Goal: Information Seeking & Learning: Learn about a topic

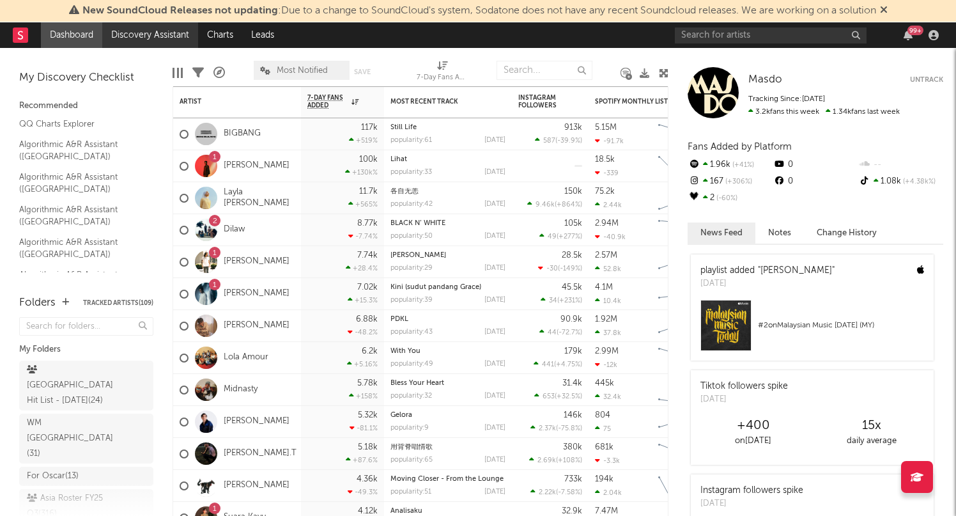
click at [149, 41] on link "Discovery Assistant" at bounding box center [150, 35] width 96 height 26
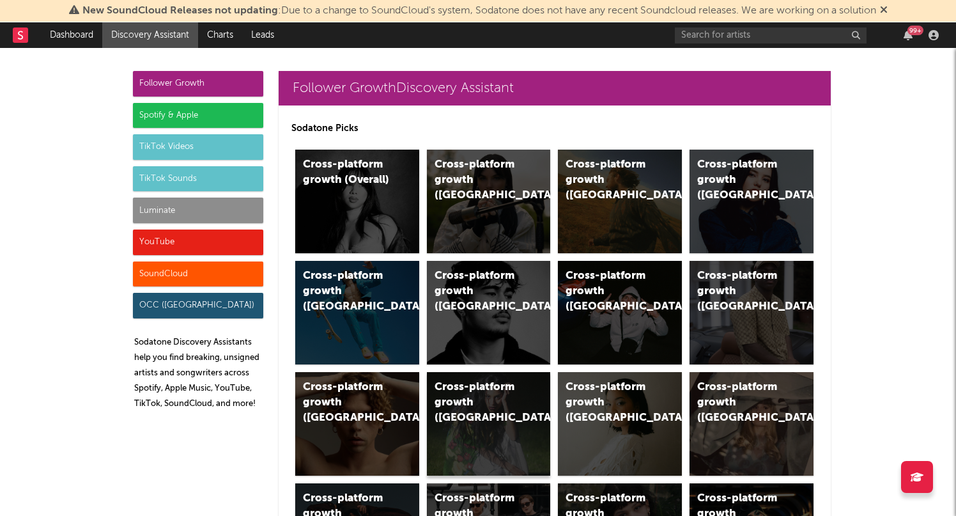
click at [430, 461] on div "Cross-platform growth (Sweden)" at bounding box center [489, 424] width 124 height 104
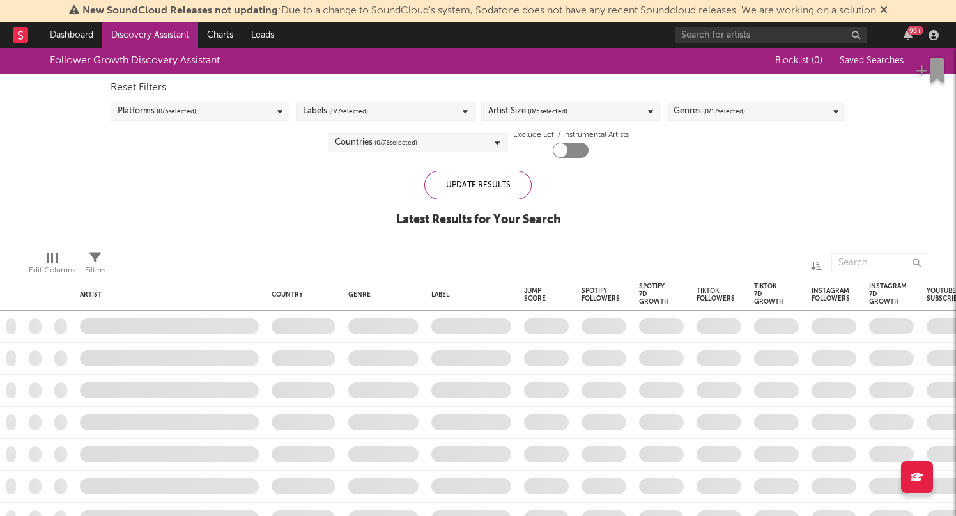
checkbox input "true"
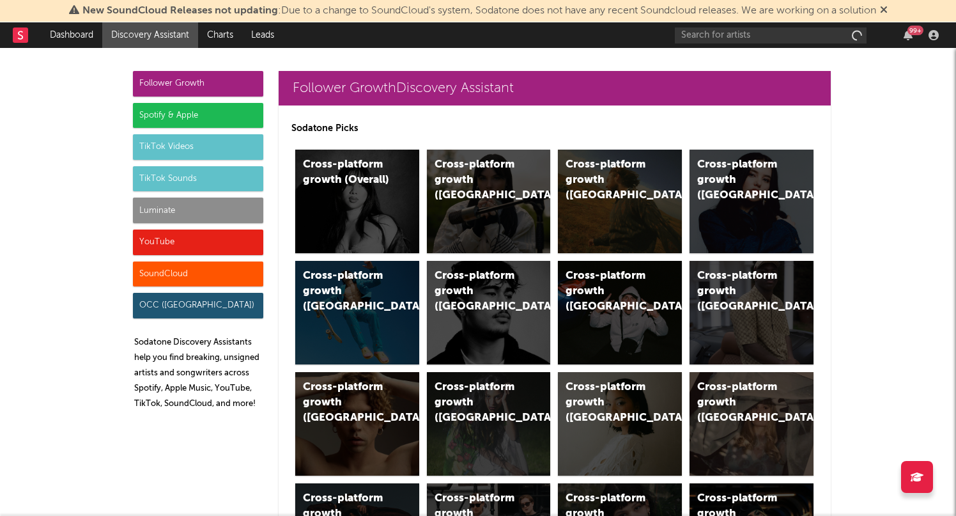
click at [228, 113] on div "Spotify & Apple" at bounding box center [198, 116] width 130 height 26
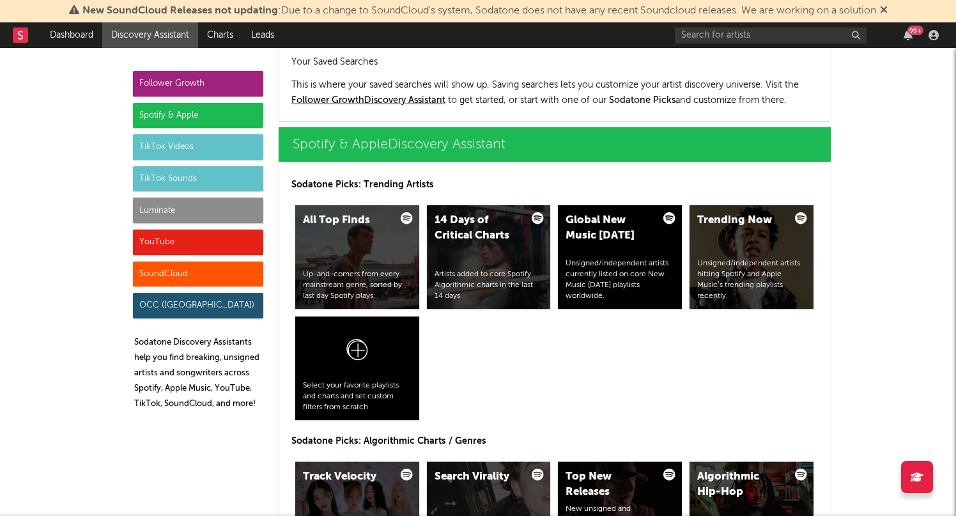
scroll to position [1278, 0]
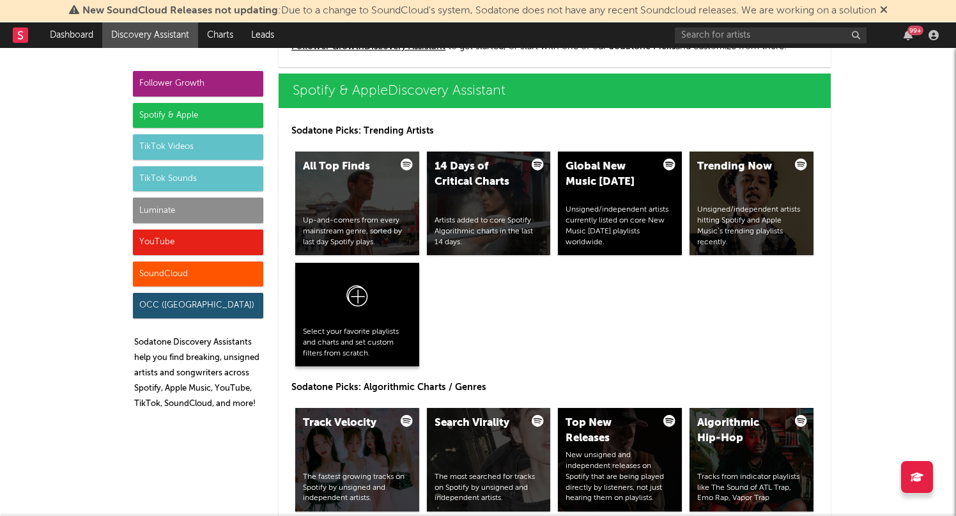
click at [408, 324] on div "Select your favorite playlists and charts and set custom filters from scratch." at bounding box center [357, 315] width 124 height 104
click at [386, 308] on div at bounding box center [357, 298] width 109 height 56
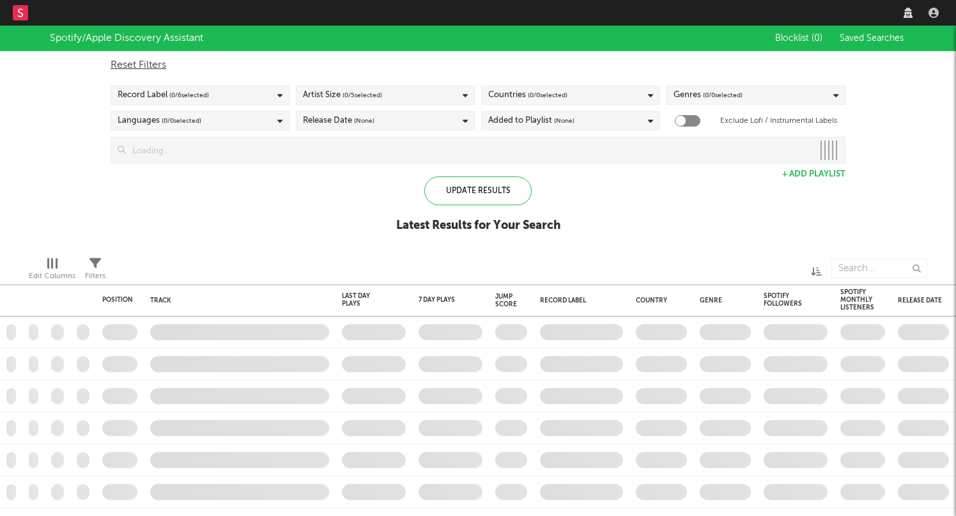
click at [404, 91] on div "Artist Size ( 0 / 5 selected)" at bounding box center [385, 95] width 179 height 19
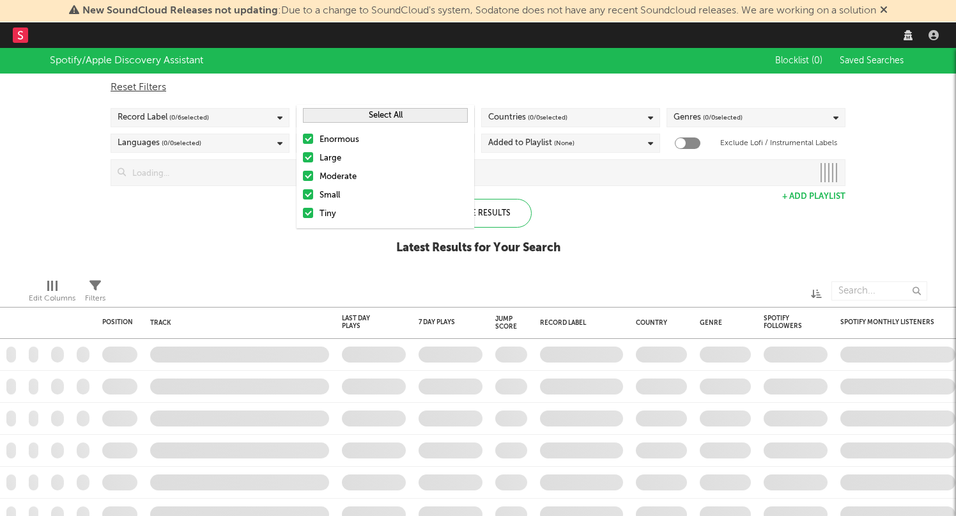
checkbox input "true"
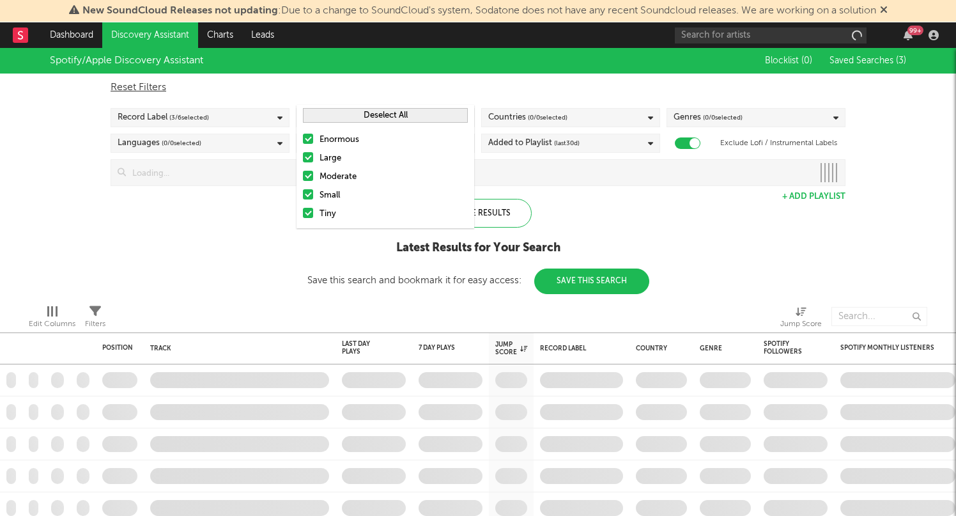
click at [256, 114] on div "Record Label ( 3 / 6 selected)" at bounding box center [200, 117] width 179 height 19
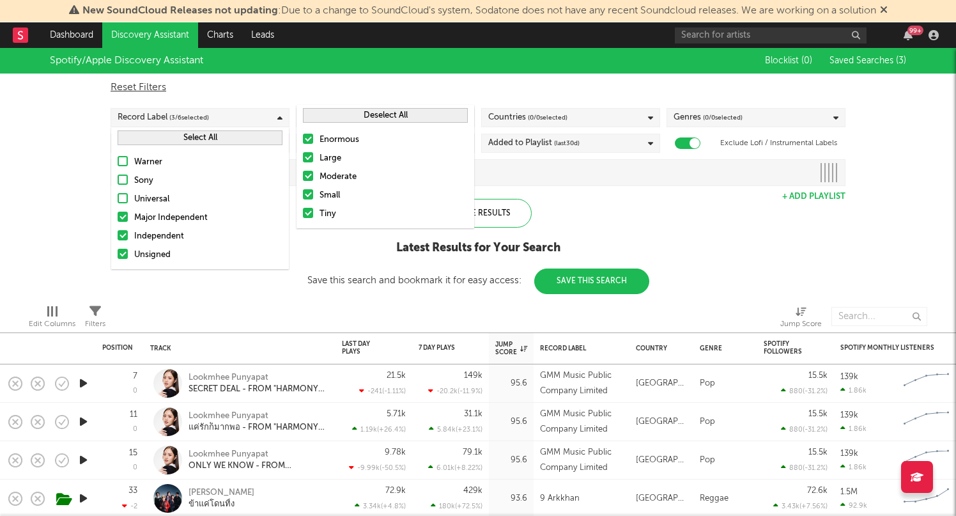
click at [626, 211] on div "Update Results Latest Results for Your Search Save this search and bookmark it …" at bounding box center [478, 246] width 342 height 95
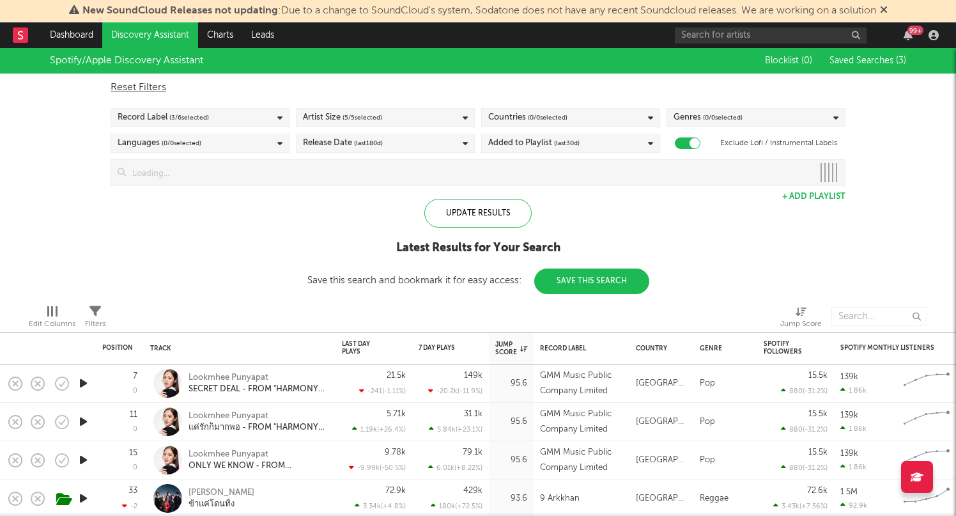
click at [612, 123] on div "Countries ( 0 / 0 selected)" at bounding box center [570, 117] width 179 height 19
click at [608, 136] on button "Deselect All" at bounding box center [570, 137] width 165 height 15
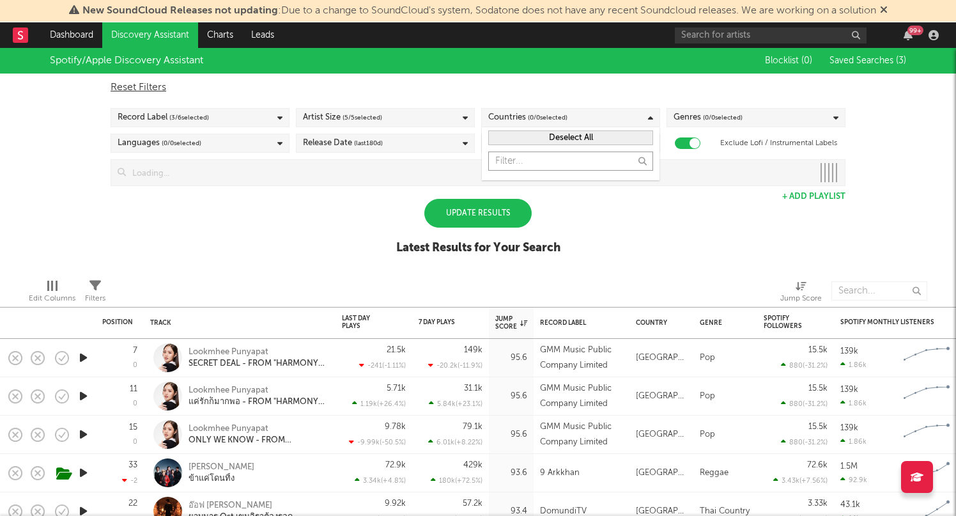
click at [594, 162] on input "text" at bounding box center [570, 160] width 165 height 19
type input "[GEOGRAPHIC_DATA]"
click at [656, 279] on div at bounding box center [612, 291] width 318 height 32
click at [614, 112] on div "Countries ( 0 / 0 selected)" at bounding box center [570, 117] width 179 height 19
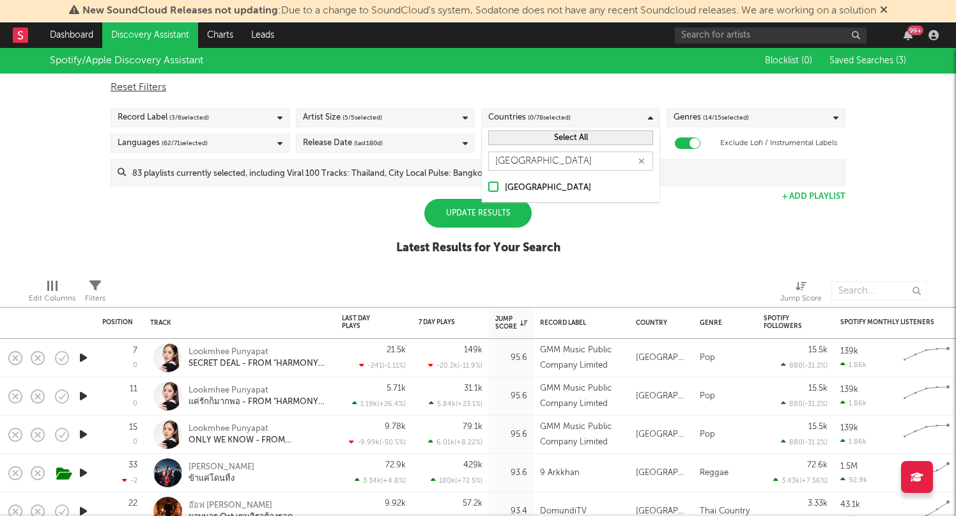
click at [516, 192] on div "[GEOGRAPHIC_DATA]" at bounding box center [579, 187] width 148 height 15
click at [488, 192] on input "[GEOGRAPHIC_DATA]" at bounding box center [488, 187] width 0 height 15
click at [693, 263] on div "Spotify/Apple Discovery Assistant Blocklist ( 0 ) Saved Searches ( 3 ) Reset Fi…" at bounding box center [478, 158] width 956 height 221
click at [494, 217] on div "Update Results" at bounding box center [477, 213] width 107 height 29
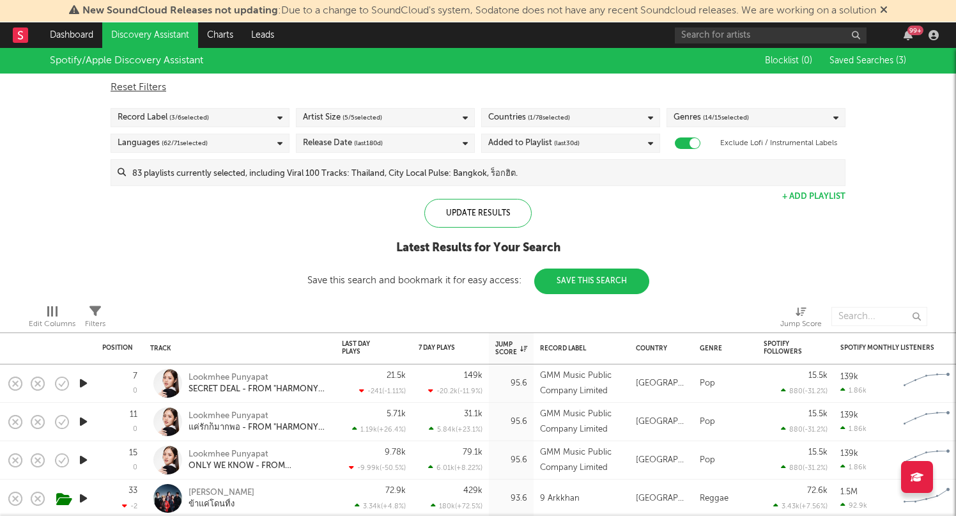
select select "-1"
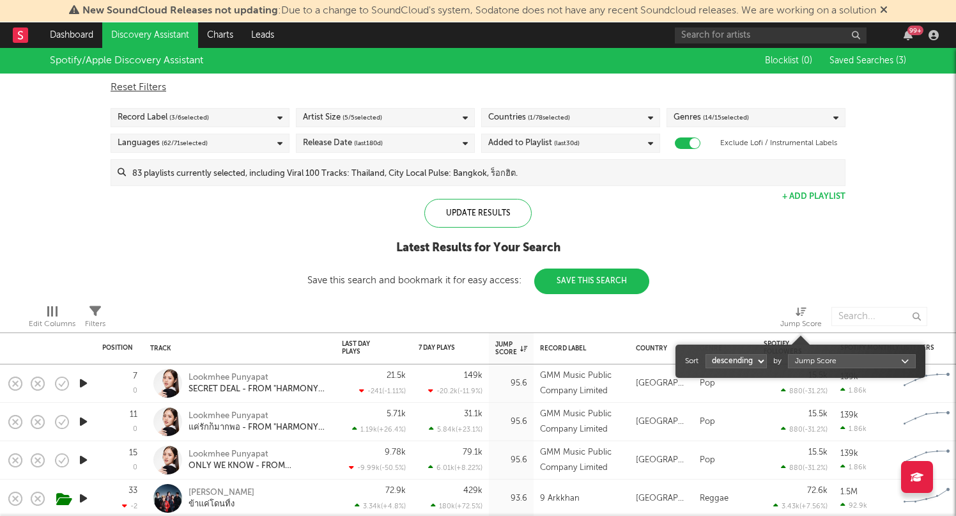
click at [808, 323] on div "Jump Score" at bounding box center [801, 323] width 42 height 15
click at [791, 261] on div "Spotify/Apple Discovery Assistant Blocklist ( 0 ) Saved Searches ( 3 ) Reset Fi…" at bounding box center [478, 171] width 956 height 246
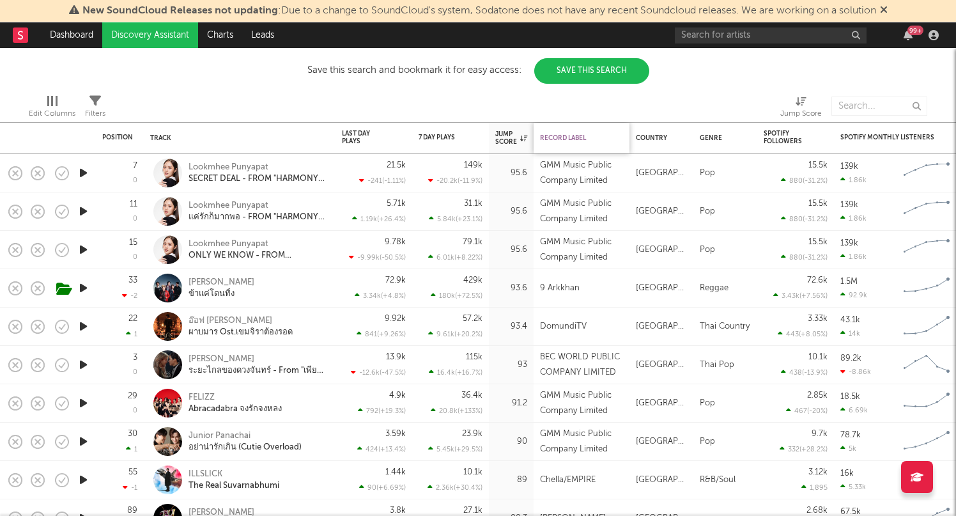
click at [581, 137] on div "Record Label" at bounding box center [578, 138] width 77 height 8
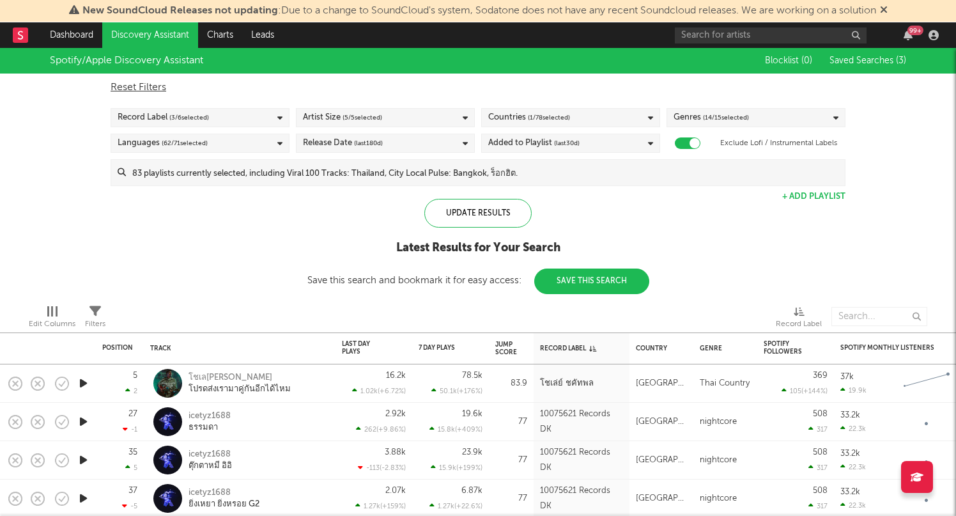
click at [879, 64] on span "Saved Searches ( 3 )" at bounding box center [868, 60] width 77 height 9
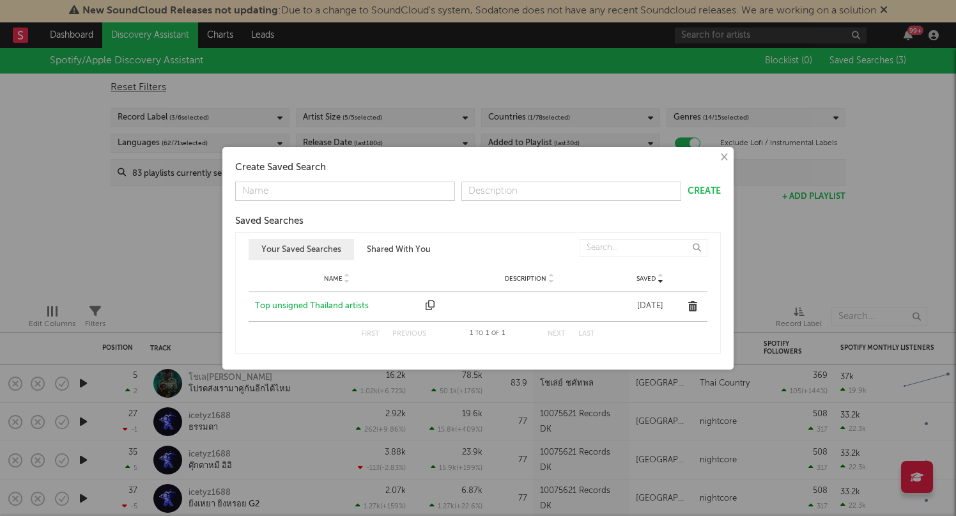
click at [375, 194] on input "text" at bounding box center [345, 191] width 220 height 19
click at [333, 189] on input "Top 100 Jump Score in [GEOGRAPHIC_DATA]" at bounding box center [345, 191] width 220 height 19
type input "Top 100 Jump Score Unsigned in [GEOGRAPHIC_DATA]"
click at [704, 187] on button "Create" at bounding box center [704, 191] width 33 height 9
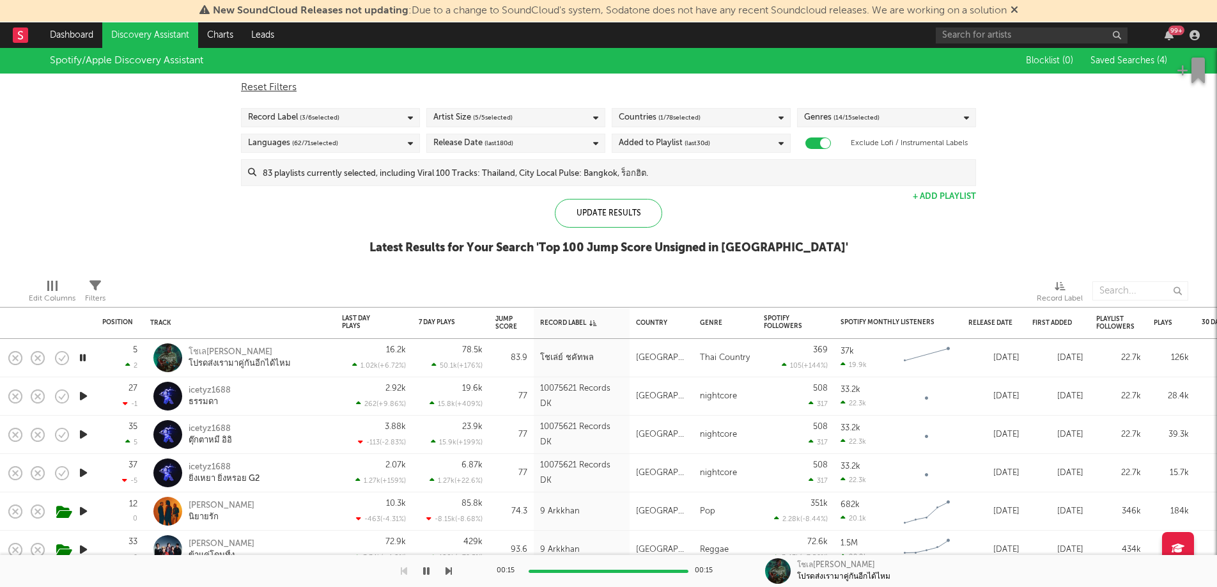
click at [956, 153] on div "Spotify/Apple Discovery Assistant Blocklist ( 0 ) Saved Searches ( 4 ) Reset Fi…" at bounding box center [608, 158] width 1217 height 221
click at [956, 71] on icon "button" at bounding box center [1183, 70] width 12 height 13
click at [956, 152] on div "Spotify/Apple Discovery Assistant Blocklist ( 0 ) Saved Searches ( 4 ) Reset Fi…" at bounding box center [608, 158] width 1217 height 221
click at [956, 66] on span "button" at bounding box center [1194, 71] width 34 height 26
click at [956, 186] on div "Spotify/Apple Discovery Assistant Blocklist ( 0 ) Saved Searches ( 4 ) Reset Fi…" at bounding box center [608, 158] width 1217 height 221
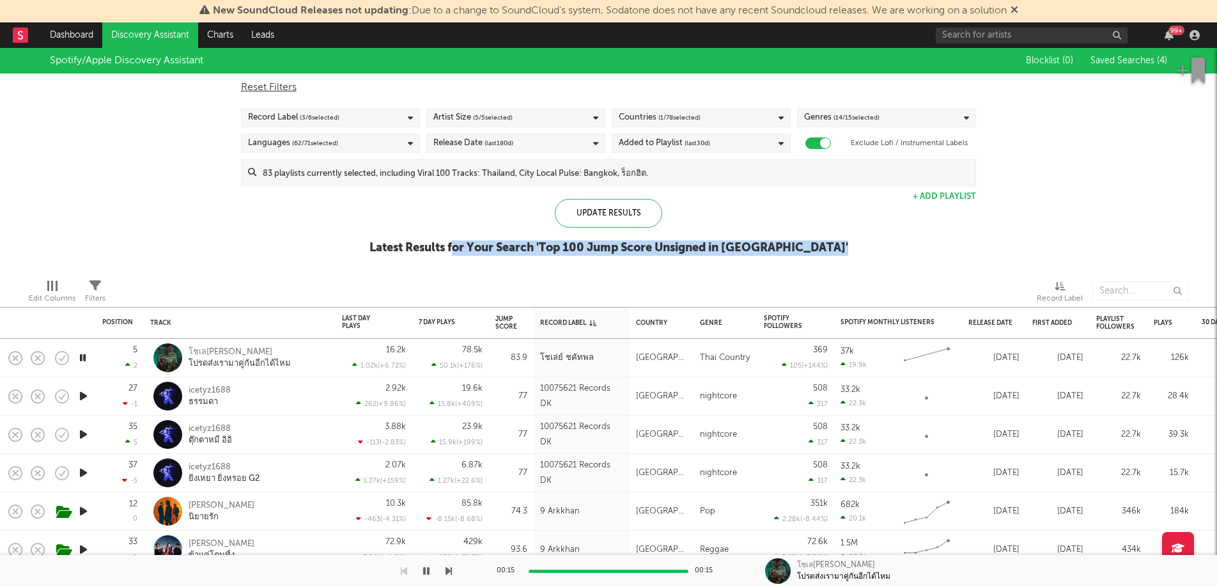
drag, startPoint x: 486, startPoint y: 252, endPoint x: 755, endPoint y: 264, distance: 269.3
click at [755, 265] on div "Update Results Latest Results for Your Search ' Top 100 Jump Score Unsigned in …" at bounding box center [608, 234] width 479 height 70
click at [757, 264] on div "Update Results Latest Results for Your Search ' Top 100 Jump Score Unsigned in …" at bounding box center [608, 234] width 479 height 70
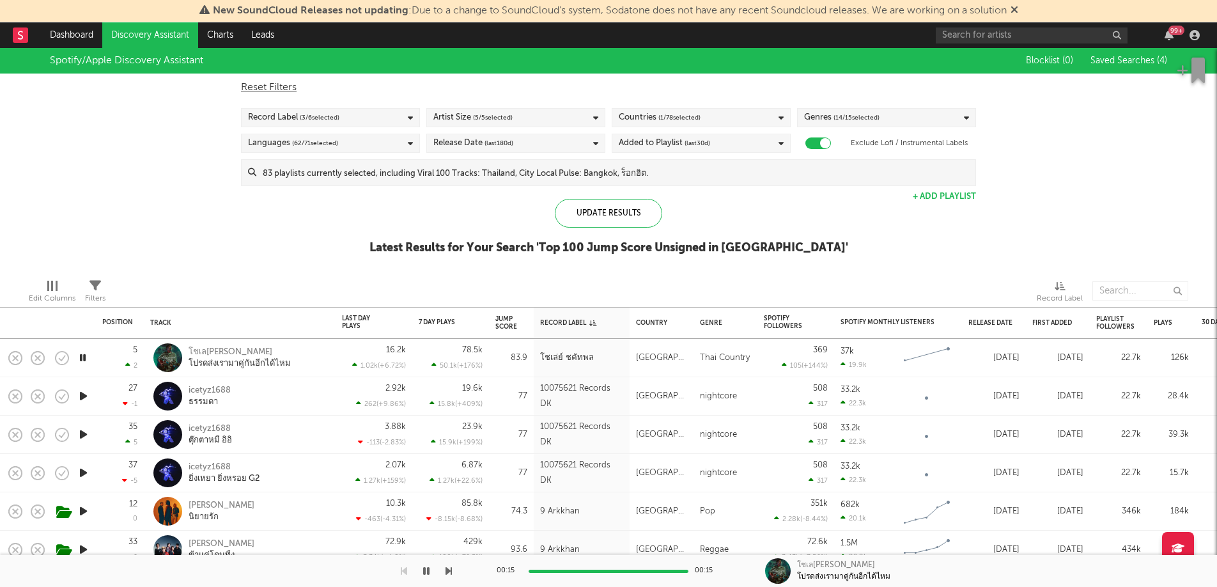
click at [57, 294] on div "Edit Columns" at bounding box center [52, 298] width 47 height 15
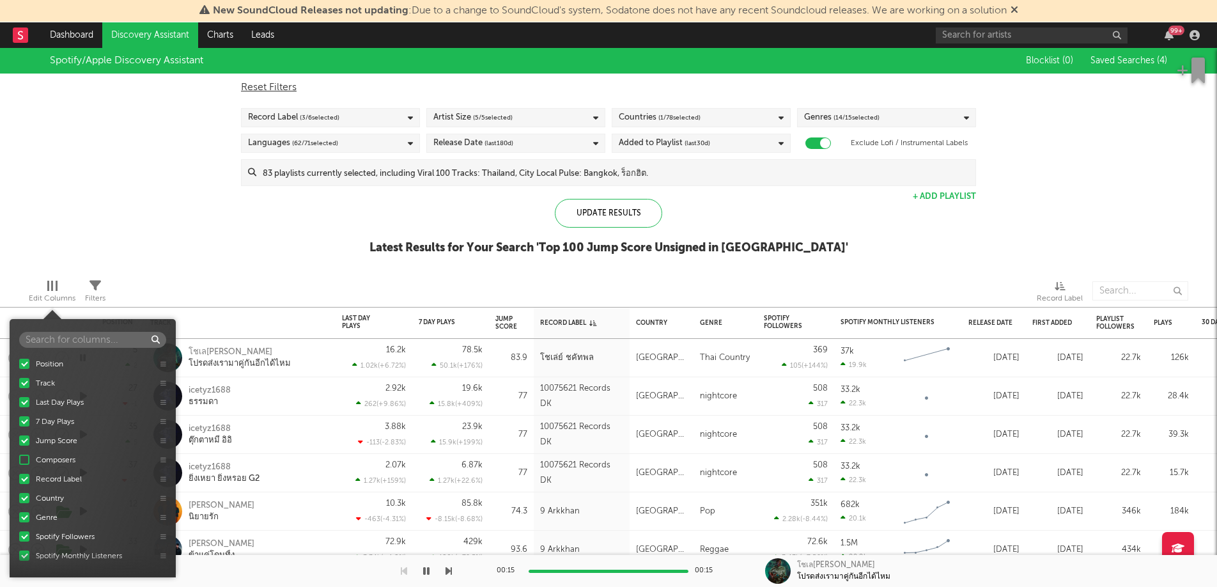
click at [57, 294] on div "Edit Columns" at bounding box center [52, 298] width 47 height 15
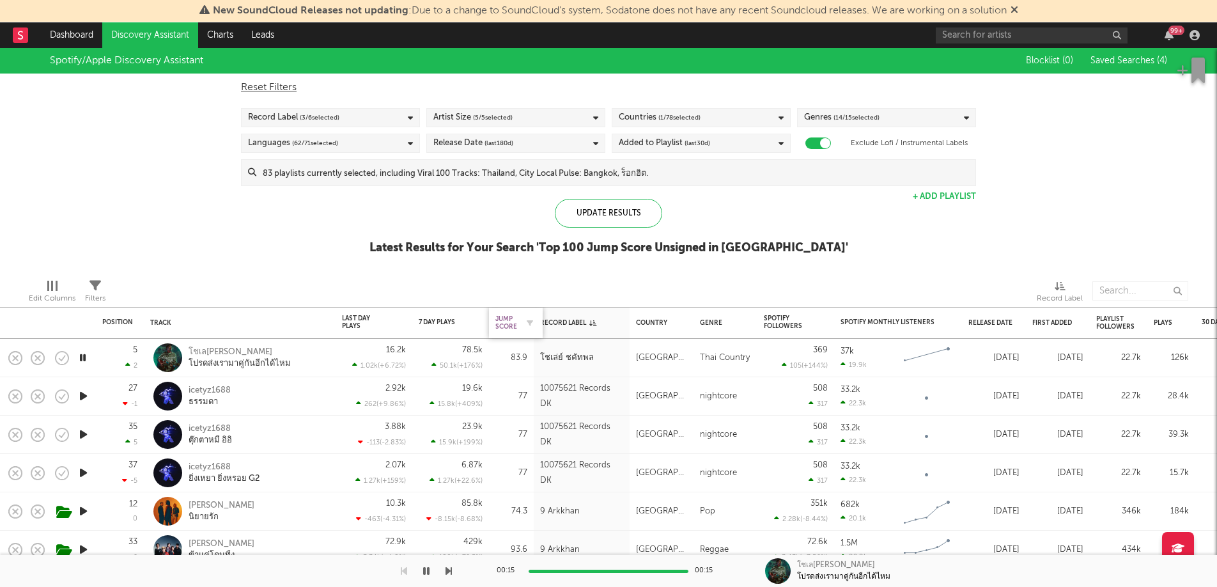
click at [509, 323] on div "Jump Score" at bounding box center [506, 322] width 22 height 15
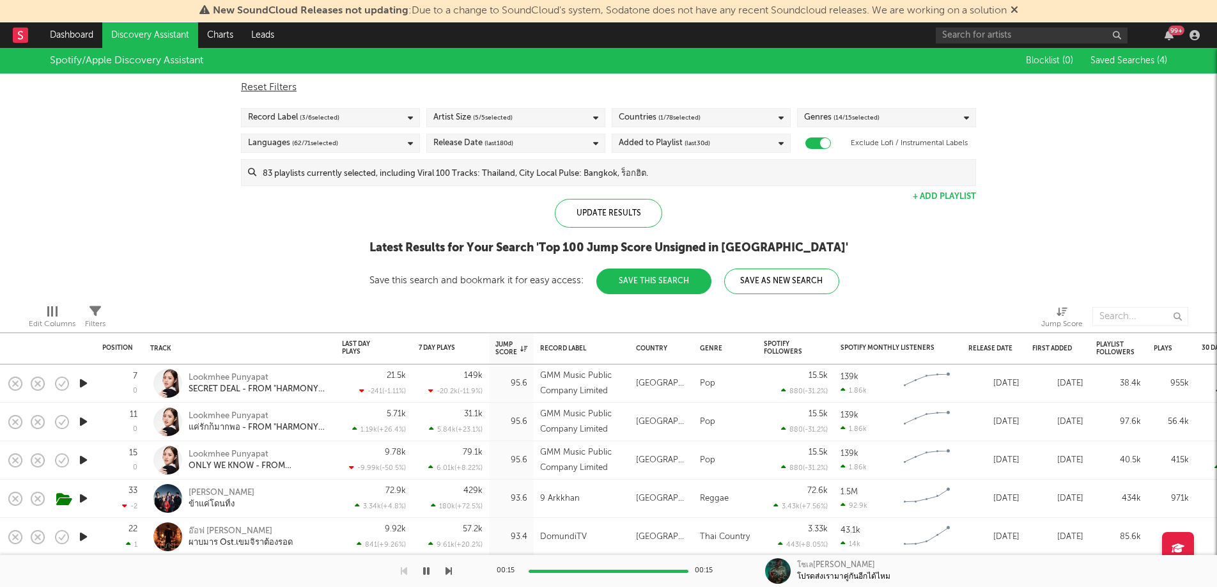
click at [102, 314] on span "Filters" at bounding box center [95, 319] width 20 height 26
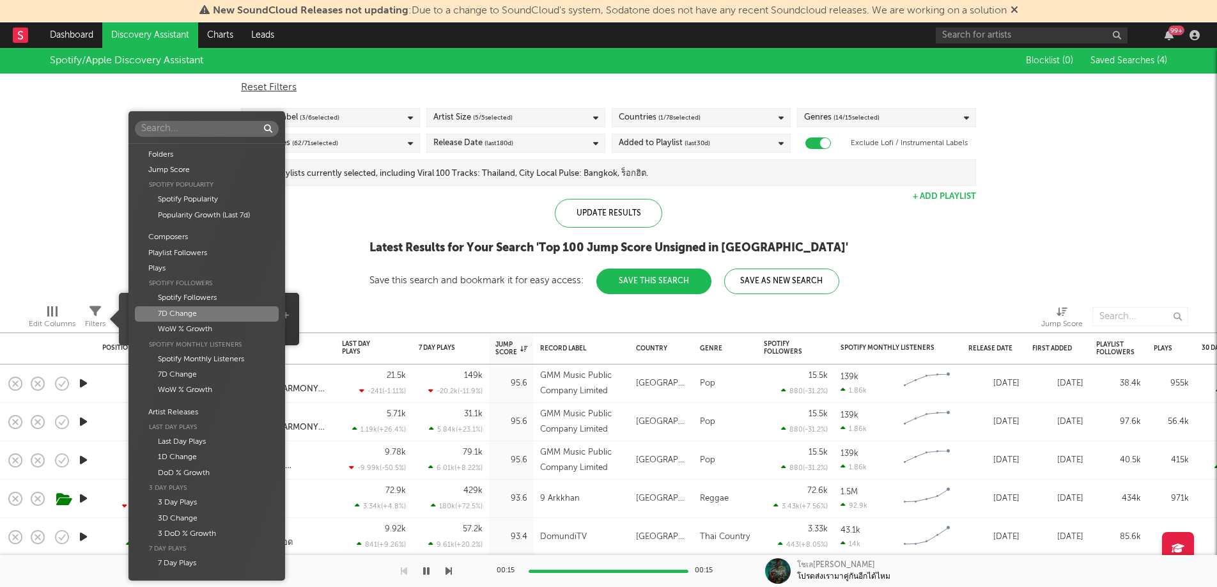
click at [222, 308] on body "New SoundCloud Releases not updating : Due to a change to SoundCloud's system, …" at bounding box center [608, 293] width 1217 height 587
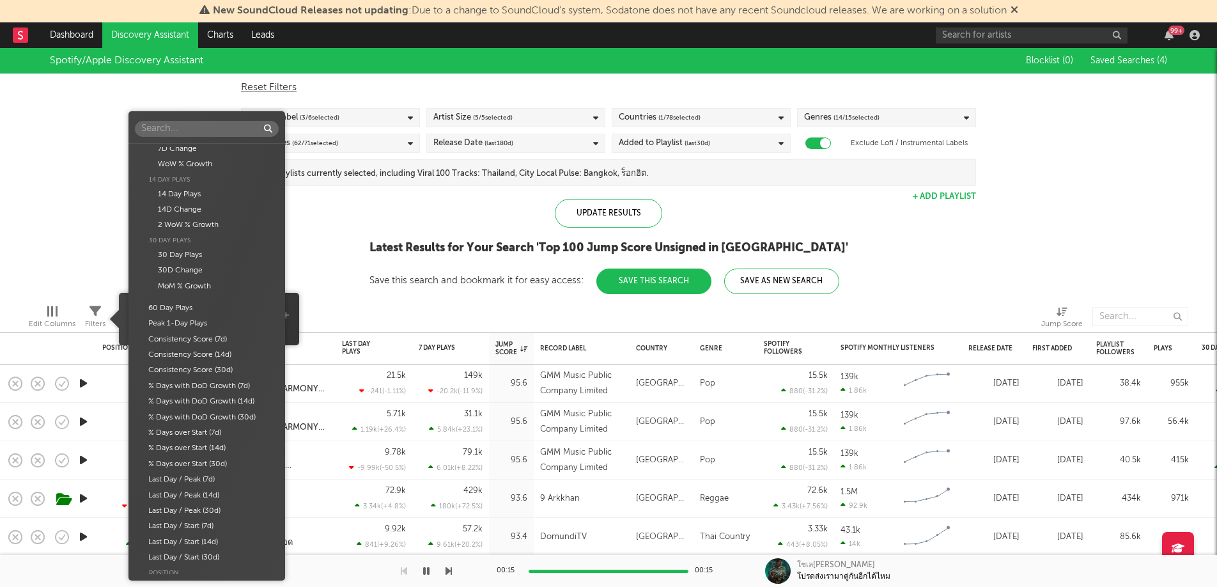
scroll to position [467, 0]
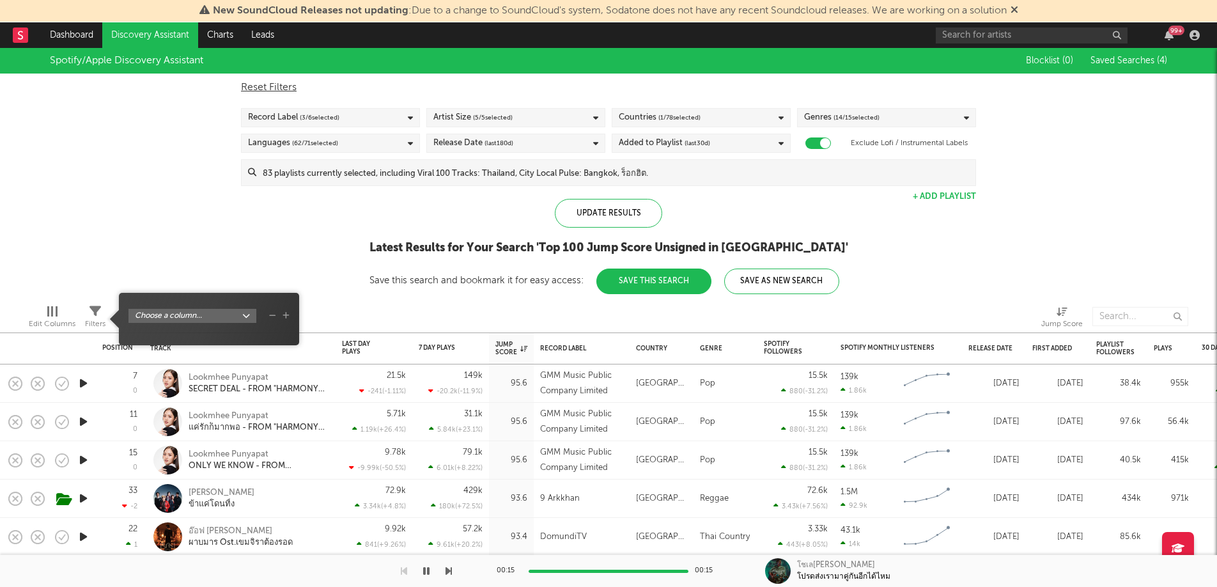
click at [375, 264] on div "Folders Jump Score Spotify Popularity Spotify Popularity Popularity Growth (Las…" at bounding box center [608, 293] width 1217 height 587
click at [485, 301] on div at bounding box center [339, 316] width 449 height 32
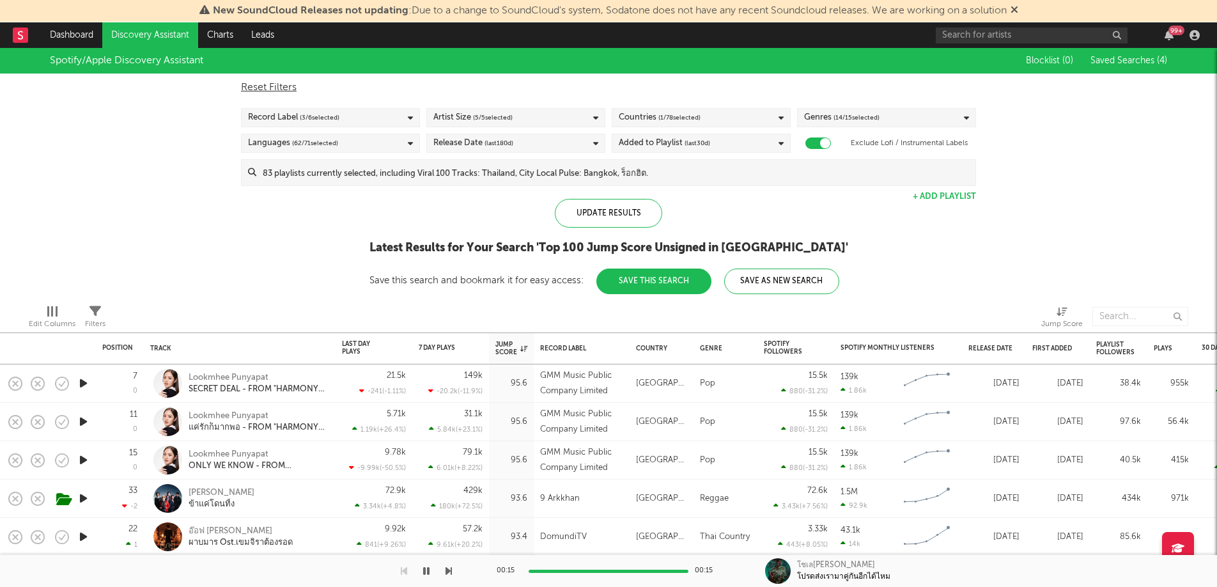
click at [698, 277] on button "Save This Search" at bounding box center [653, 281] width 115 height 26
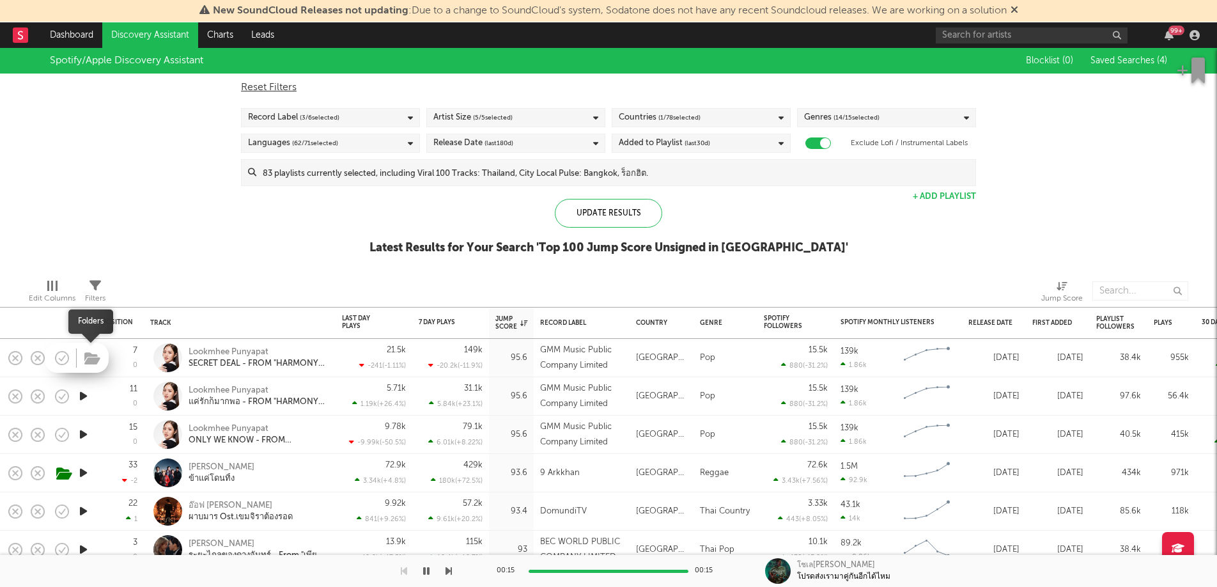
click at [87, 359] on icon "button" at bounding box center [92, 359] width 16 height 14
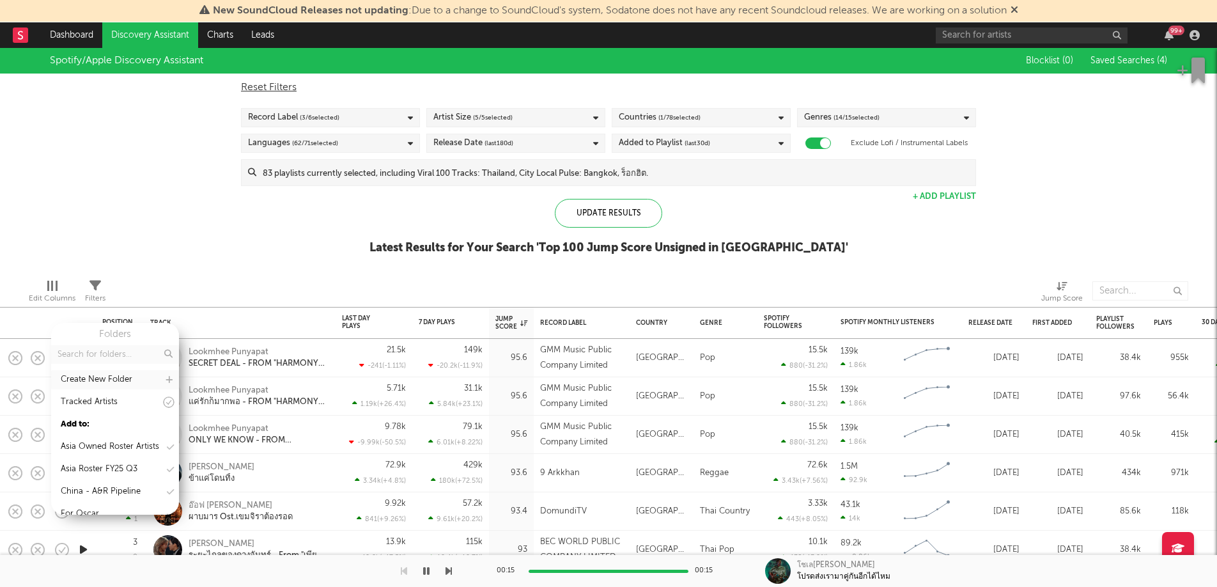
click at [166, 379] on icon at bounding box center [169, 380] width 7 height 8
click at [100, 387] on input "text" at bounding box center [102, 382] width 88 height 19
type input "A"
type input "Top unsigned / jumpscore in [GEOGRAPHIC_DATA] ([DATE])"
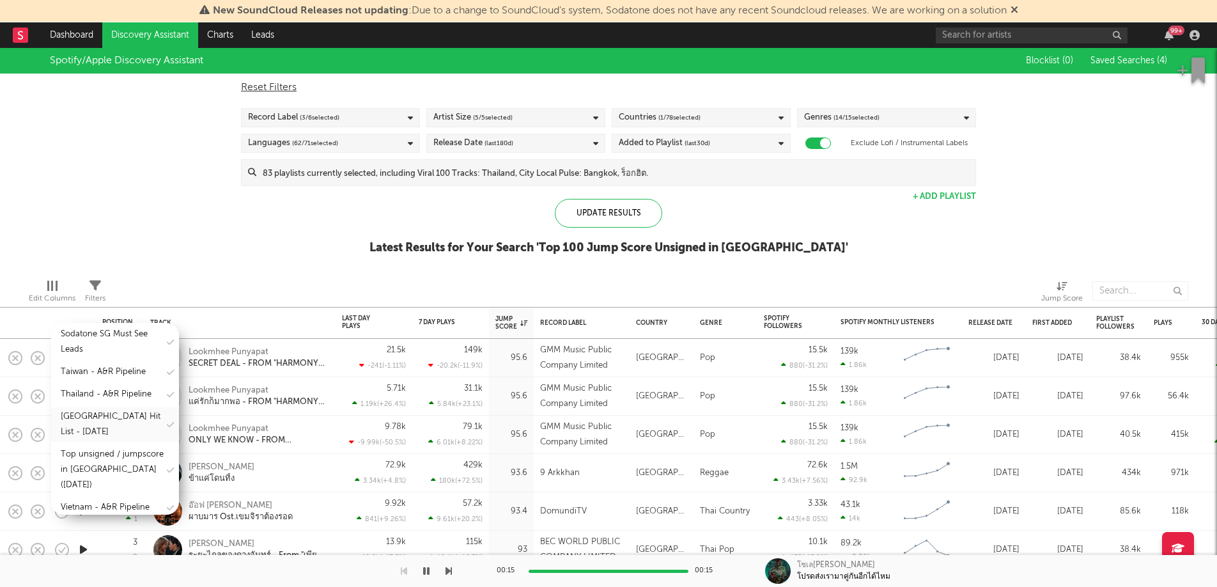
scroll to position [499, 0]
click at [104, 453] on div "Top unsigned / jumpscore in [GEOGRAPHIC_DATA] ([DATE])" at bounding box center [113, 435] width 104 height 46
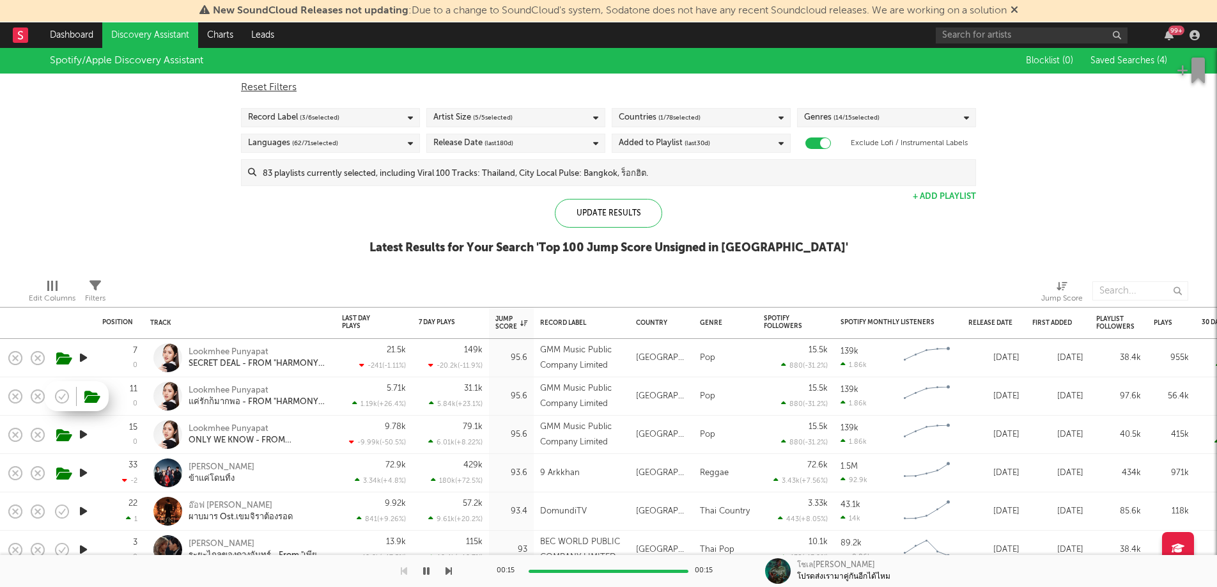
click at [67, 399] on icon "button" at bounding box center [62, 395] width 13 height 13
click at [66, 398] on icon "button" at bounding box center [62, 396] width 18 height 18
click at [89, 398] on icon "button" at bounding box center [92, 397] width 16 height 14
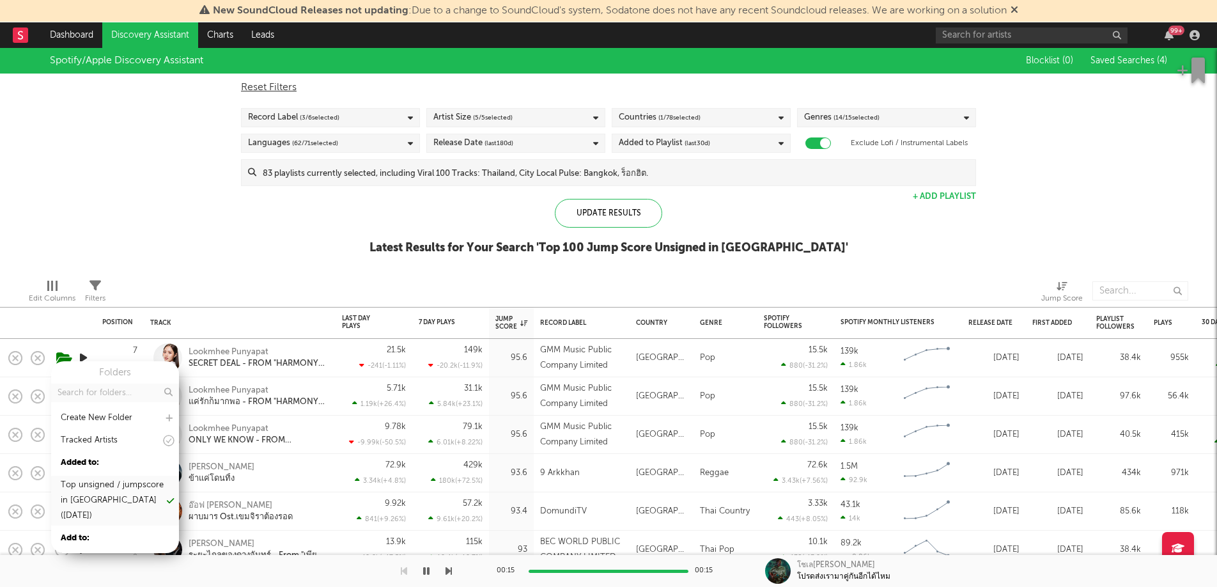
click at [105, 490] on div "Top unsigned / jumpscore in [GEOGRAPHIC_DATA] ([DATE])" at bounding box center [113, 500] width 104 height 46
click at [105, 488] on div "Asia Owned Roster Artists" at bounding box center [110, 484] width 98 height 15
click at [93, 398] on input "text" at bounding box center [115, 392] width 128 height 19
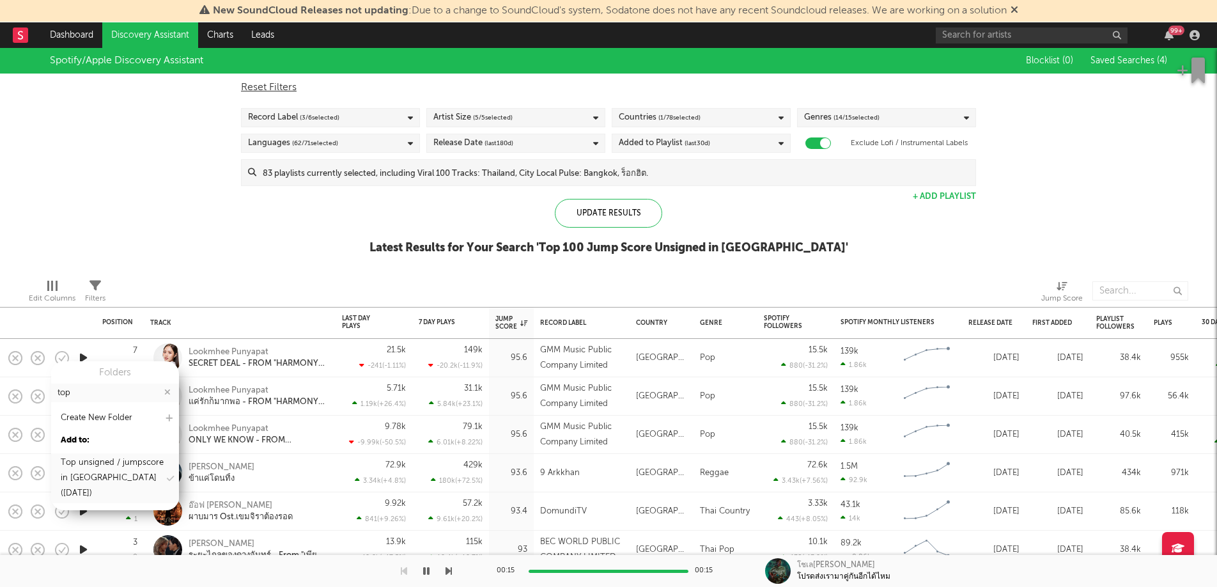
type input "top"
click at [96, 467] on div "Top unsigned / jumpscore in [GEOGRAPHIC_DATA] ([DATE])" at bounding box center [113, 478] width 104 height 46
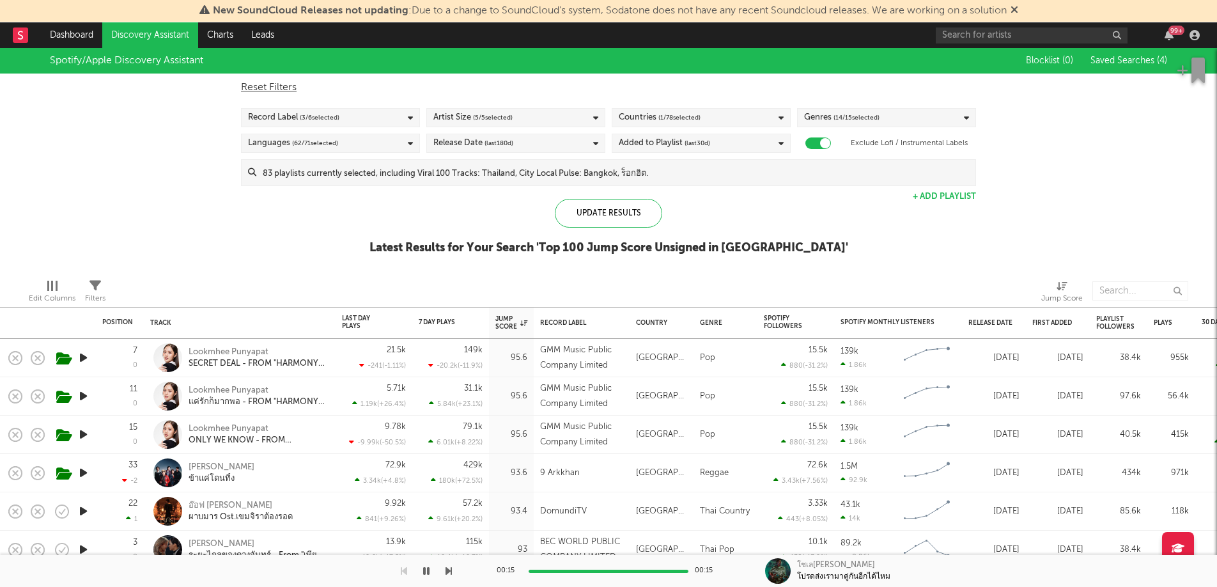
click at [183, 284] on div at bounding box center [339, 291] width 449 height 32
click at [86, 399] on icon "button" at bounding box center [92, 397] width 16 height 14
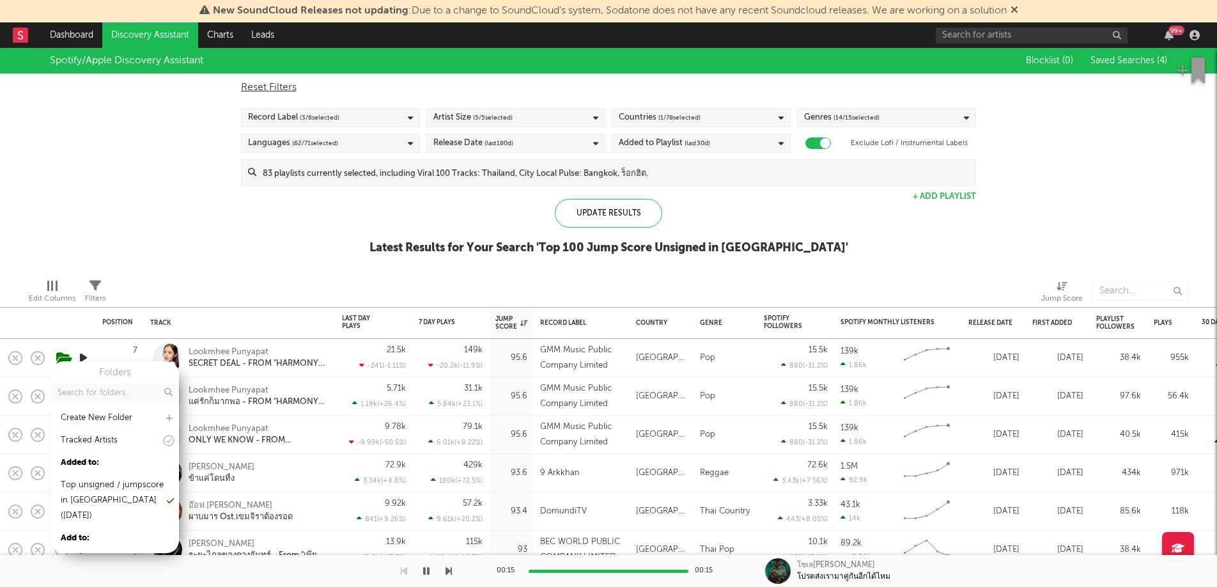
click at [89, 396] on input "text" at bounding box center [115, 392] width 128 height 19
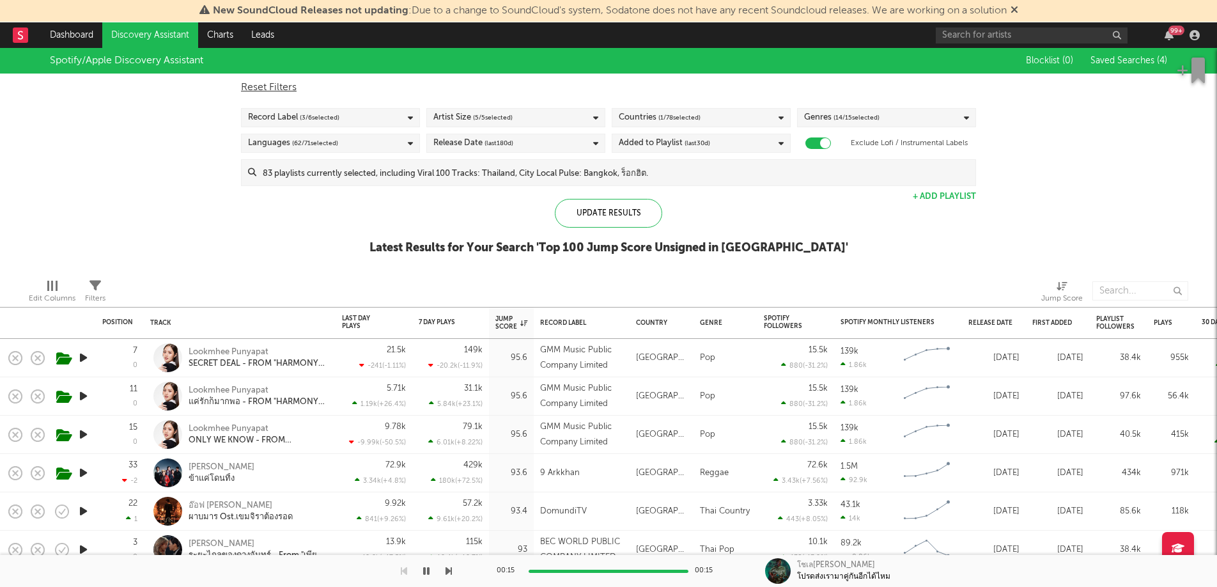
click at [187, 242] on div "Spotify/Apple Discovery Assistant Blocklist ( 0 ) Saved Searches ( 4 ) Reset Fi…" at bounding box center [608, 158] width 1217 height 221
click at [64, 513] on icon "button" at bounding box center [62, 511] width 18 height 18
click at [96, 515] on icon "button" at bounding box center [92, 512] width 16 height 14
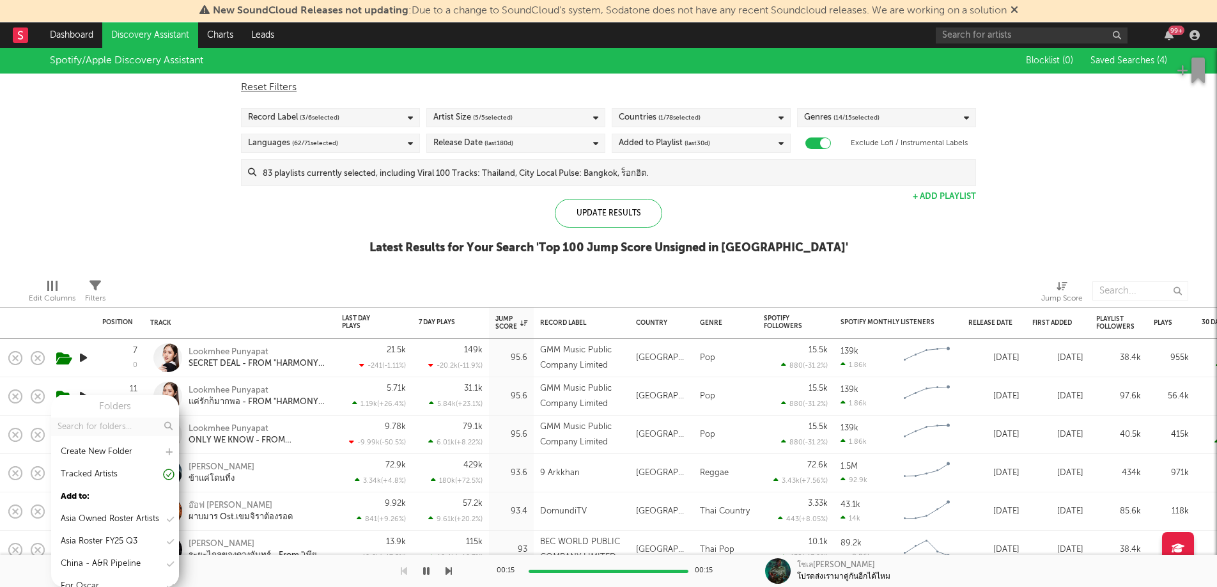
click at [102, 430] on input "text" at bounding box center [115, 426] width 128 height 19
type input "top"
click at [105, 507] on div "Top unsigned / jumpscore in [GEOGRAPHIC_DATA] ([DATE])" at bounding box center [113, 512] width 104 height 46
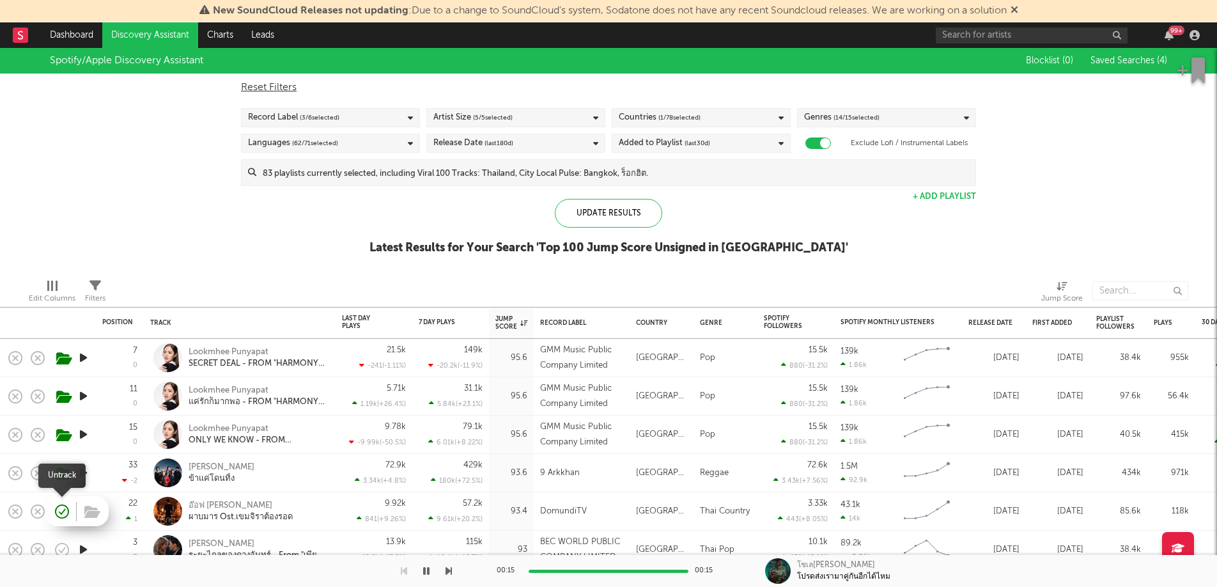
click at [61, 515] on icon "button" at bounding box center [62, 511] width 18 height 18
click at [79, 513] on span at bounding box center [90, 511] width 23 height 22
click at [84, 514] on icon "button" at bounding box center [92, 512] width 16 height 14
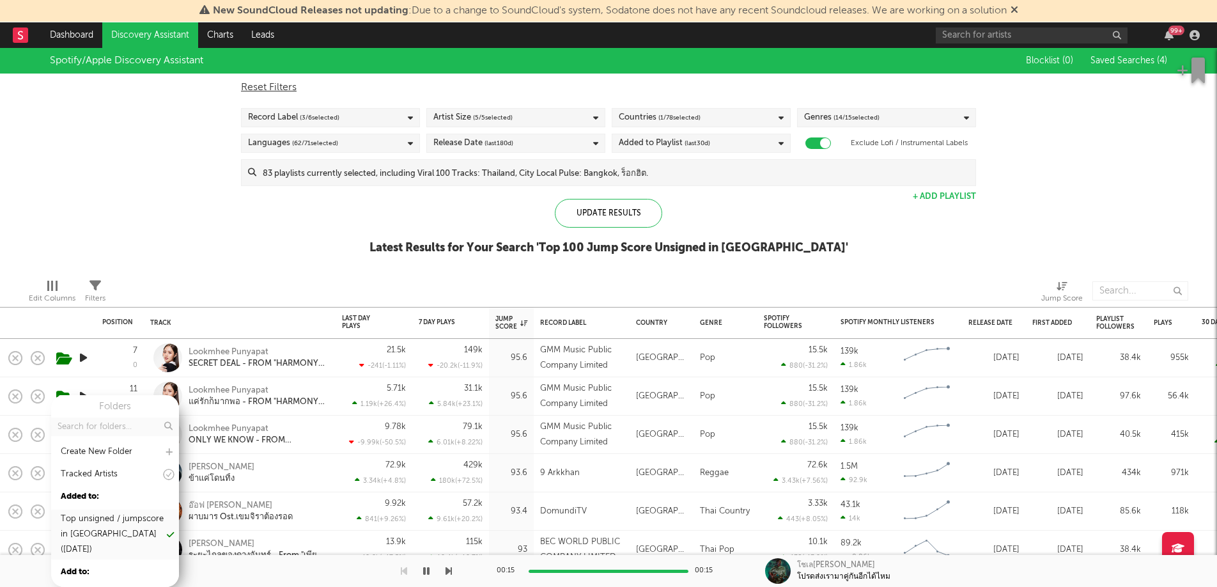
click at [104, 515] on div "Top unsigned / jumpscore in [GEOGRAPHIC_DATA] ([DATE])" at bounding box center [113, 534] width 104 height 46
click at [104, 515] on div "Asia Owned Roster Artists" at bounding box center [110, 518] width 98 height 15
click at [111, 423] on input "text" at bounding box center [115, 426] width 128 height 19
type input "top"
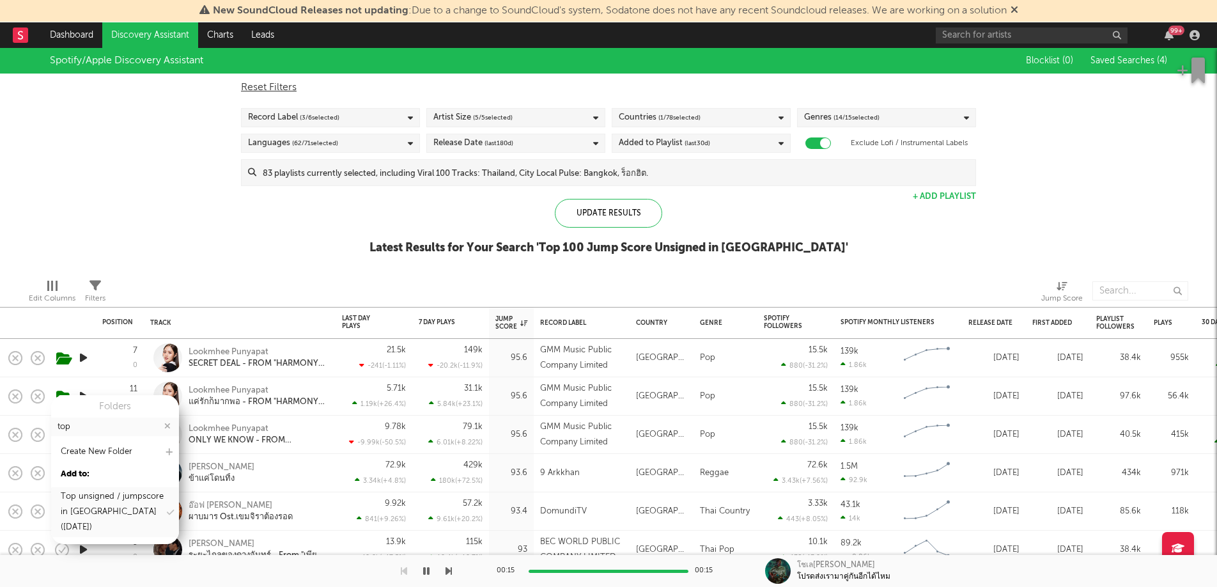
click at [128, 510] on div "Top unsigned / jumpscore in [GEOGRAPHIC_DATA] ([DATE])" at bounding box center [113, 512] width 104 height 46
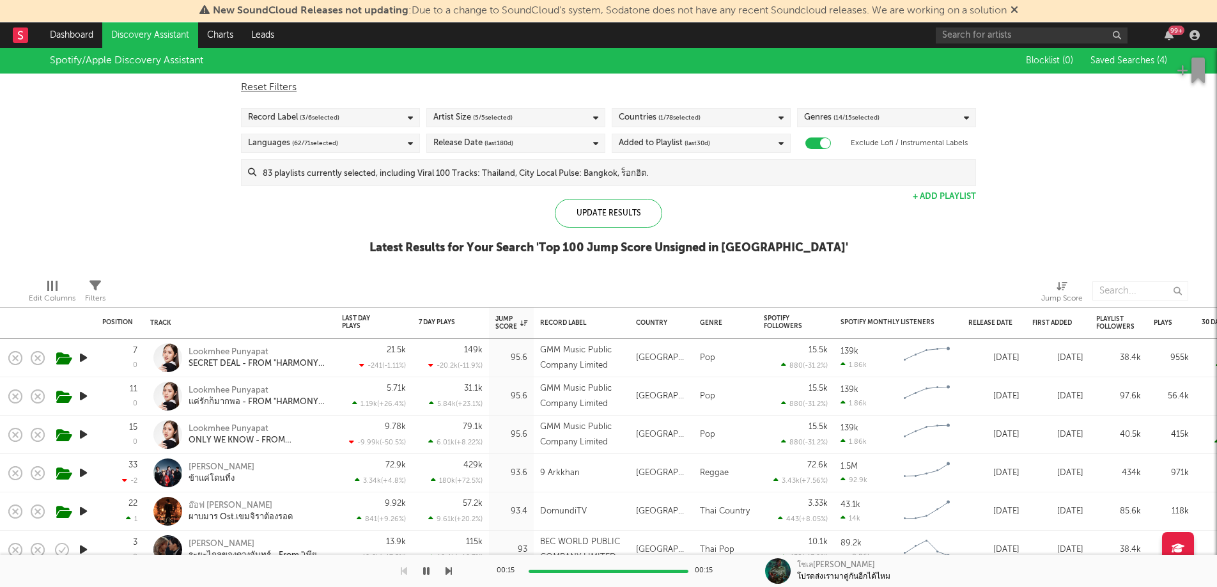
click at [197, 282] on div at bounding box center [339, 291] width 449 height 32
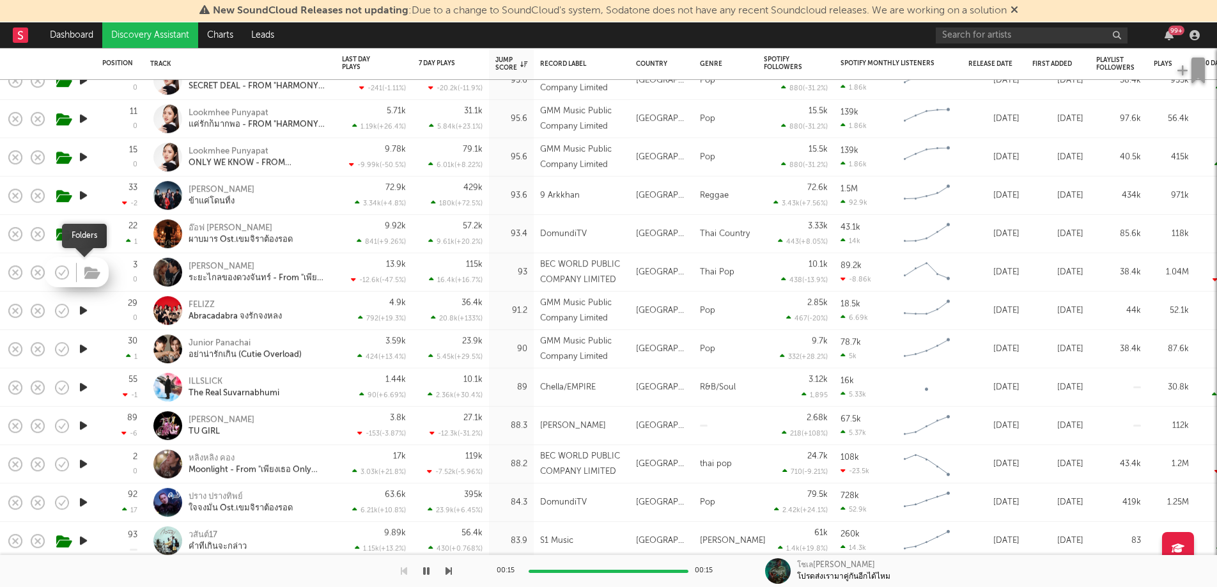
click at [91, 275] on icon "button" at bounding box center [92, 273] width 16 height 14
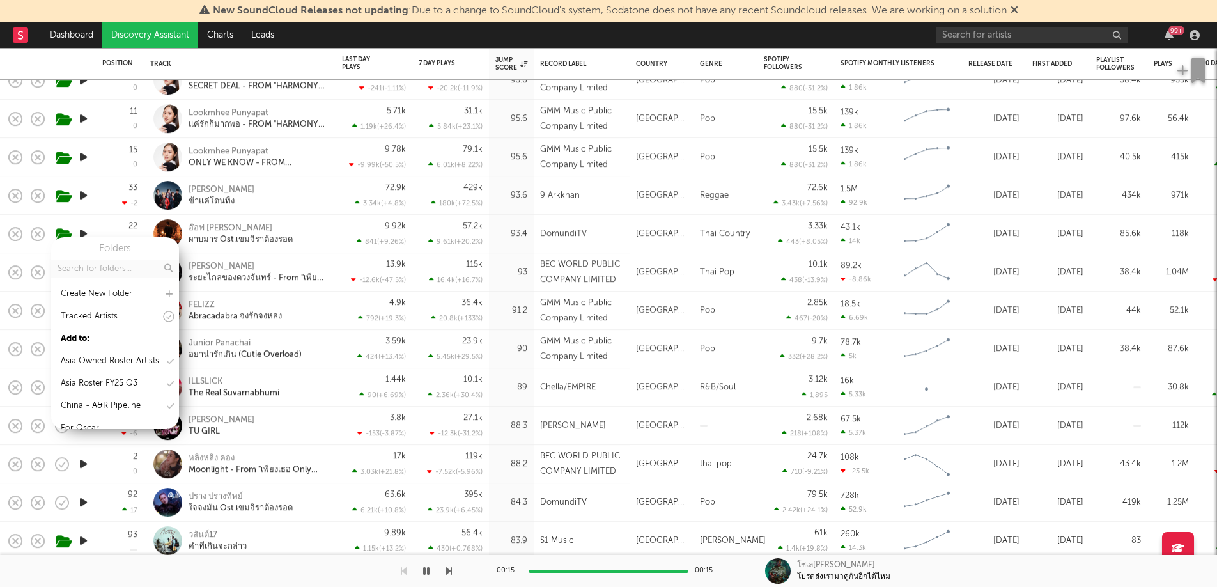
click at [91, 275] on input "text" at bounding box center [115, 268] width 128 height 19
type input "top"
click at [118, 349] on div "Top unsigned / jumpscore in [GEOGRAPHIC_DATA] ([DATE])" at bounding box center [113, 354] width 104 height 46
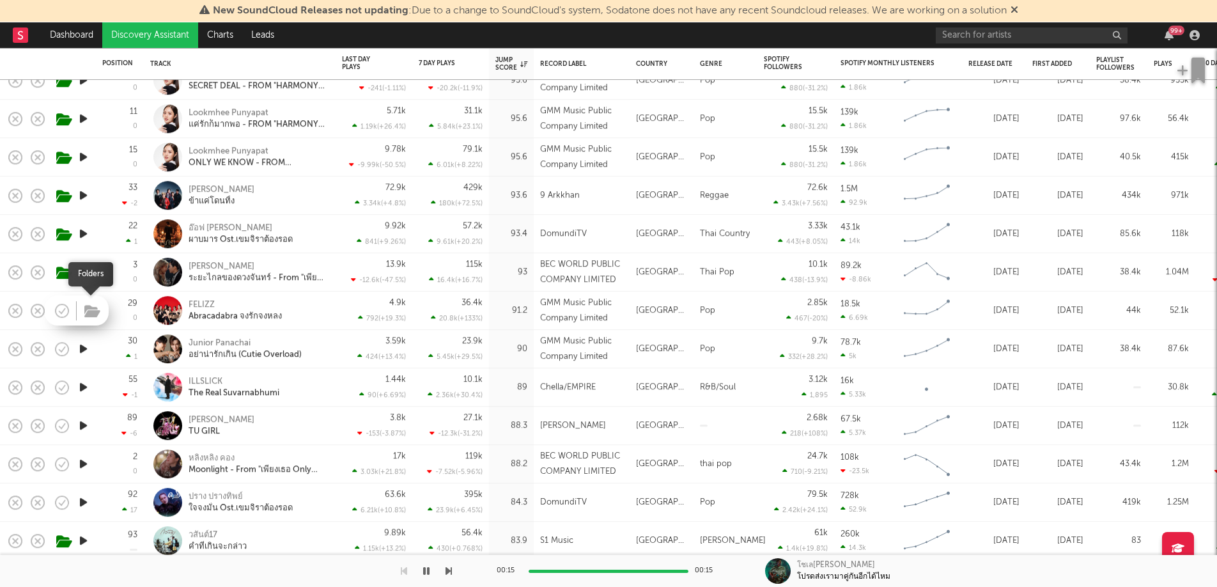
click at [84, 311] on icon "button" at bounding box center [92, 311] width 16 height 14
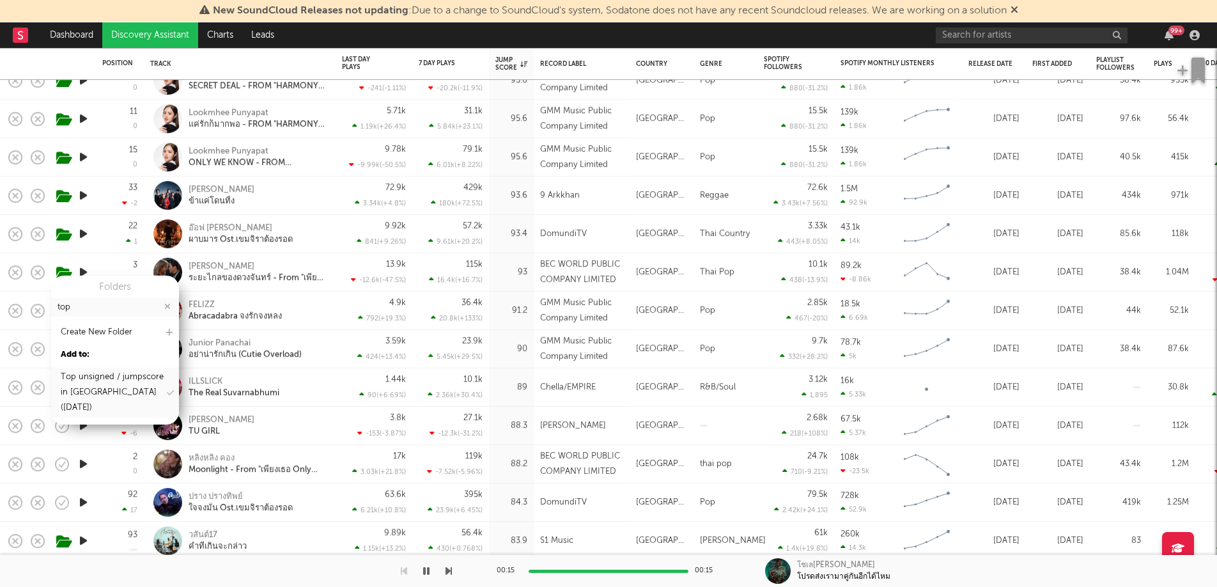
type input "top"
click at [99, 371] on div "Top unsigned / jumpscore in [GEOGRAPHIC_DATA] ([DATE])" at bounding box center [113, 392] width 104 height 46
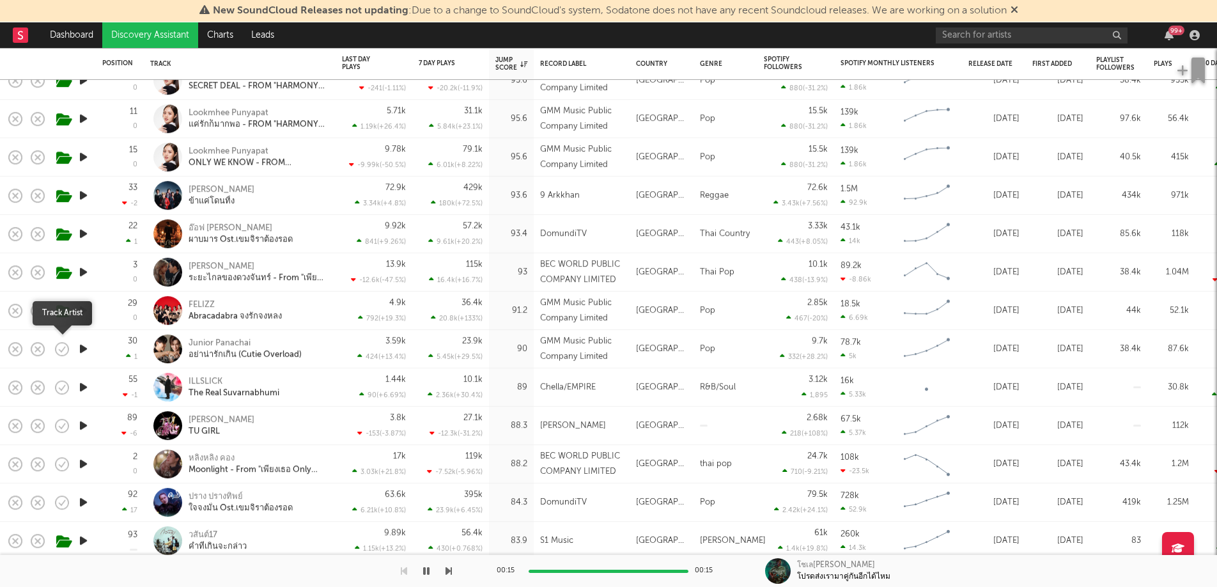
click at [59, 353] on icon "button" at bounding box center [62, 349] width 18 height 18
click at [60, 353] on icon "button" at bounding box center [62, 349] width 18 height 18
click at [90, 348] on icon "button" at bounding box center [92, 350] width 16 height 14
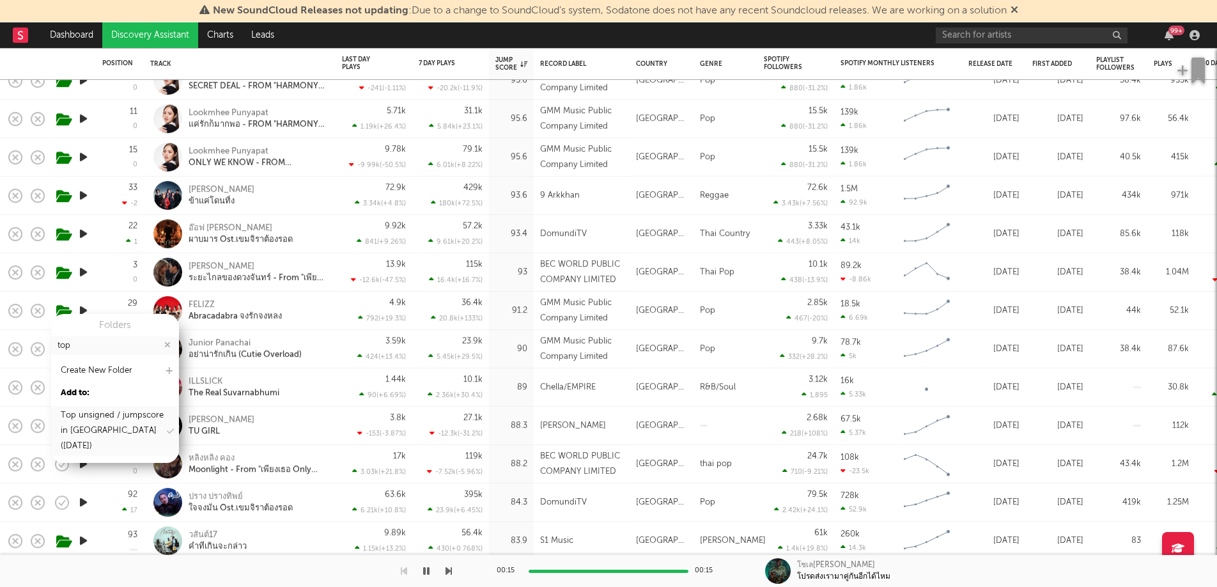
type input "top"
click at [86, 426] on div "Top unsigned / jumpscore in [GEOGRAPHIC_DATA] ([DATE])" at bounding box center [113, 431] width 104 height 46
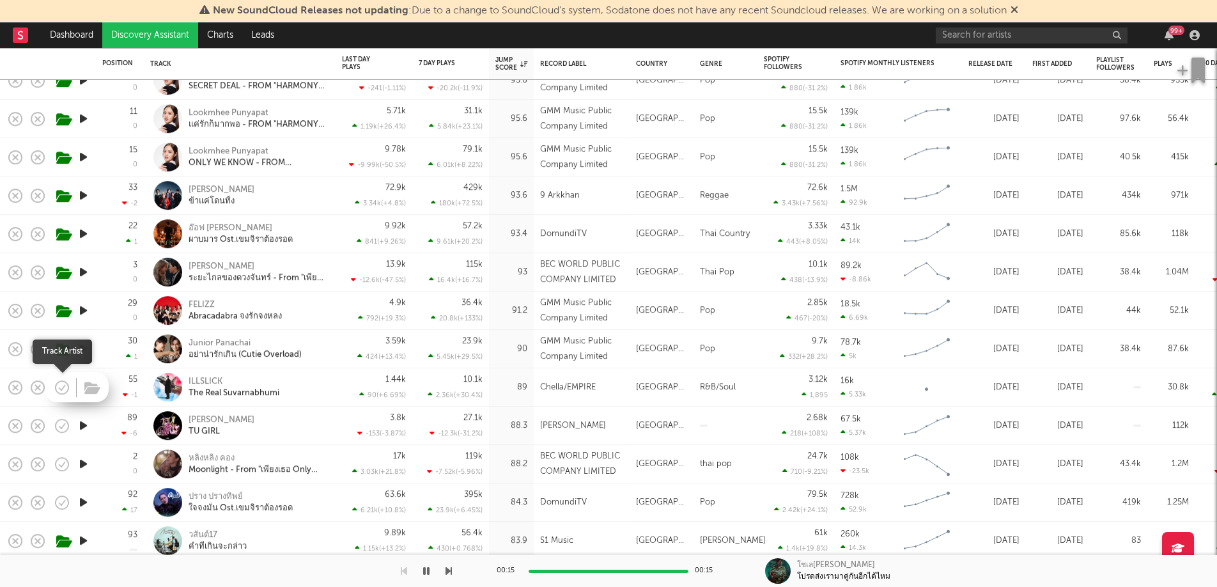
click at [58, 387] on icon "button" at bounding box center [62, 387] width 18 height 18
click at [85, 389] on icon "button" at bounding box center [92, 388] width 16 height 14
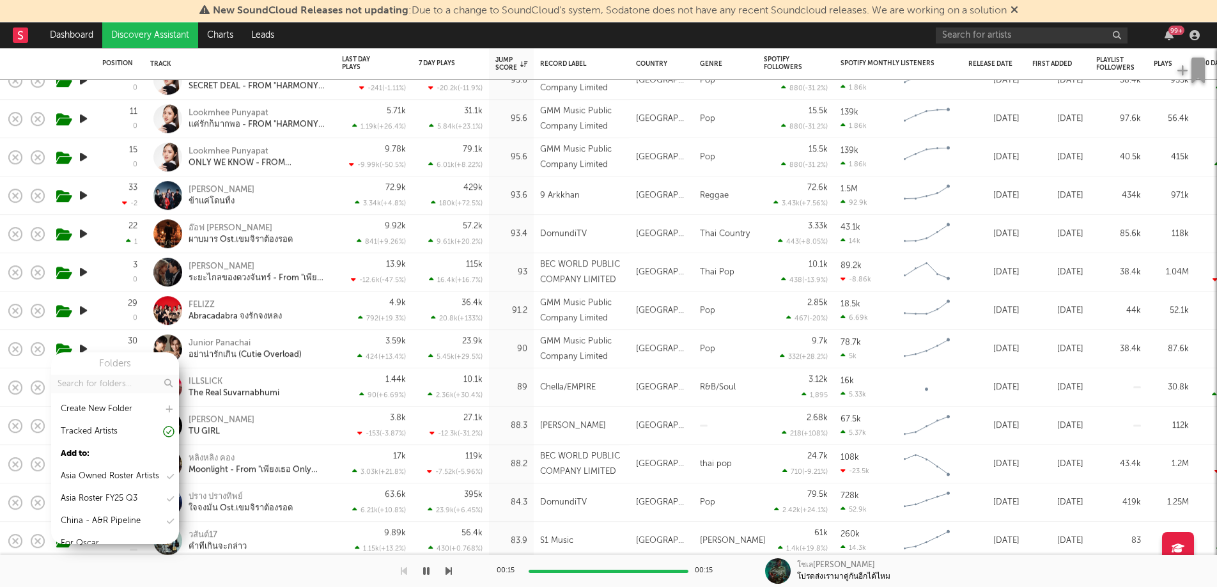
click at [109, 385] on input "text" at bounding box center [115, 384] width 128 height 19
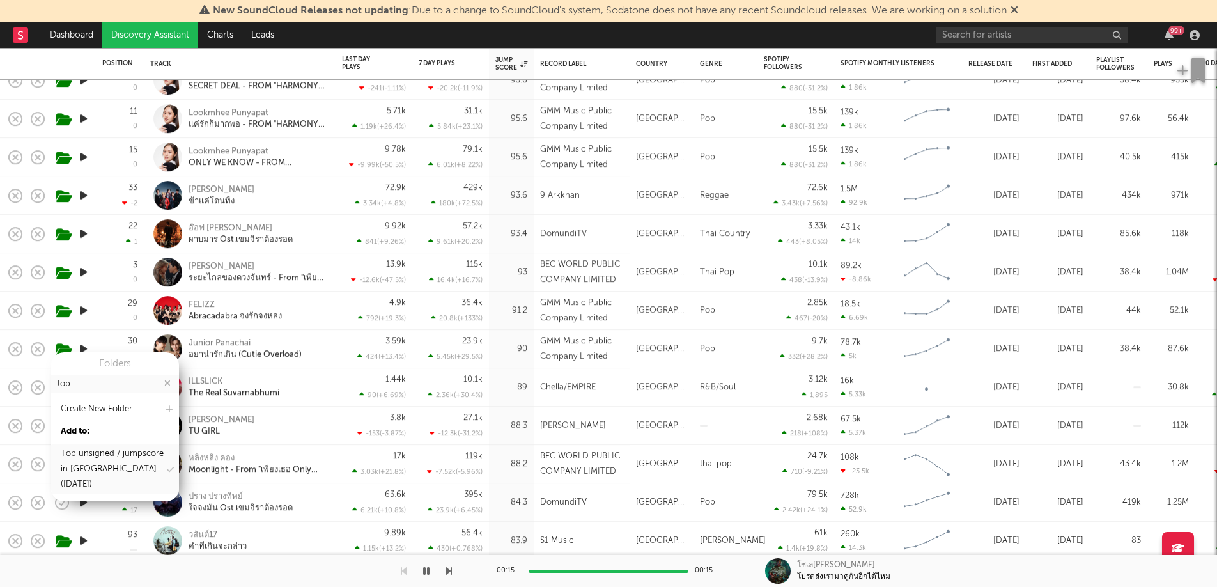
type input "top"
click at [87, 474] on div "Top unsigned / jumpscore in [GEOGRAPHIC_DATA] ([DATE])" at bounding box center [113, 469] width 104 height 46
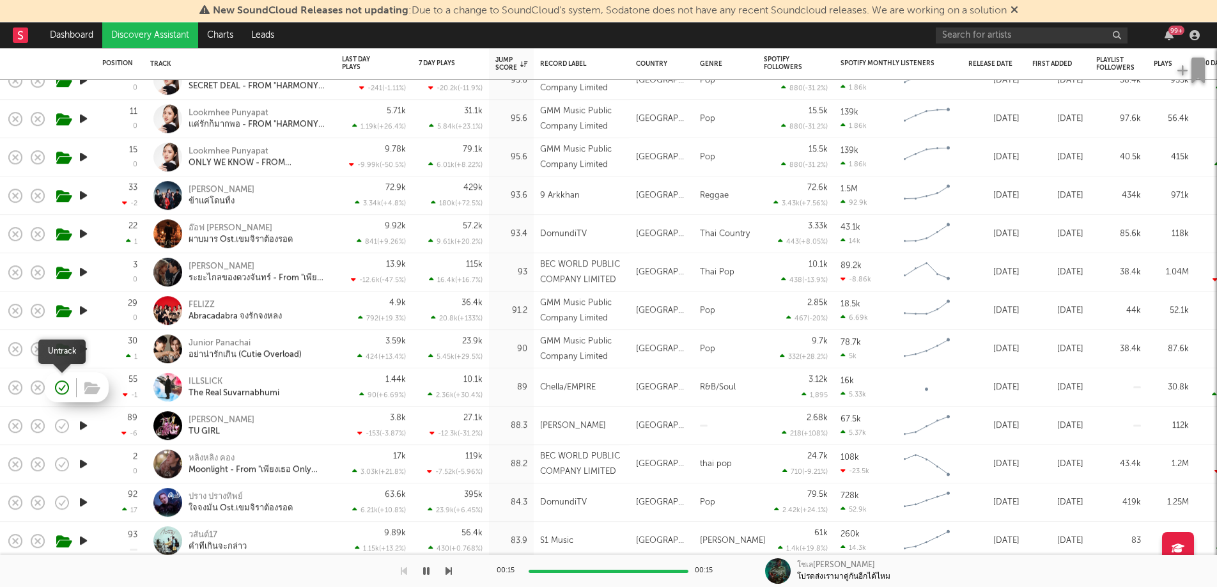
click at [58, 382] on icon "button" at bounding box center [62, 386] width 13 height 13
click at [91, 424] on icon "button" at bounding box center [92, 426] width 16 height 14
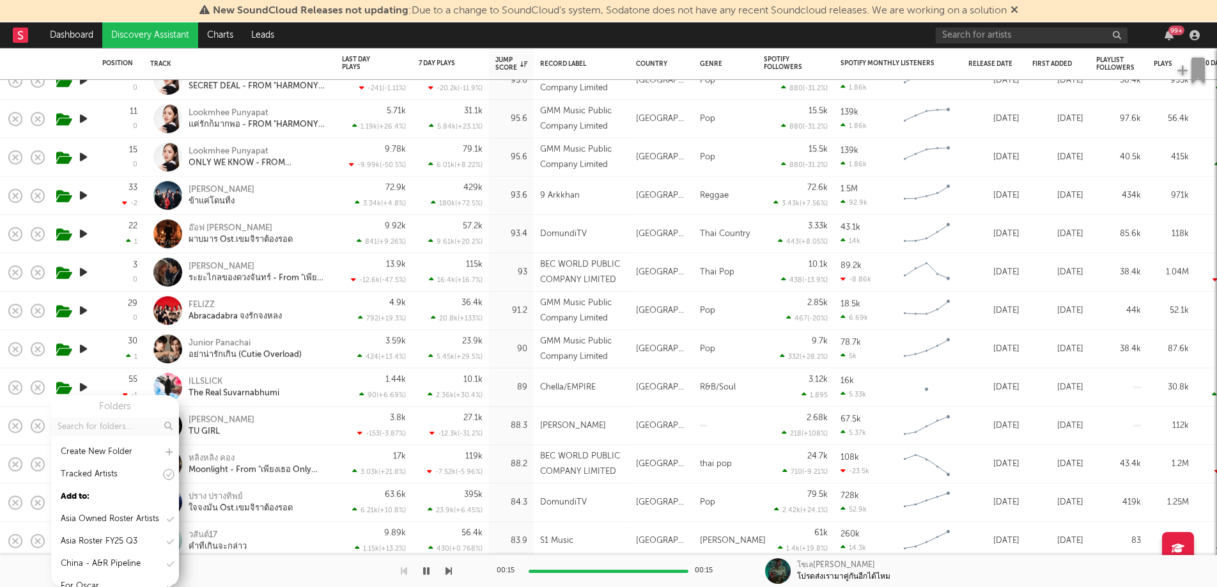
click at [107, 426] on input "text" at bounding box center [115, 426] width 128 height 19
type input "top"
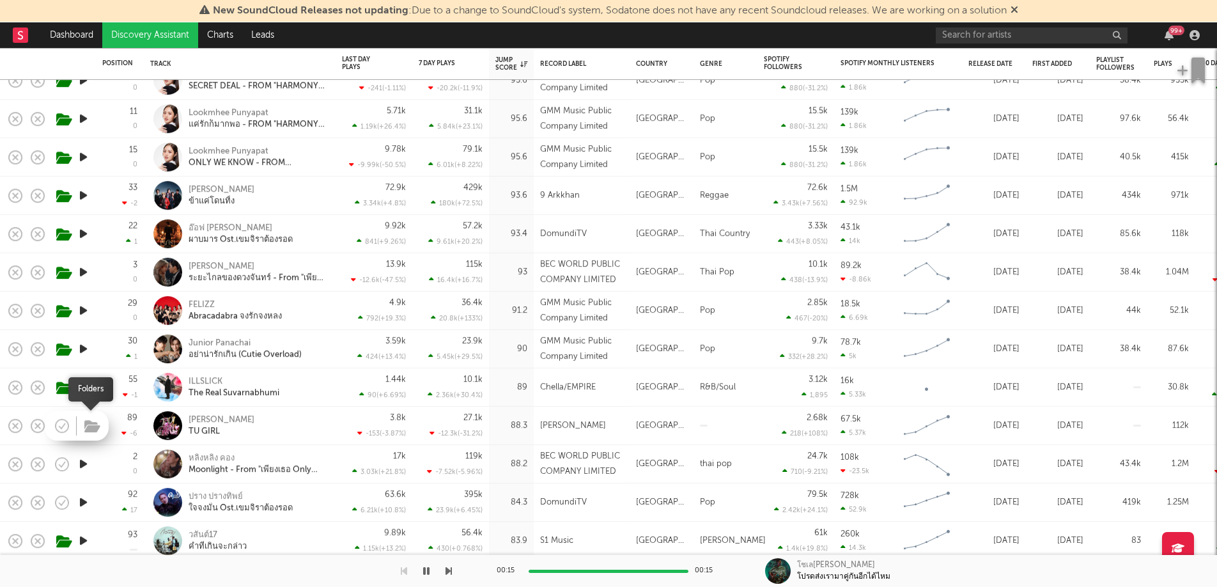
click at [84, 430] on icon "button" at bounding box center [92, 426] width 16 height 14
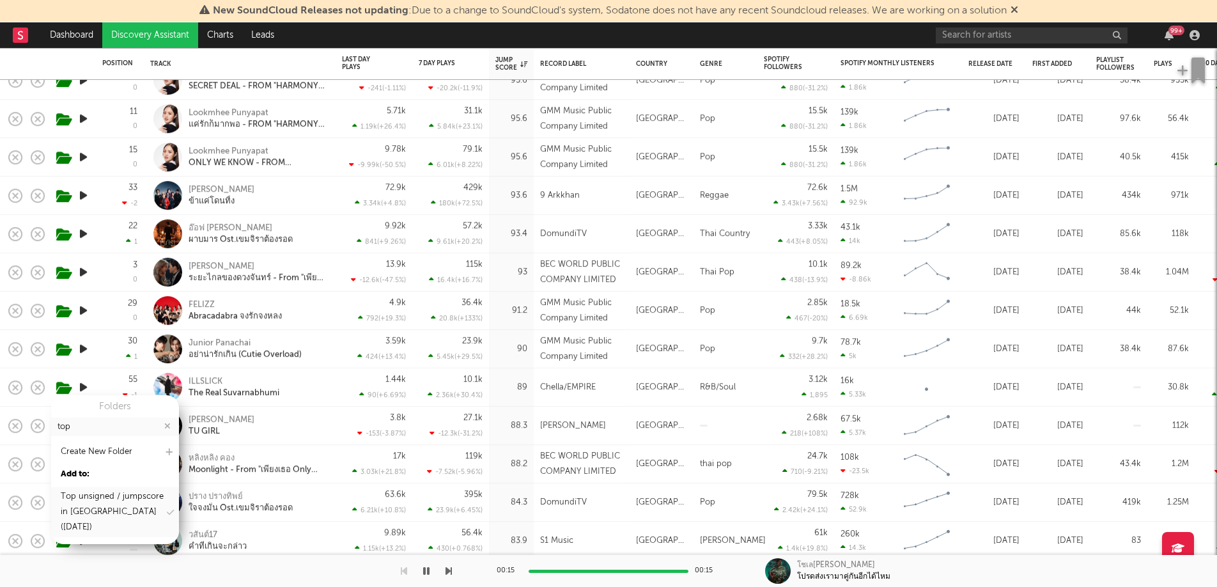
type input "top"
click at [84, 493] on div "Top unsigned / jumpscore in [GEOGRAPHIC_DATA] ([DATE])" at bounding box center [113, 512] width 104 height 46
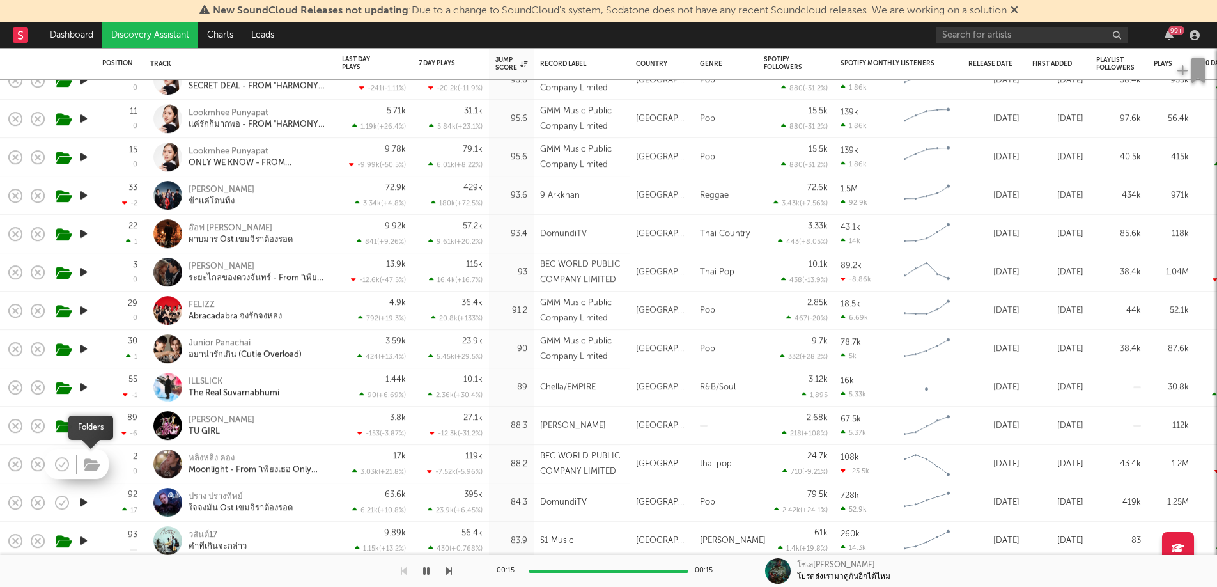
click at [86, 461] on icon "button" at bounding box center [92, 465] width 16 height 14
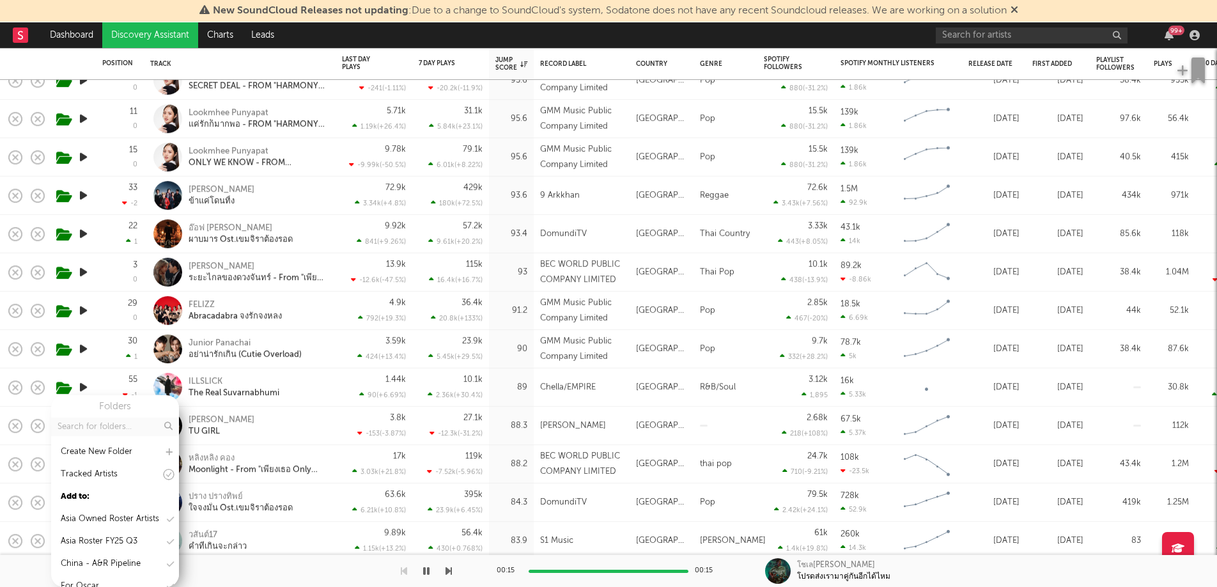
click at [92, 432] on input "text" at bounding box center [115, 426] width 128 height 19
type input "top"
click at [95, 515] on div "Top unsigned / jumpscore in [GEOGRAPHIC_DATA] ([DATE])" at bounding box center [113, 512] width 104 height 46
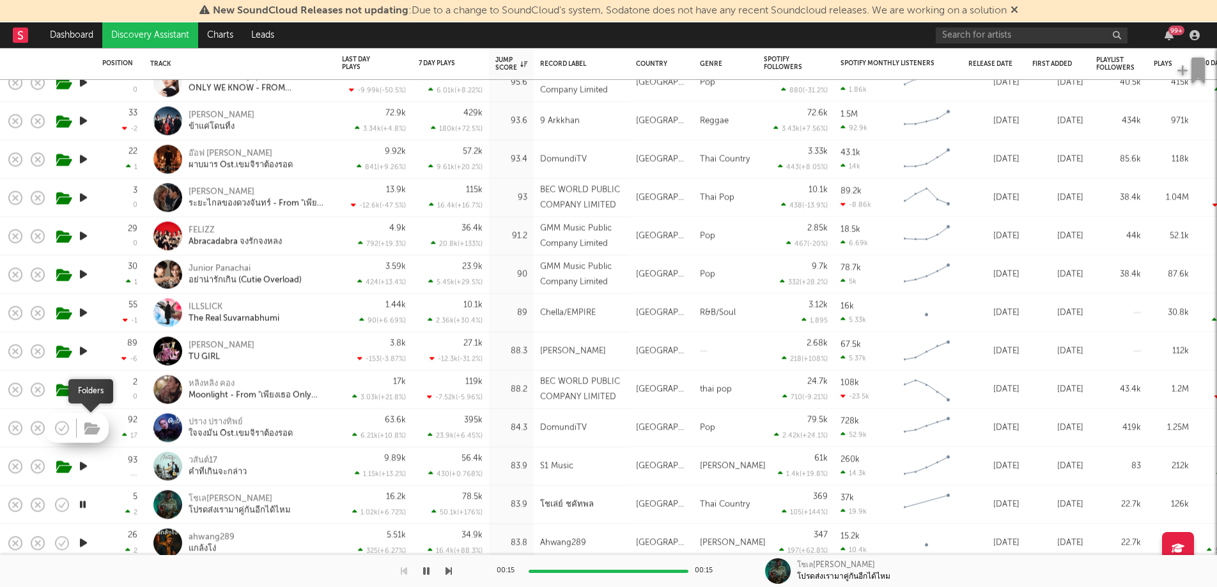
click at [89, 425] on icon "button" at bounding box center [92, 428] width 16 height 14
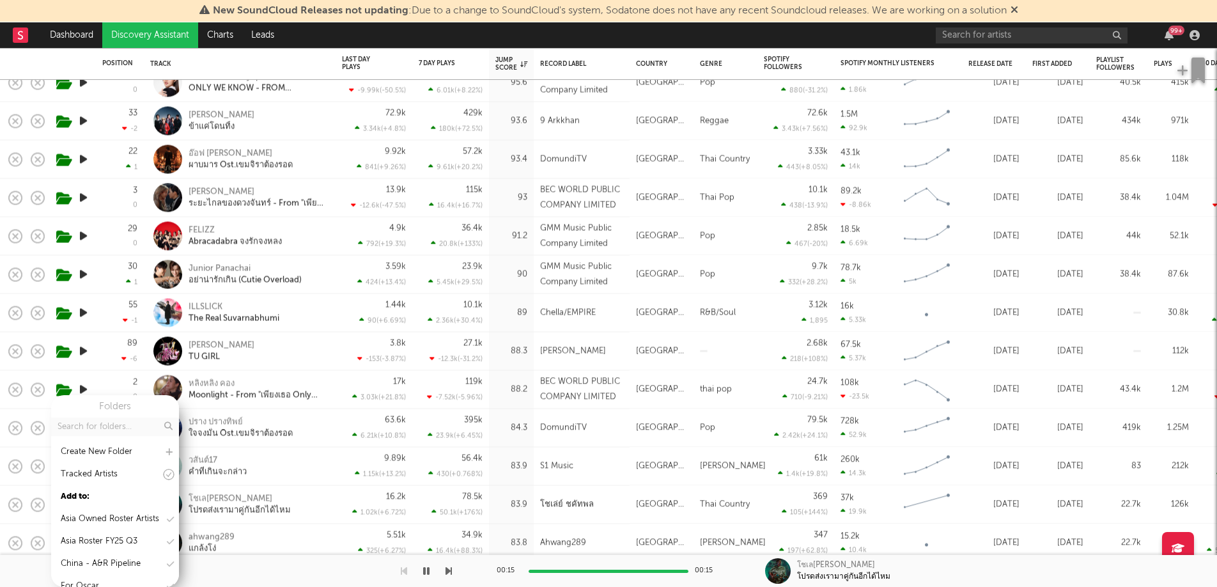
click at [89, 425] on input "text" at bounding box center [115, 426] width 128 height 19
type input "top"
click at [87, 507] on div "Top unsigned / jumpscore in [GEOGRAPHIC_DATA] ([DATE])" at bounding box center [113, 512] width 104 height 46
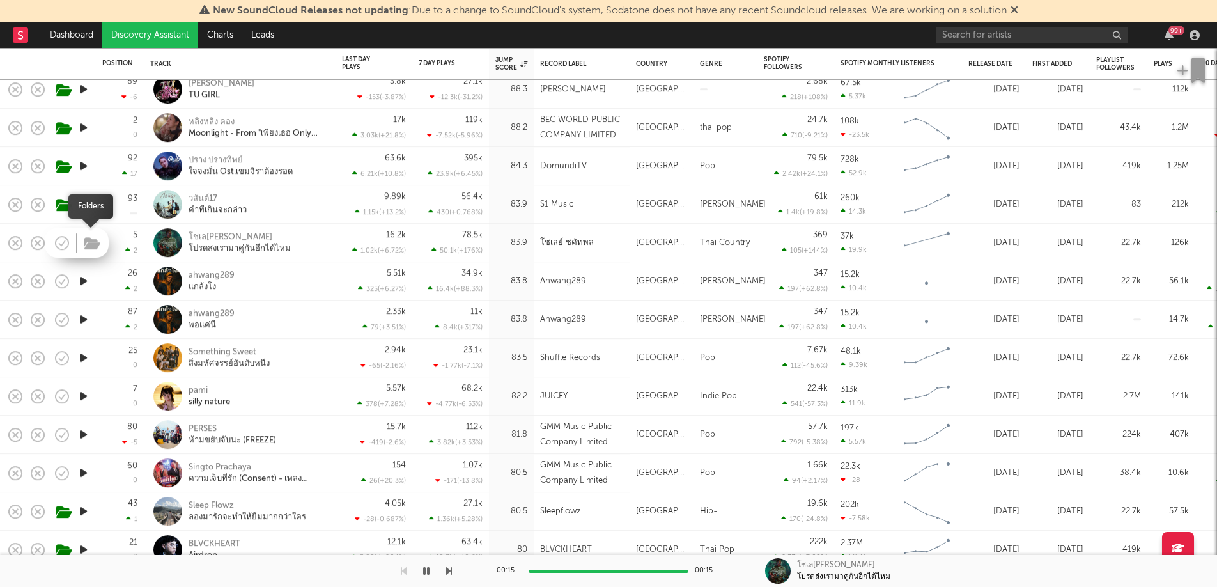
click at [98, 247] on icon "button" at bounding box center [92, 243] width 16 height 14
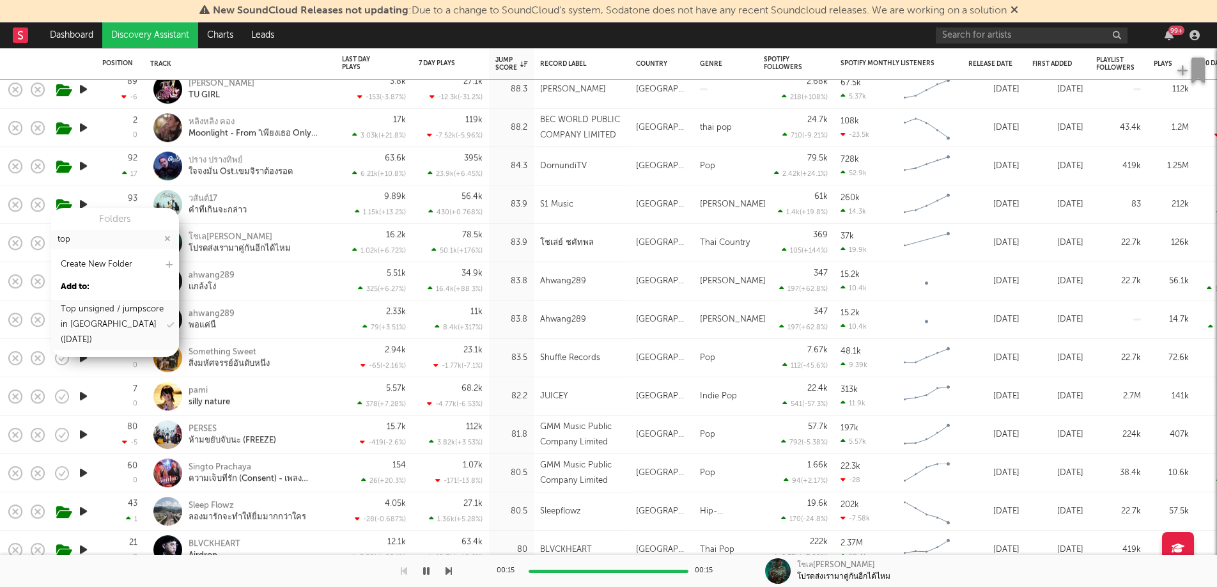
type input "top"
click at [74, 313] on div "Top unsigned / jumpscore in [GEOGRAPHIC_DATA] ([DATE])" at bounding box center [113, 325] width 104 height 46
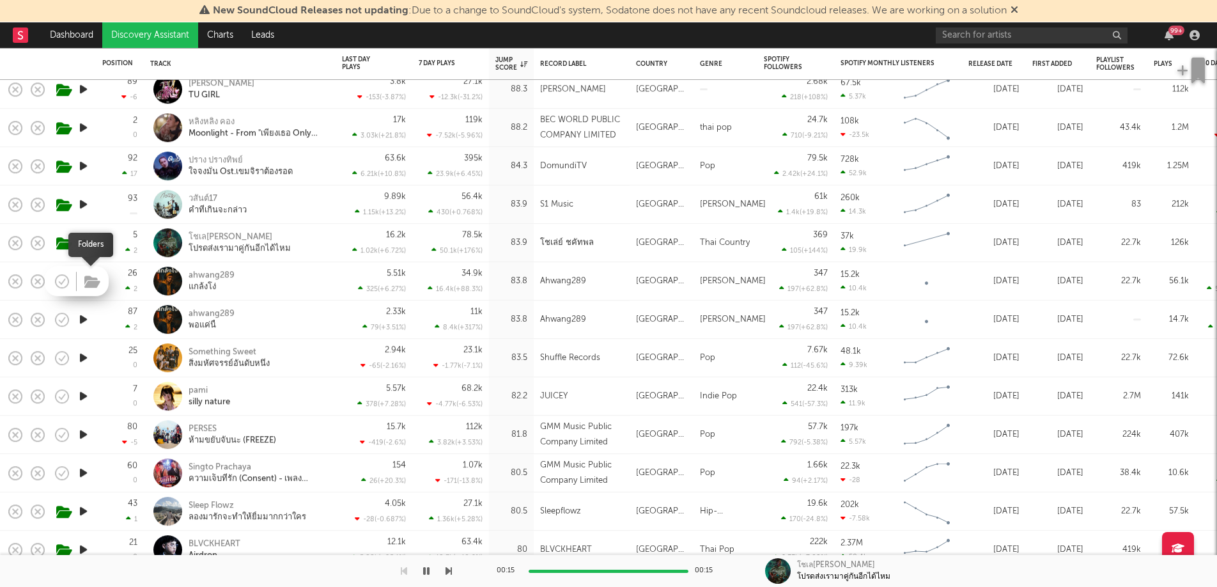
click at [89, 286] on icon "button" at bounding box center [92, 282] width 16 height 14
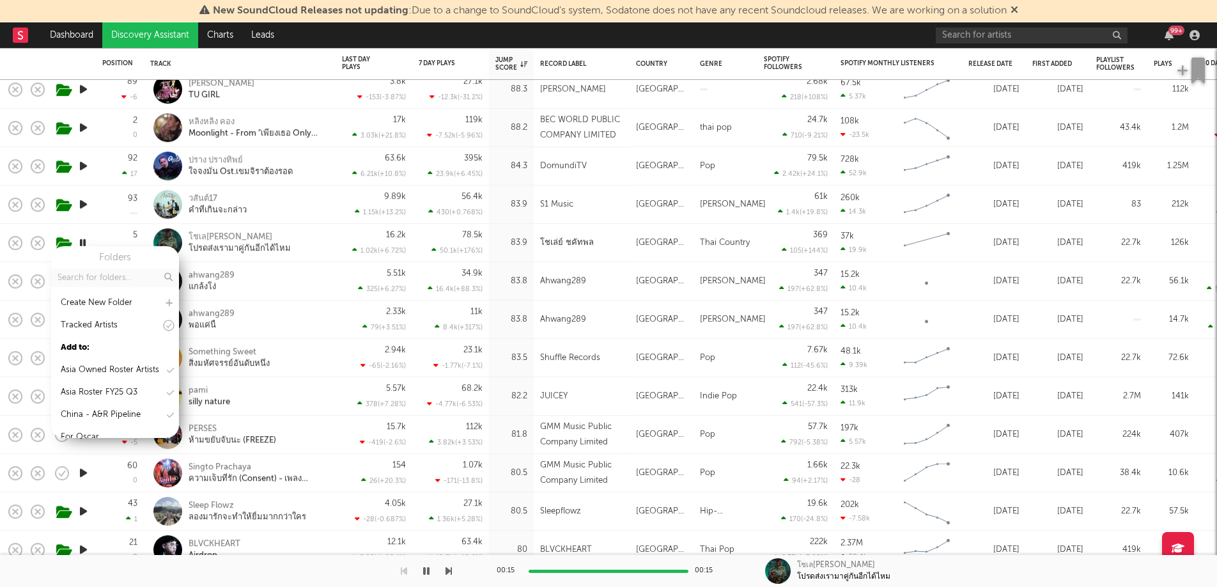
click at [90, 283] on input "text" at bounding box center [115, 277] width 128 height 19
type input "top"
click at [66, 349] on div "Top unsigned / jumpscore in [GEOGRAPHIC_DATA] ([DATE])" at bounding box center [113, 363] width 104 height 46
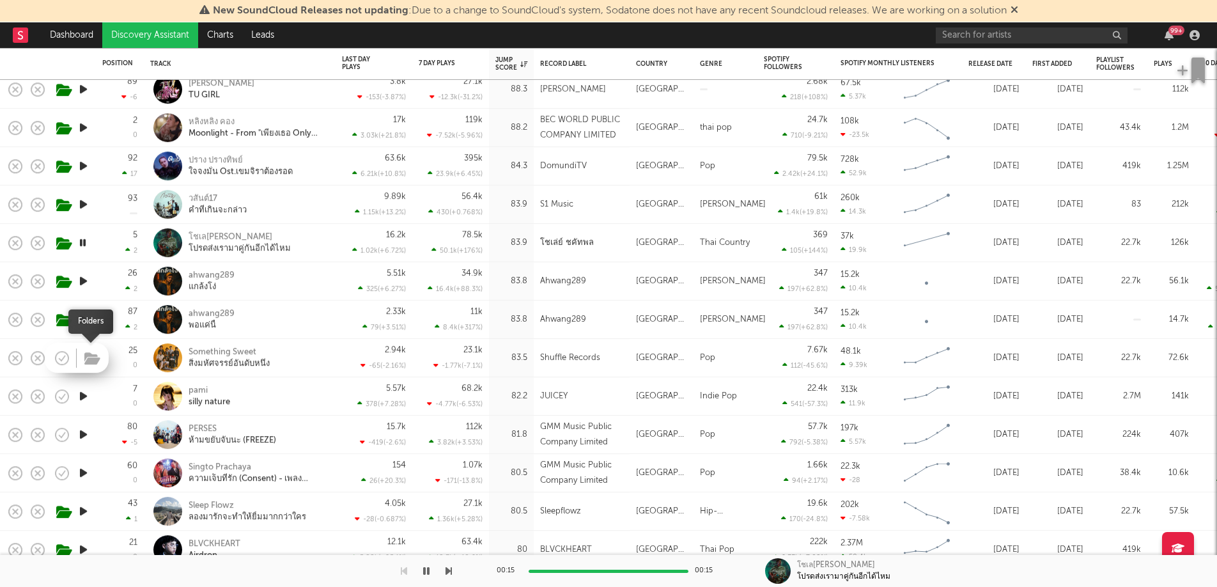
click at [84, 360] on icon "button" at bounding box center [92, 359] width 16 height 14
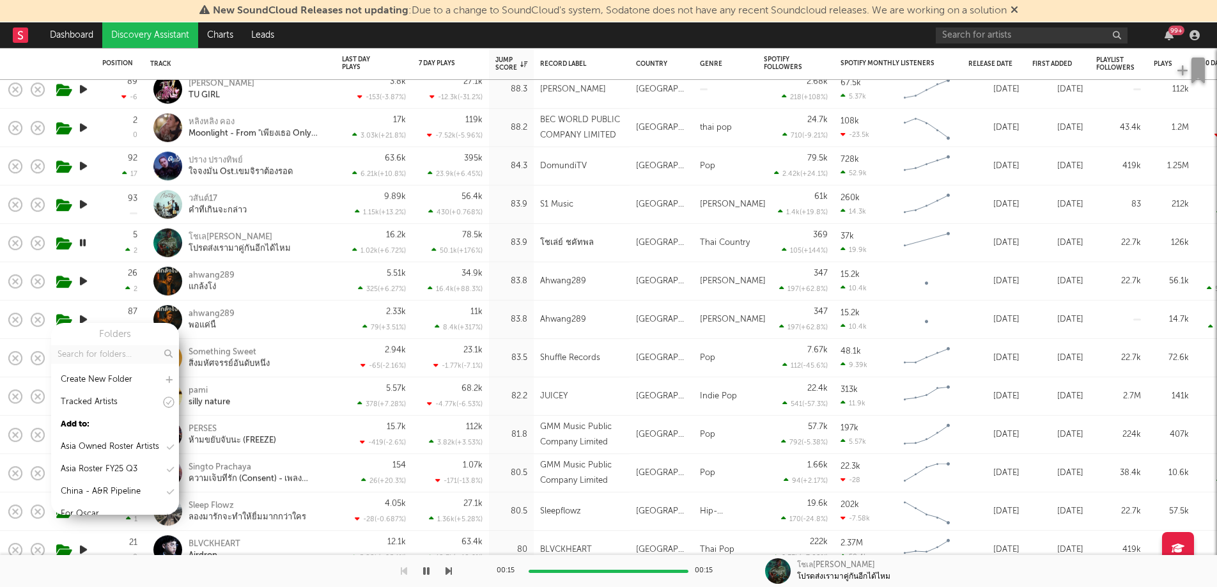
click at [84, 360] on input "text" at bounding box center [115, 354] width 128 height 19
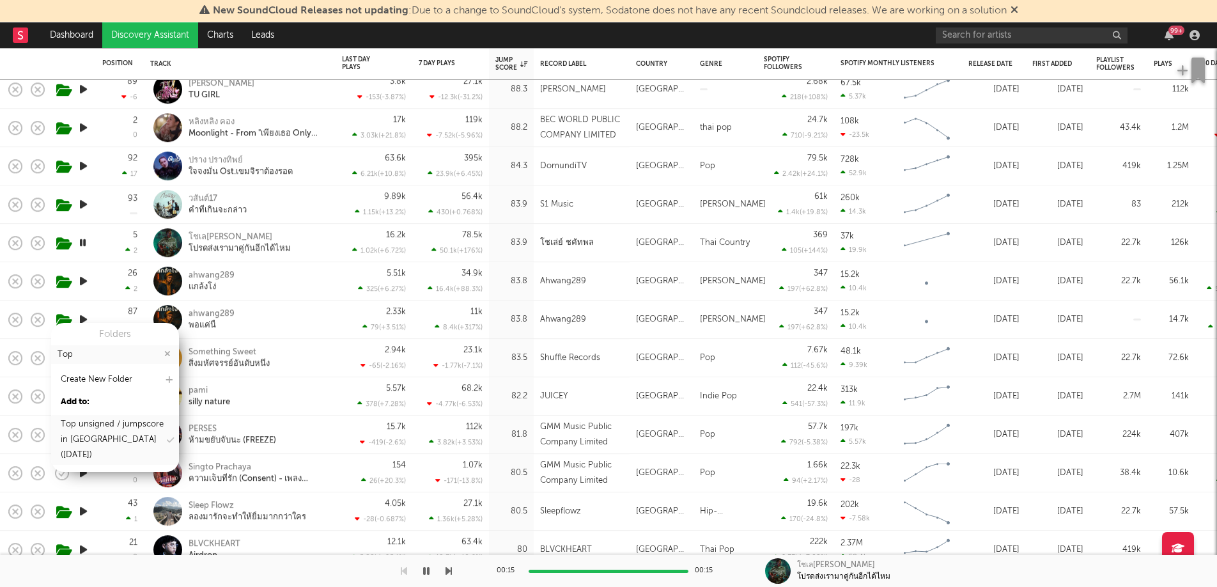
type input "Top"
click at [77, 423] on div "Top unsigned / jumpscore in [GEOGRAPHIC_DATA] ([DATE])" at bounding box center [113, 440] width 104 height 46
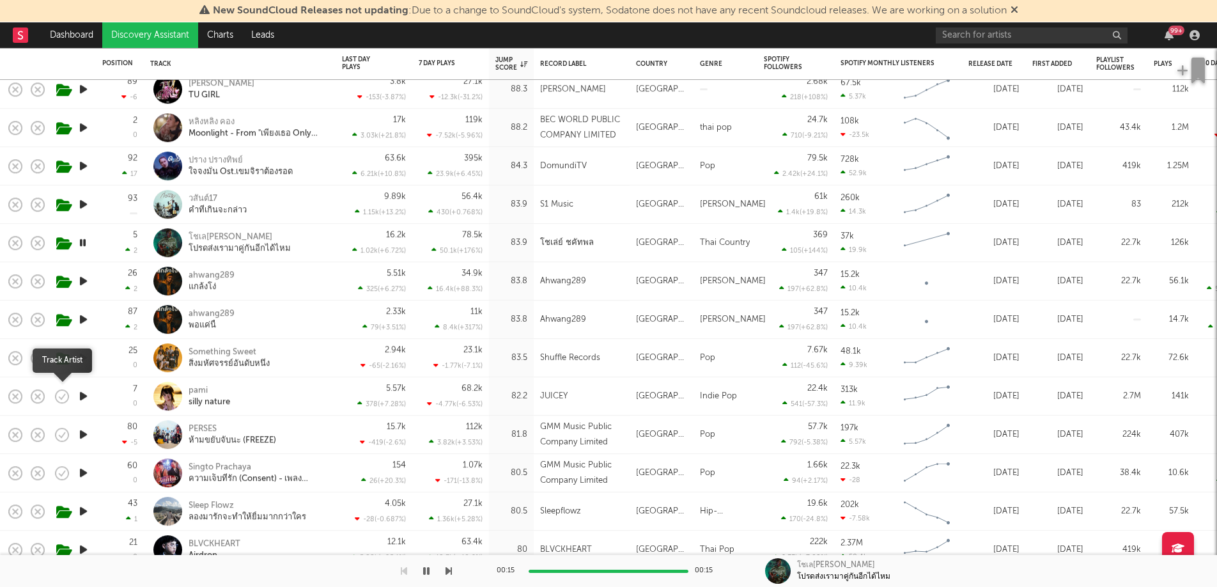
click at [63, 389] on icon "button" at bounding box center [62, 395] width 13 height 13
click at [53, 397] on icon "button" at bounding box center [62, 396] width 18 height 18
click at [81, 398] on span at bounding box center [90, 396] width 23 height 22
click at [91, 399] on icon "button" at bounding box center [92, 397] width 16 height 14
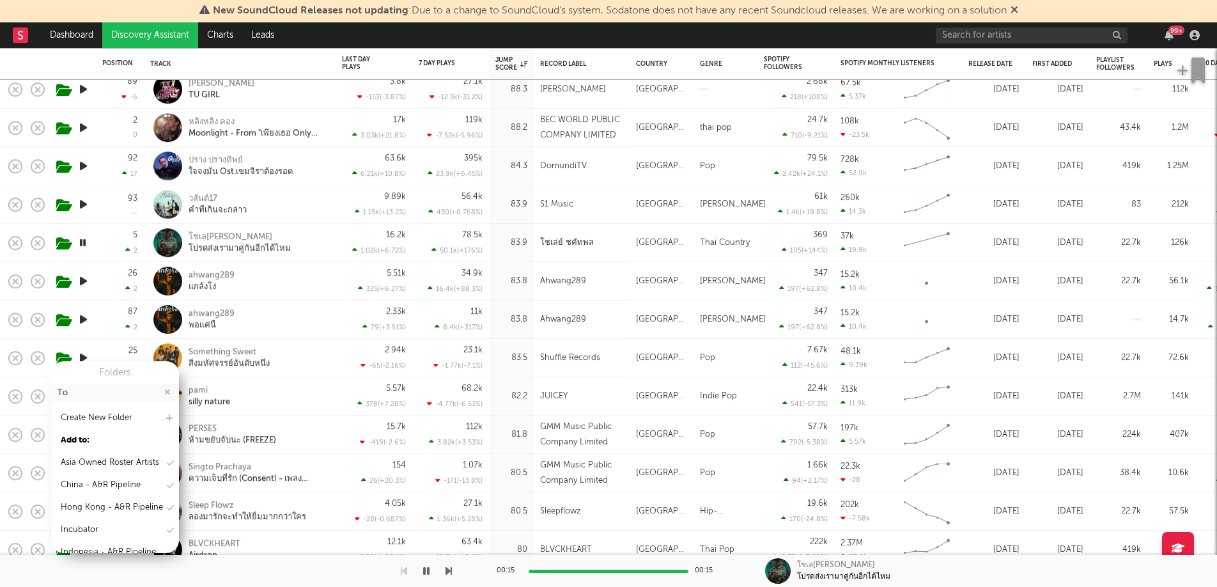
type input "Top"
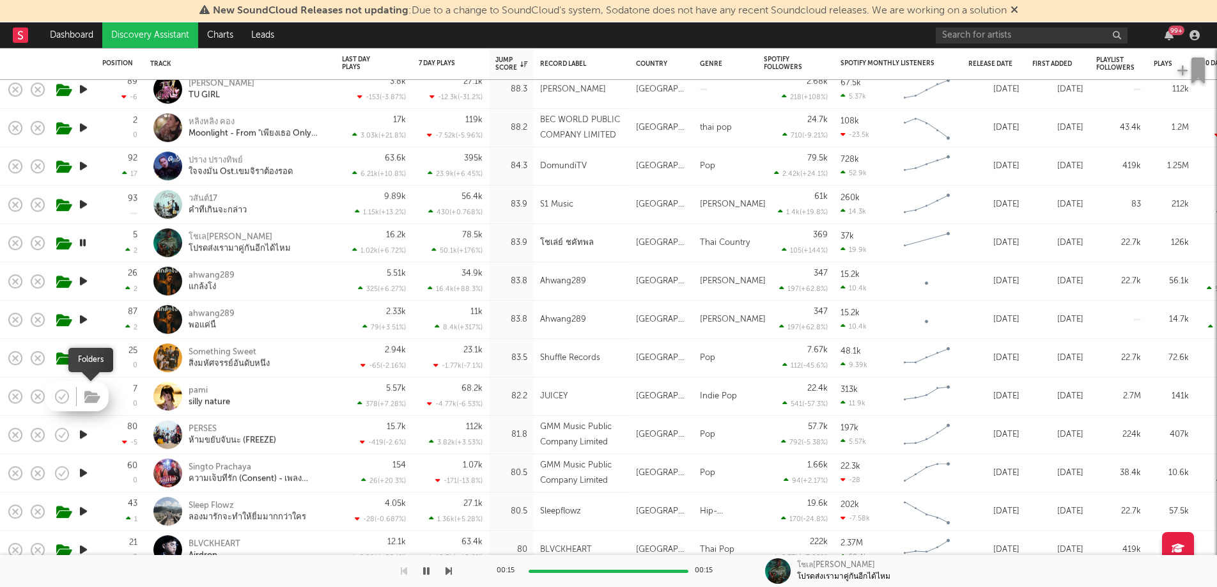
click at [92, 395] on icon "button" at bounding box center [92, 397] width 16 height 14
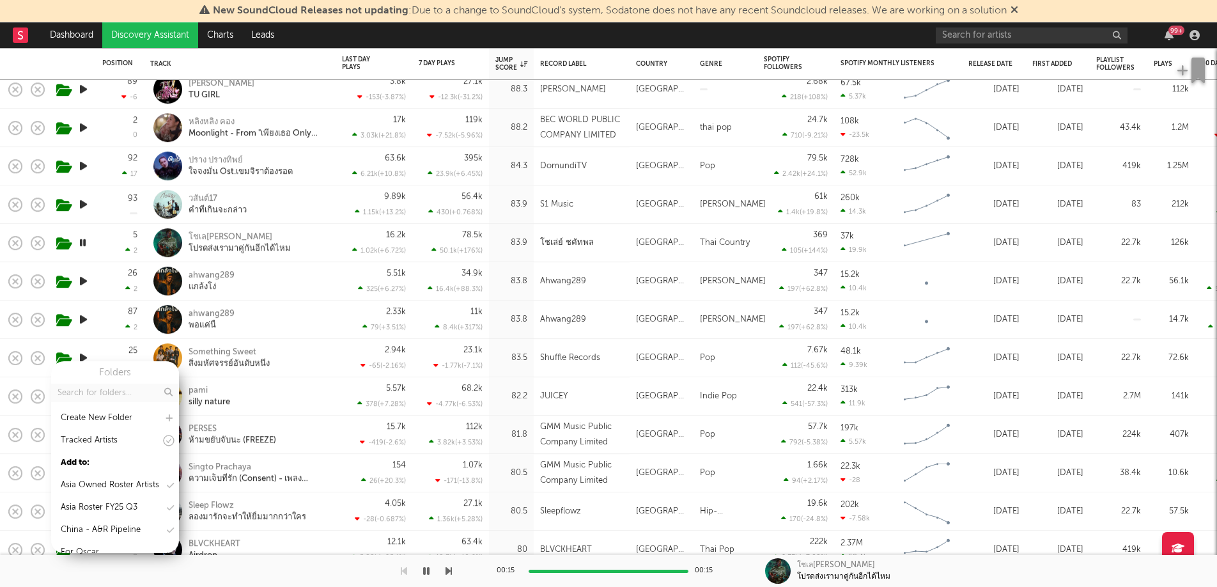
click at [93, 395] on input "text" at bounding box center [115, 392] width 128 height 19
type input "Top"
click at [133, 467] on div "Top unsigned / jumpscore in [GEOGRAPHIC_DATA] ([DATE])" at bounding box center [113, 478] width 104 height 46
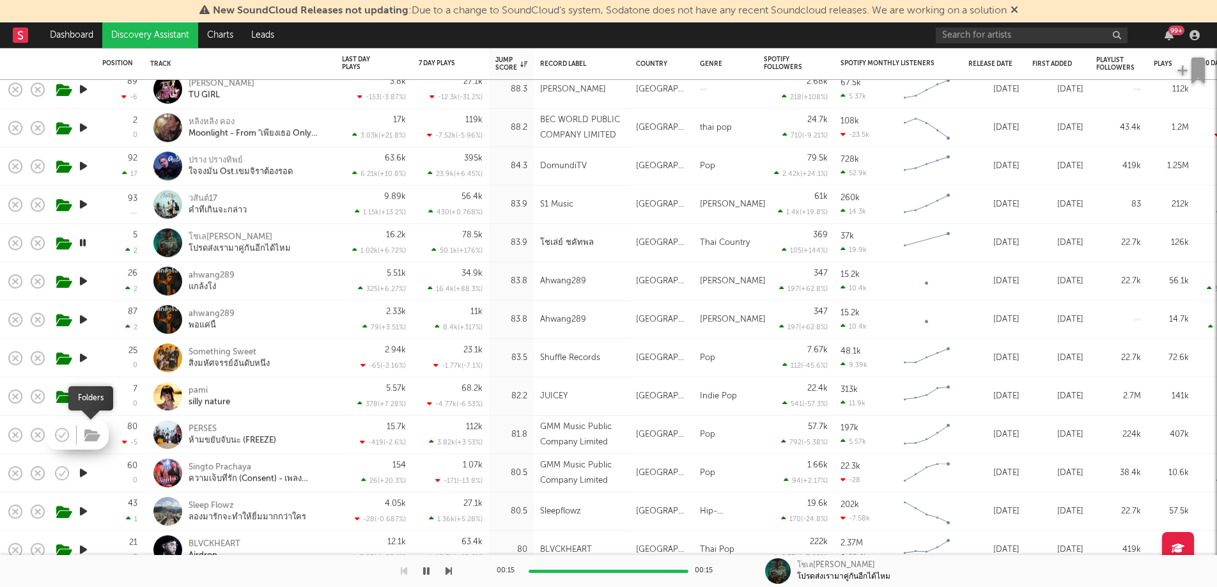
click at [83, 437] on button "button" at bounding box center [92, 435] width 20 height 19
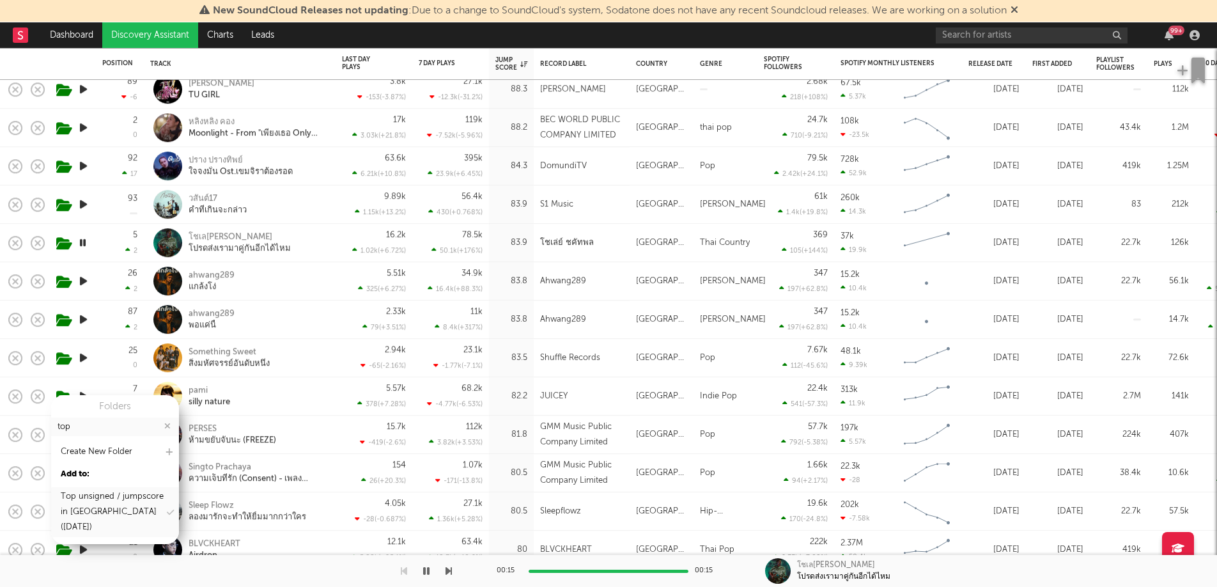
type input "top"
click at [85, 507] on div "Top unsigned / jumpscore in [GEOGRAPHIC_DATA] ([DATE])" at bounding box center [113, 512] width 104 height 46
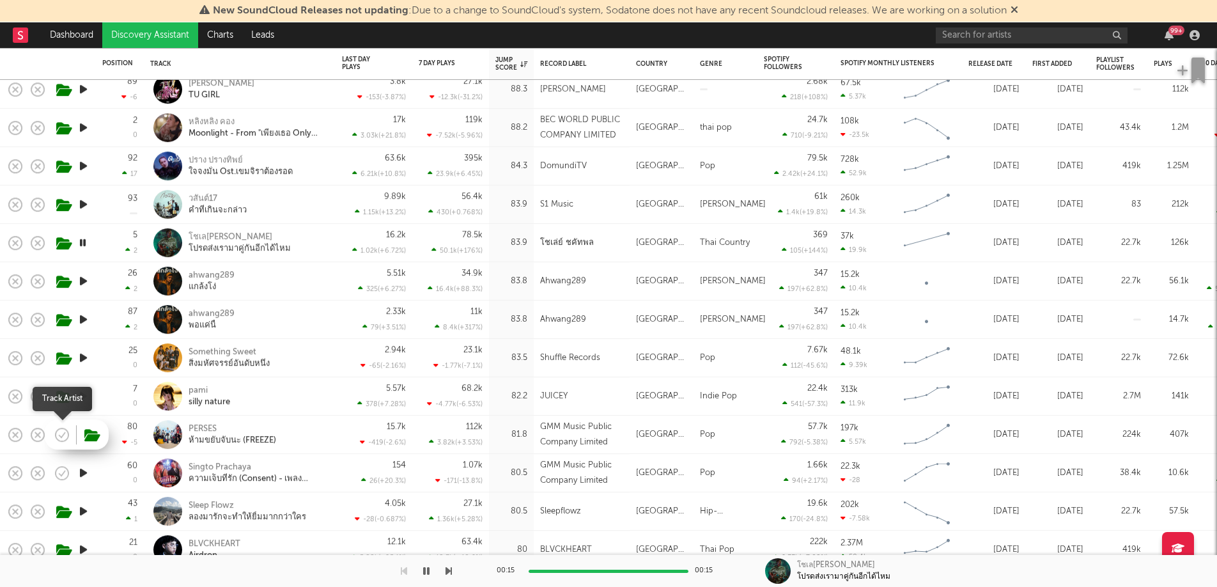
click at [65, 436] on icon "button" at bounding box center [62, 435] width 18 height 18
click at [84, 437] on icon "button" at bounding box center [92, 435] width 16 height 14
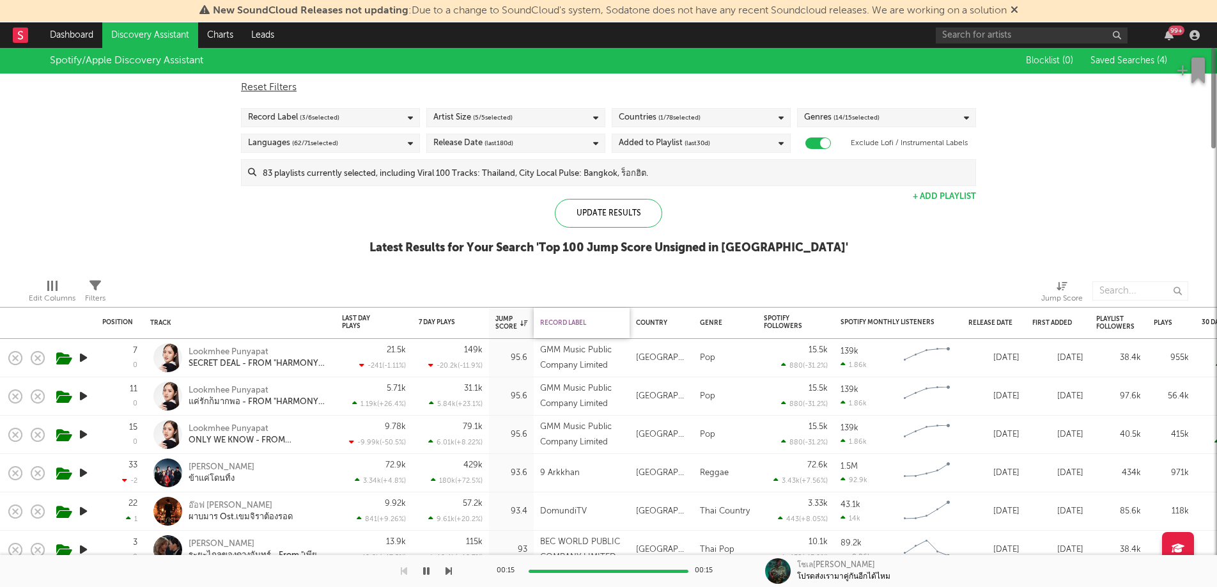
click at [574, 321] on div "Record Label" at bounding box center [578, 323] width 77 height 8
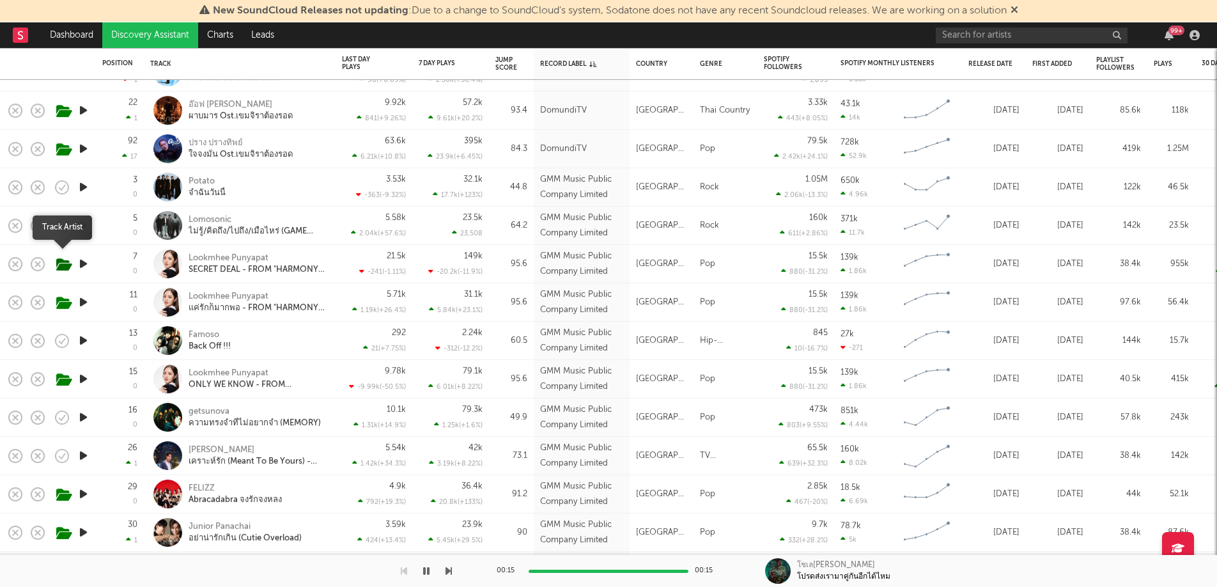
click at [65, 271] on icon "button" at bounding box center [64, 265] width 16 height 14
click at [94, 267] on icon "button" at bounding box center [92, 265] width 16 height 14
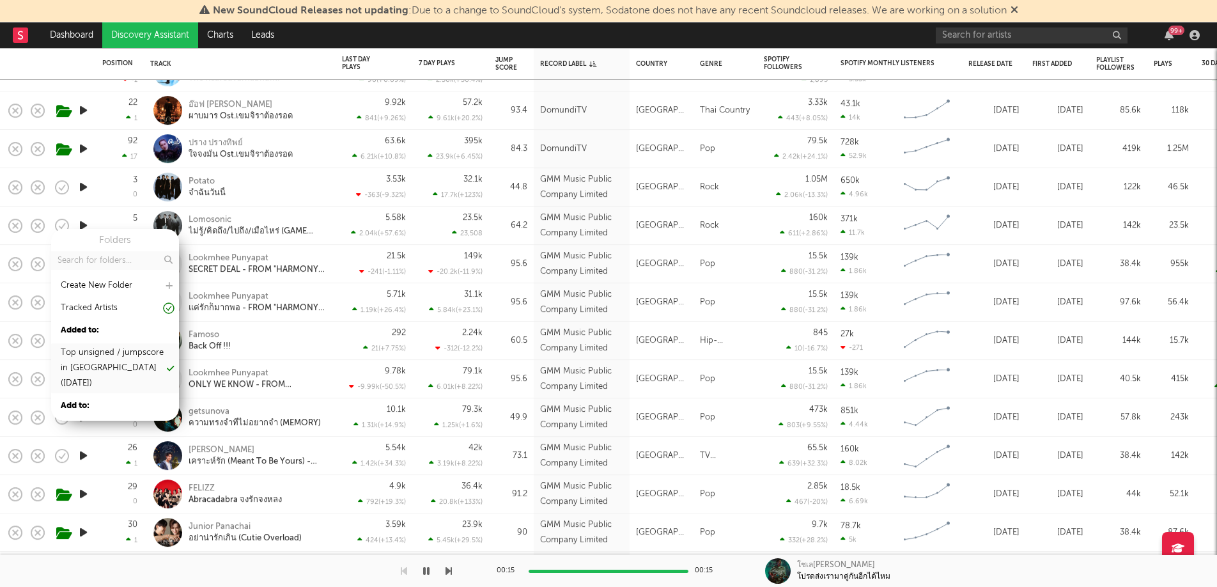
click at [128, 364] on div "Top unsigned / jumpscore in [GEOGRAPHIC_DATA] ([DATE])" at bounding box center [113, 368] width 104 height 46
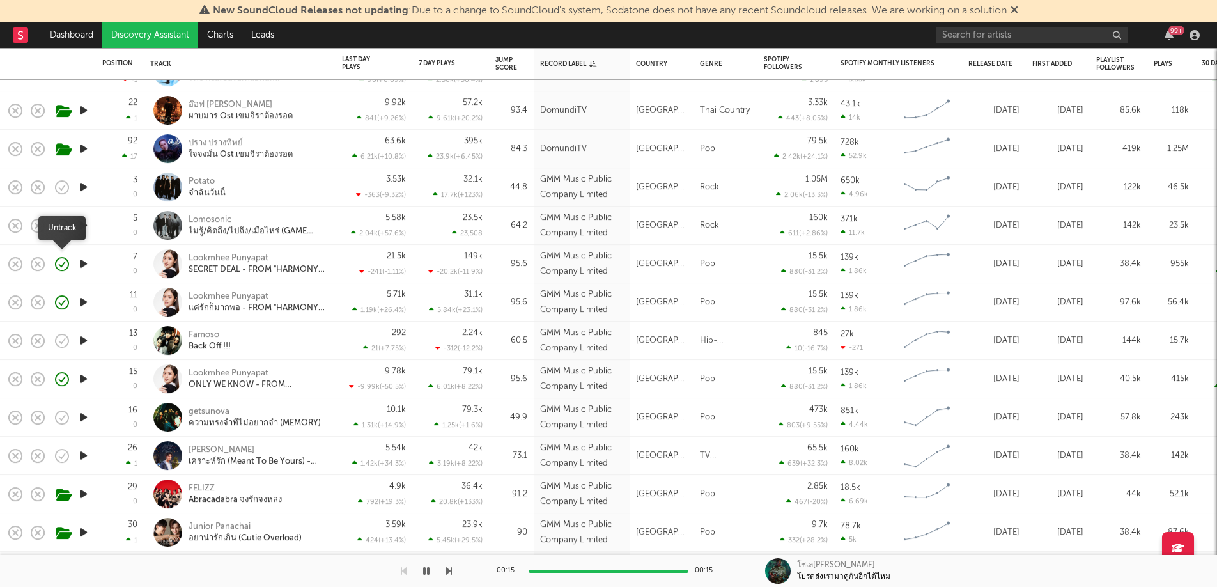
click at [59, 267] on icon "button" at bounding box center [62, 264] width 18 height 18
click at [63, 304] on icon "button" at bounding box center [62, 302] width 18 height 18
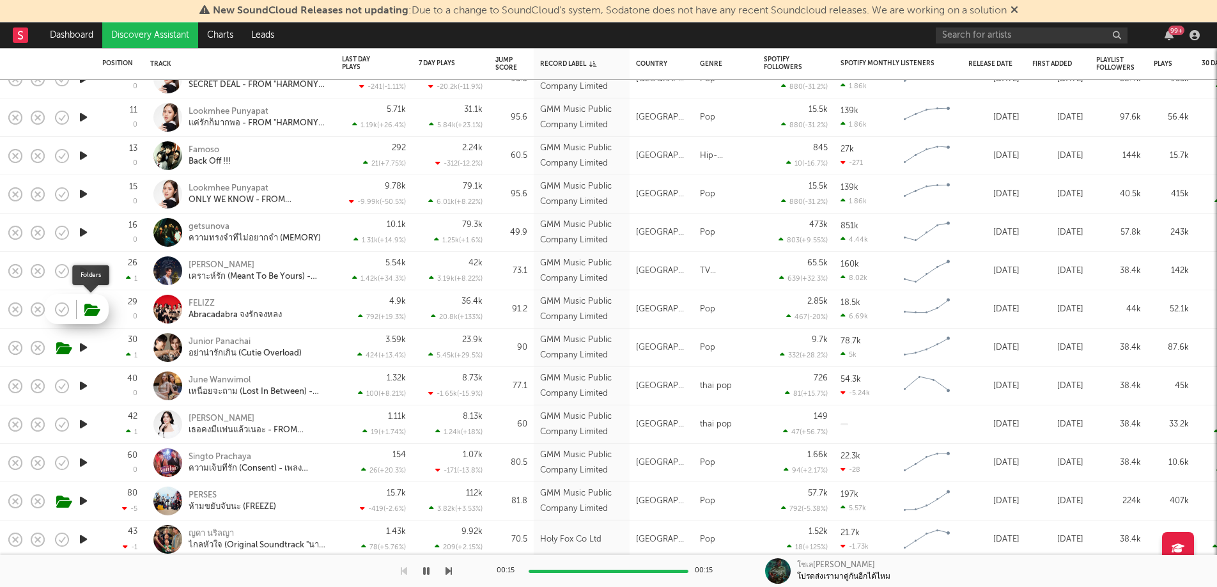
click at [81, 311] on span at bounding box center [90, 309] width 23 height 22
click at [82, 306] on button "button" at bounding box center [92, 310] width 20 height 19
click at [87, 311] on icon "button" at bounding box center [92, 310] width 16 height 14
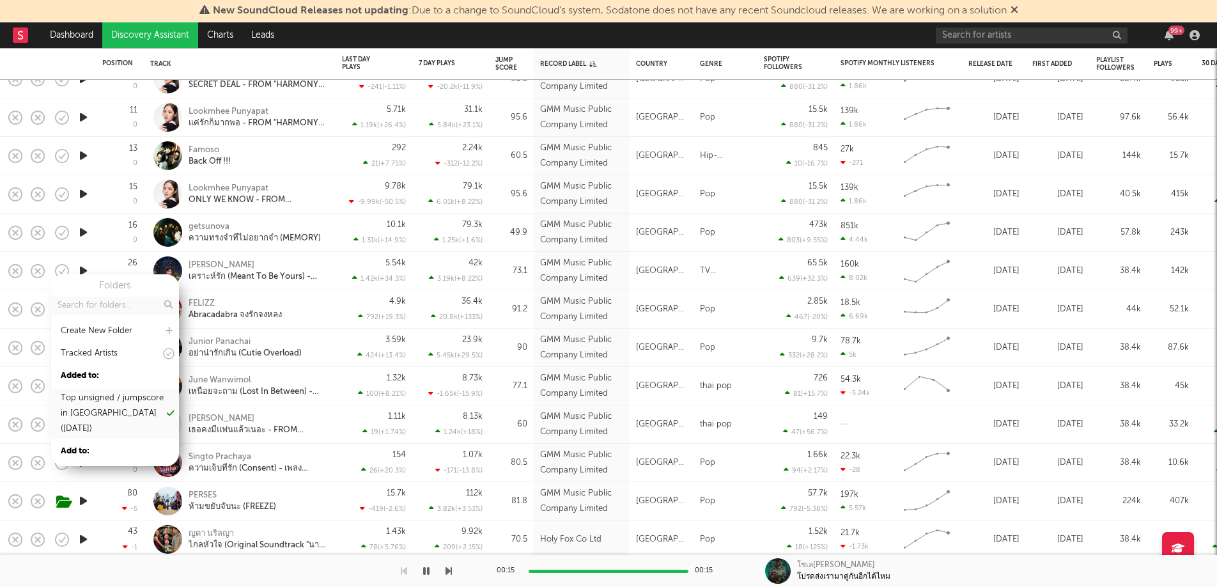
click at [98, 413] on div "Top unsigned / jumpscore in [GEOGRAPHIC_DATA] ([DATE])" at bounding box center [113, 414] width 104 height 46
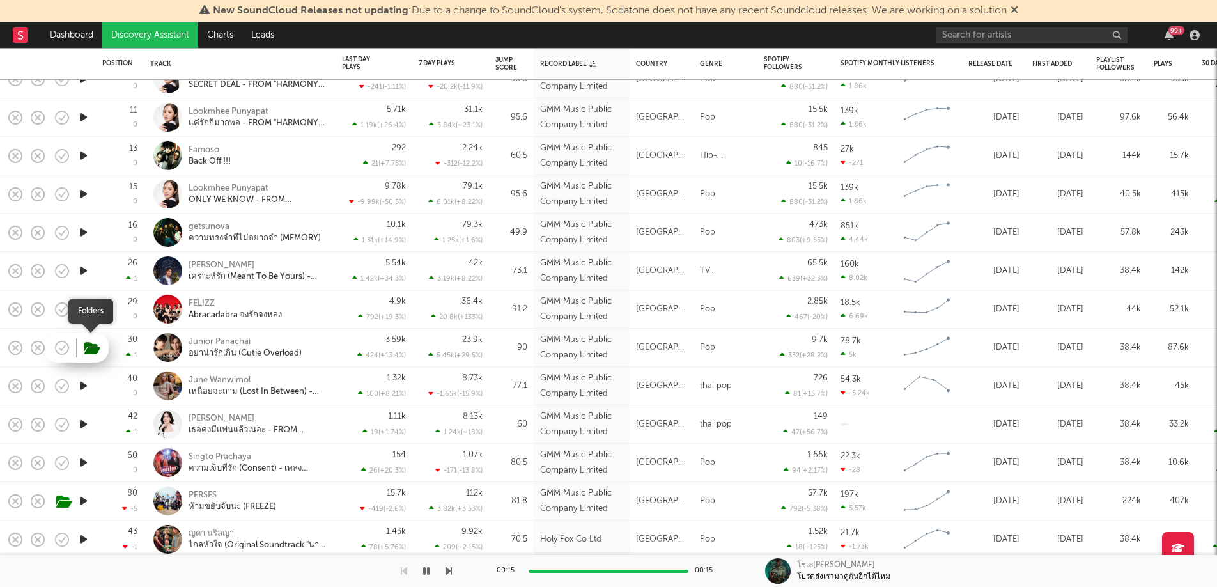
click at [88, 351] on icon "button" at bounding box center [92, 348] width 16 height 14
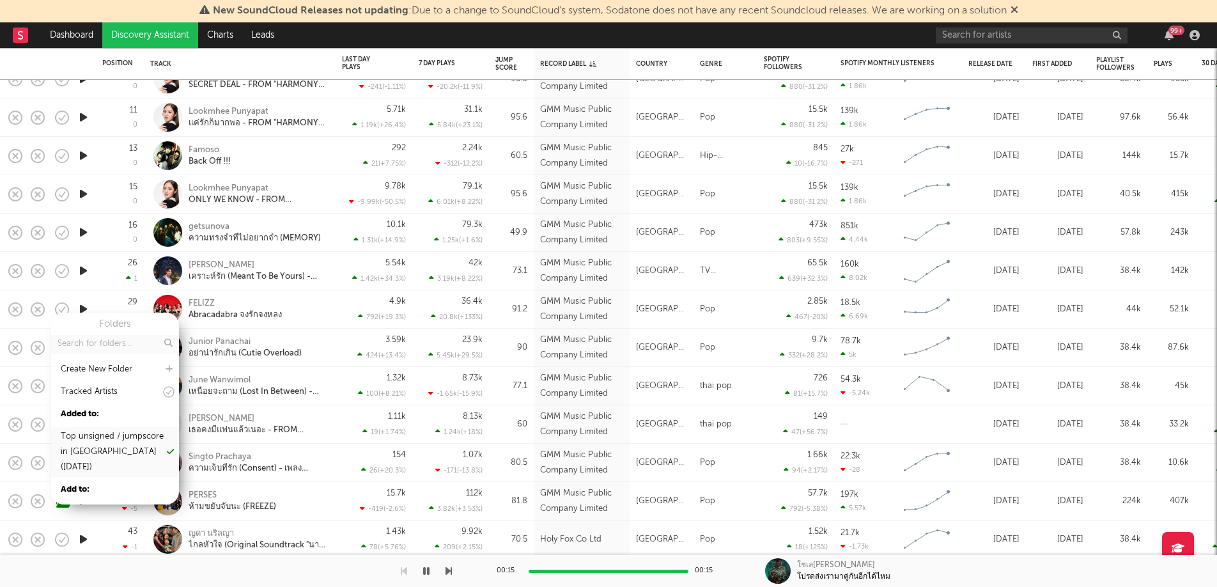
click at [102, 450] on div "Top unsigned / jumpscore in [GEOGRAPHIC_DATA] ([DATE])" at bounding box center [113, 452] width 104 height 46
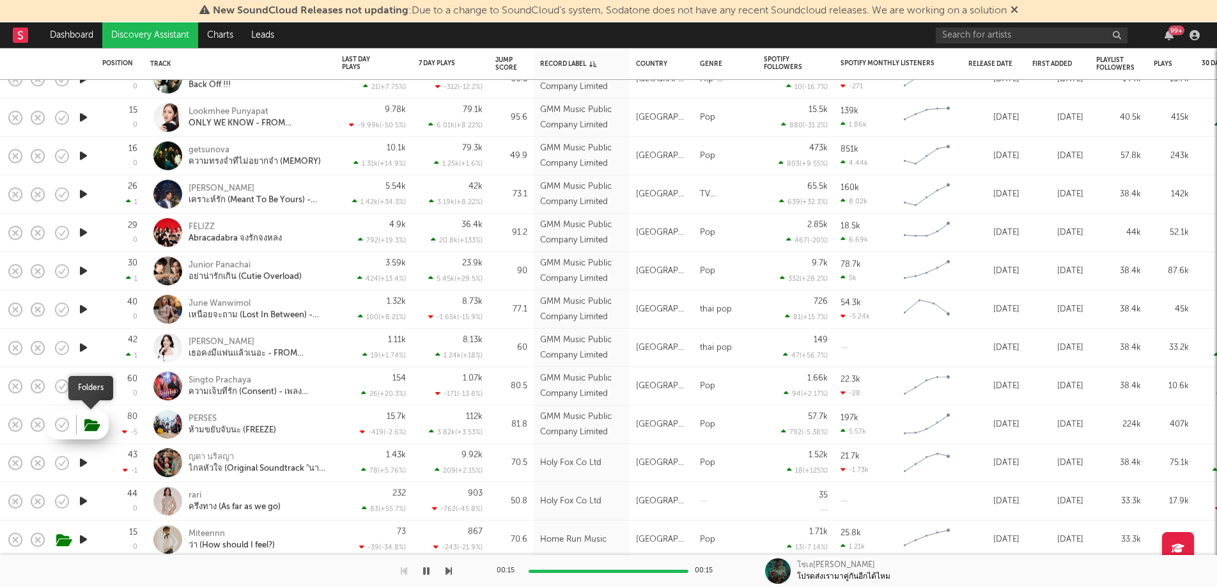
click at [89, 424] on icon "button" at bounding box center [92, 425] width 16 height 14
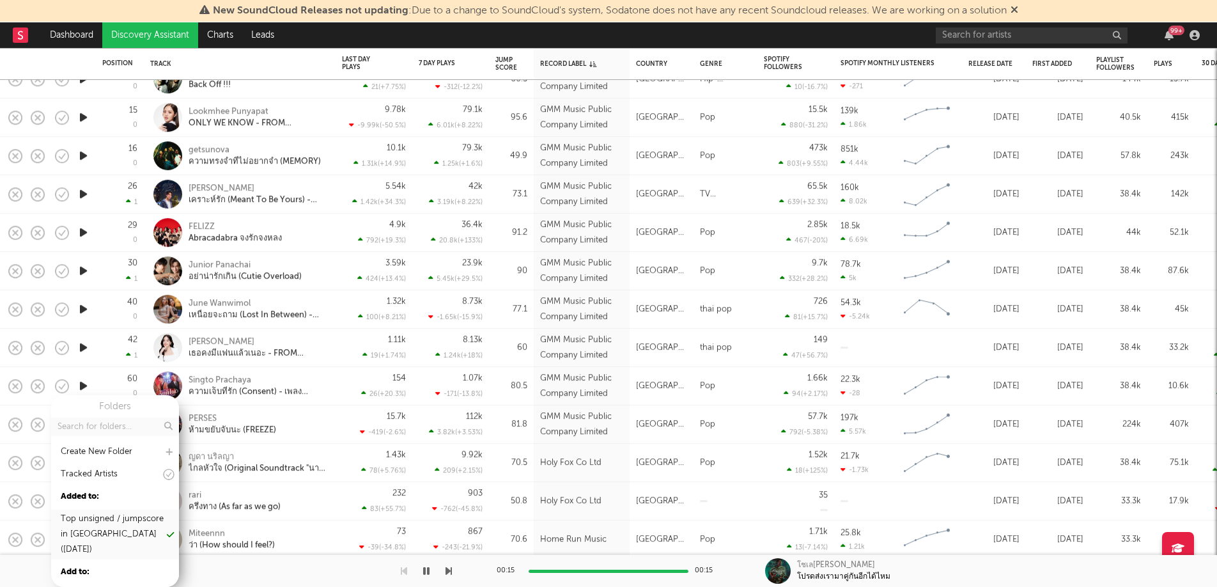
click at [105, 515] on div "Top unsigned / jumpscore in [GEOGRAPHIC_DATA] ([DATE])" at bounding box center [113, 534] width 104 height 46
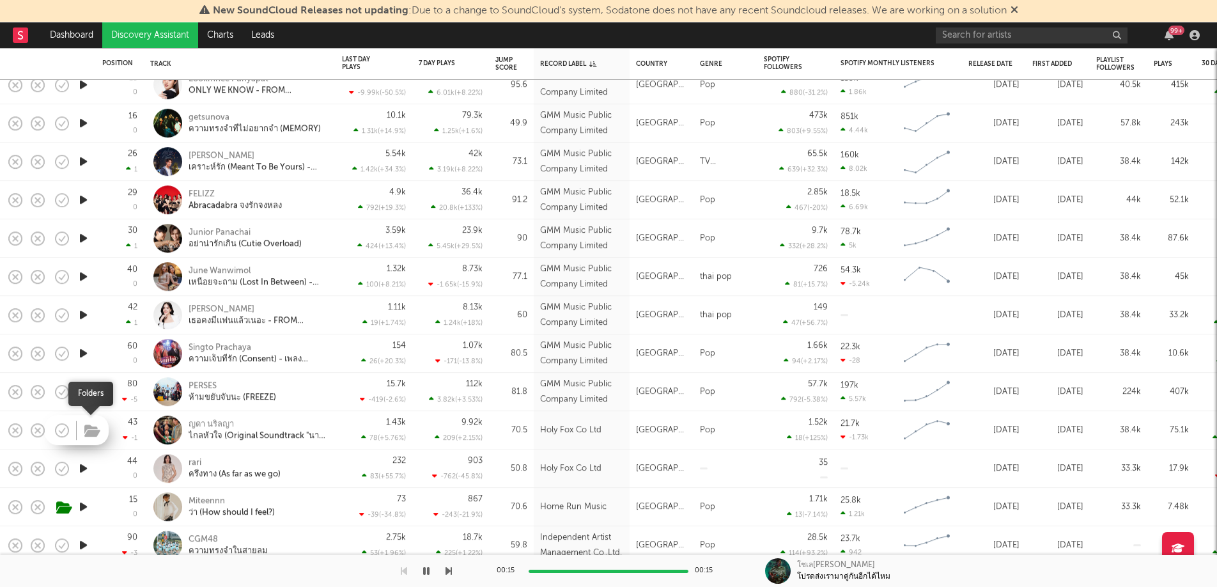
click at [87, 433] on icon "button" at bounding box center [92, 431] width 16 height 14
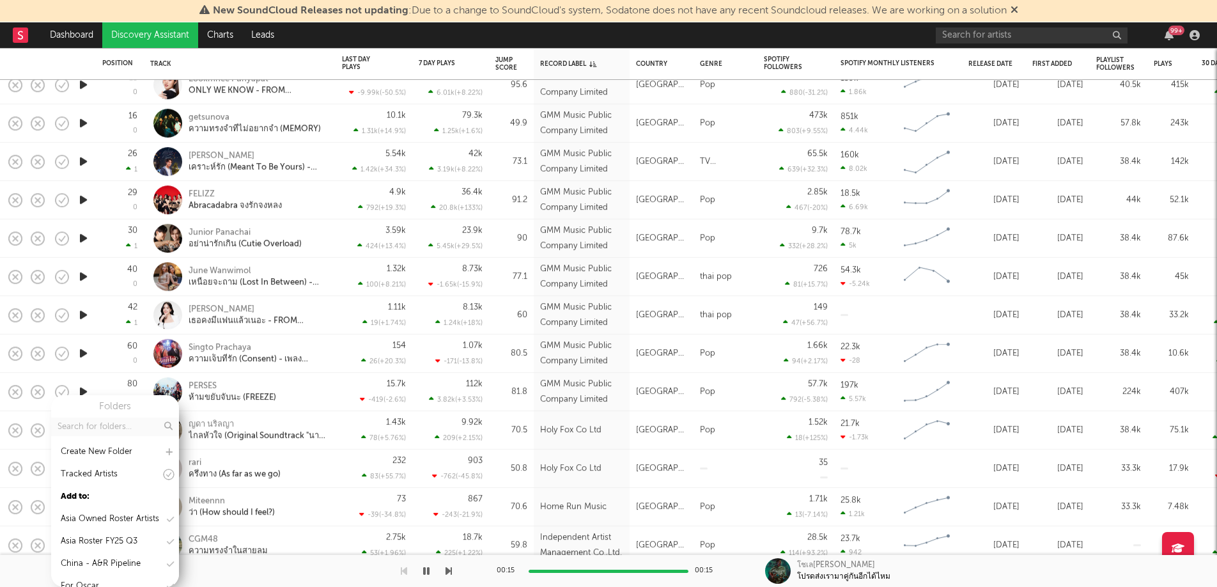
click at [109, 425] on input "text" at bounding box center [115, 426] width 128 height 19
type input "top"
click at [102, 488] on div "Top unsigned / jumpscore in [GEOGRAPHIC_DATA] ([DATE])" at bounding box center [115, 512] width 128 height 50
click at [104, 497] on div "Top unsigned / jumpscore in [GEOGRAPHIC_DATA] ([DATE])" at bounding box center [113, 512] width 104 height 46
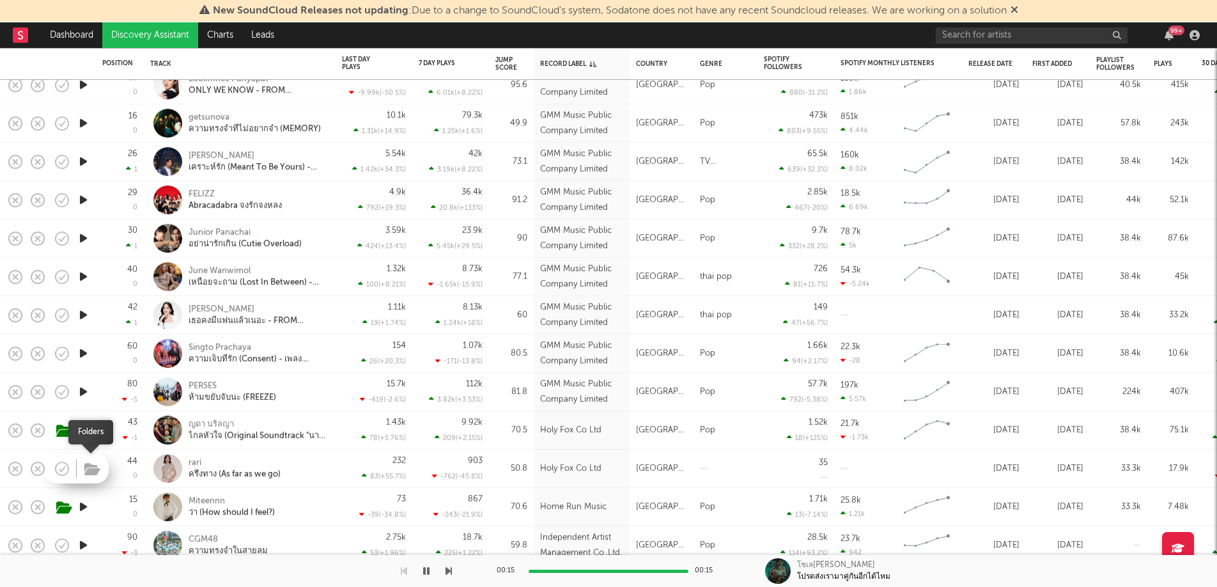
click at [86, 471] on icon "button" at bounding box center [92, 469] width 16 height 14
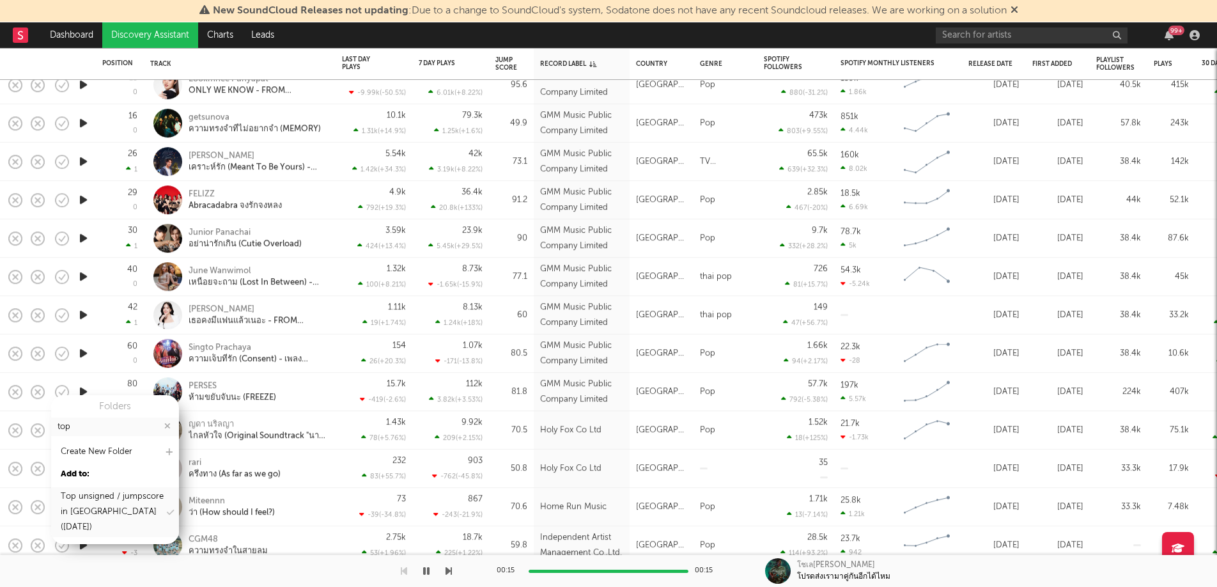
type input "top"
click at [100, 495] on div "Top unsigned / jumpscore in [GEOGRAPHIC_DATA] ([DATE])" at bounding box center [113, 512] width 104 height 46
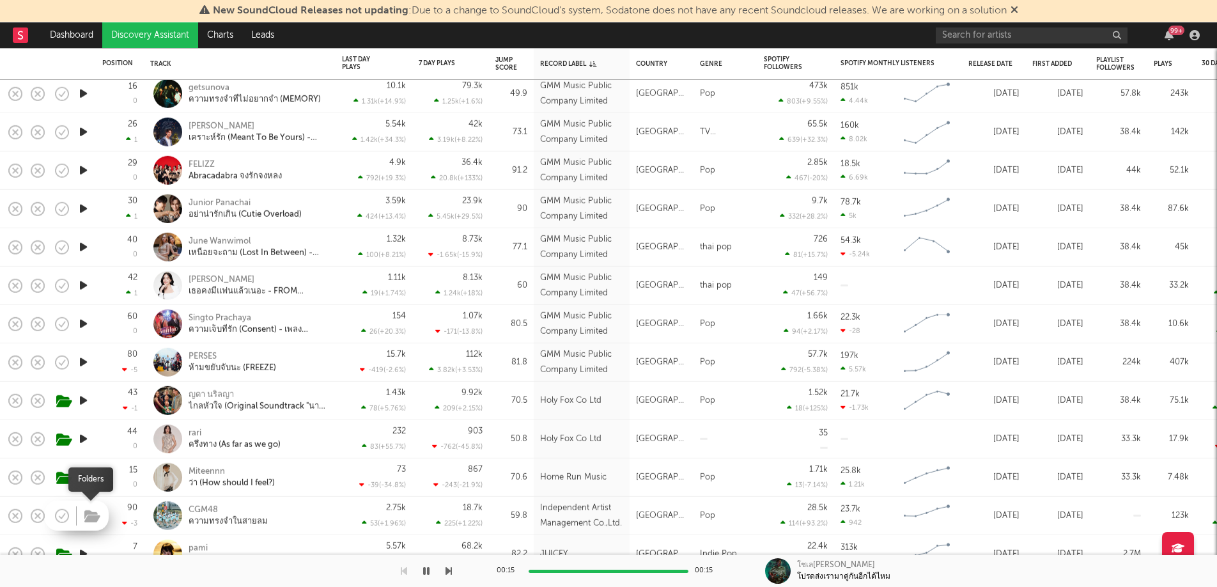
click at [87, 515] on icon "button" at bounding box center [92, 516] width 16 height 14
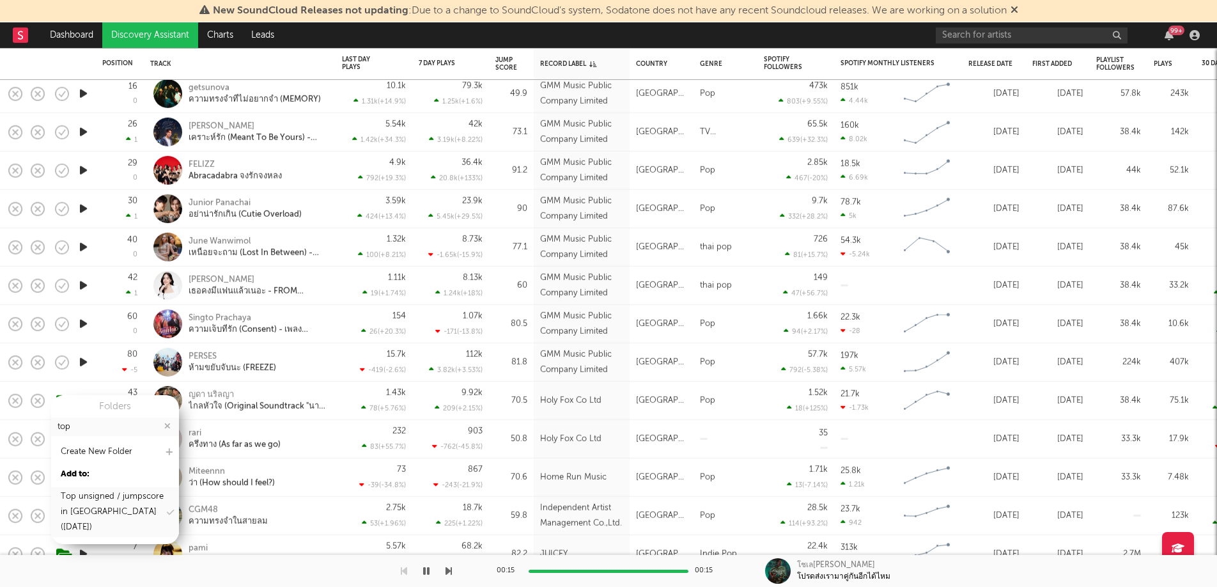
type input "top"
click at [89, 511] on div "Top unsigned / jumpscore in [GEOGRAPHIC_DATA] ([DATE])" at bounding box center [113, 512] width 104 height 46
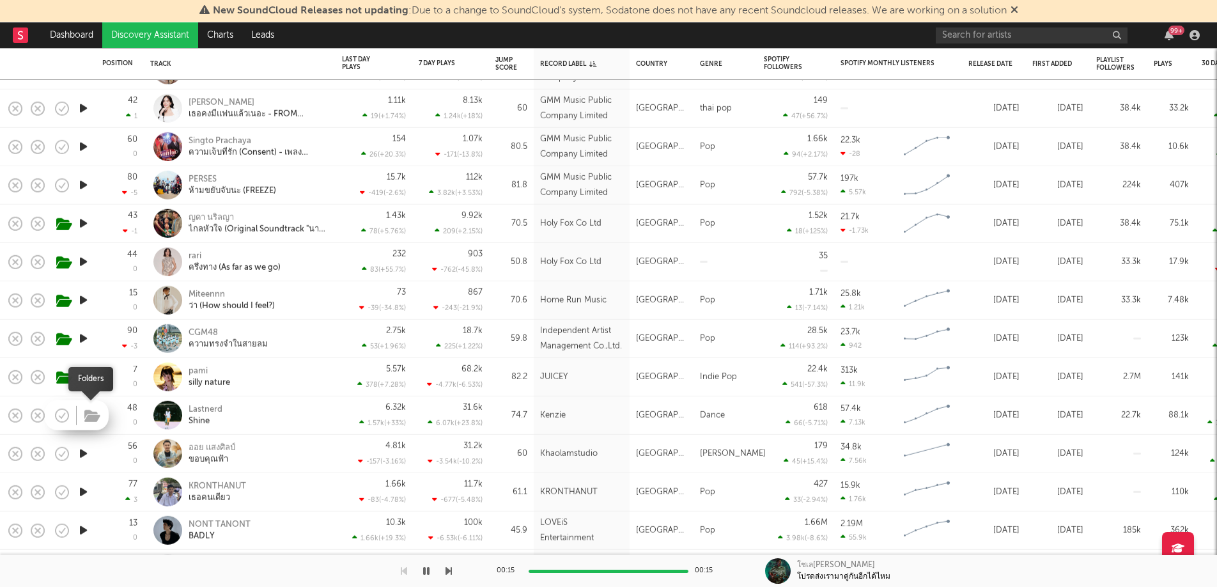
click at [89, 418] on icon "button" at bounding box center [92, 416] width 16 height 14
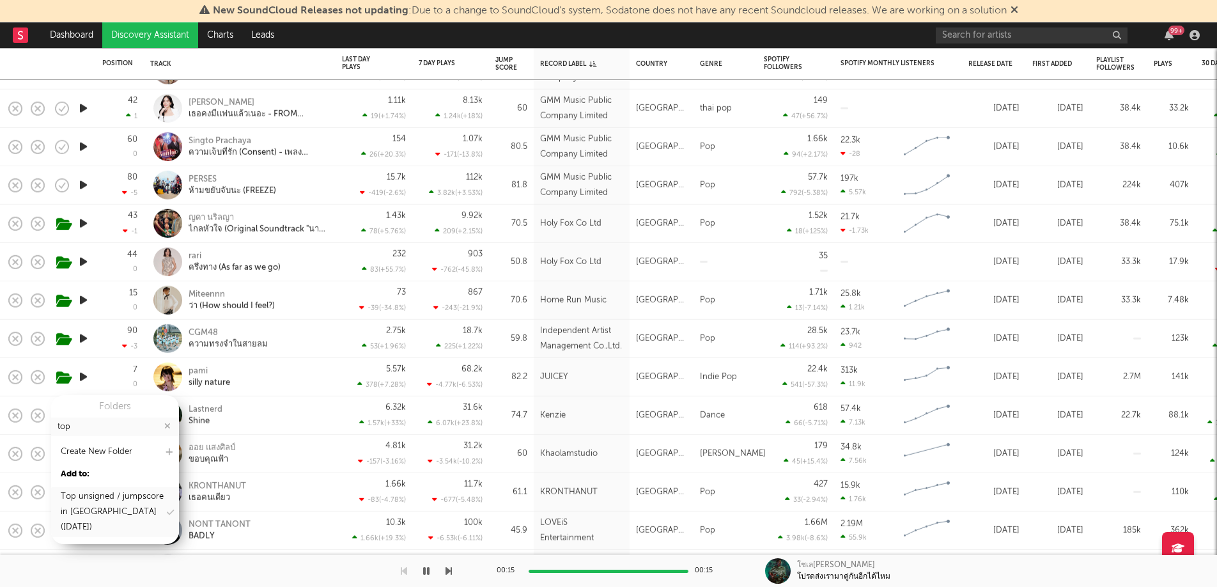
type input "top"
click at [98, 500] on div "Top unsigned / jumpscore in [GEOGRAPHIC_DATA] ([DATE])" at bounding box center [113, 512] width 104 height 46
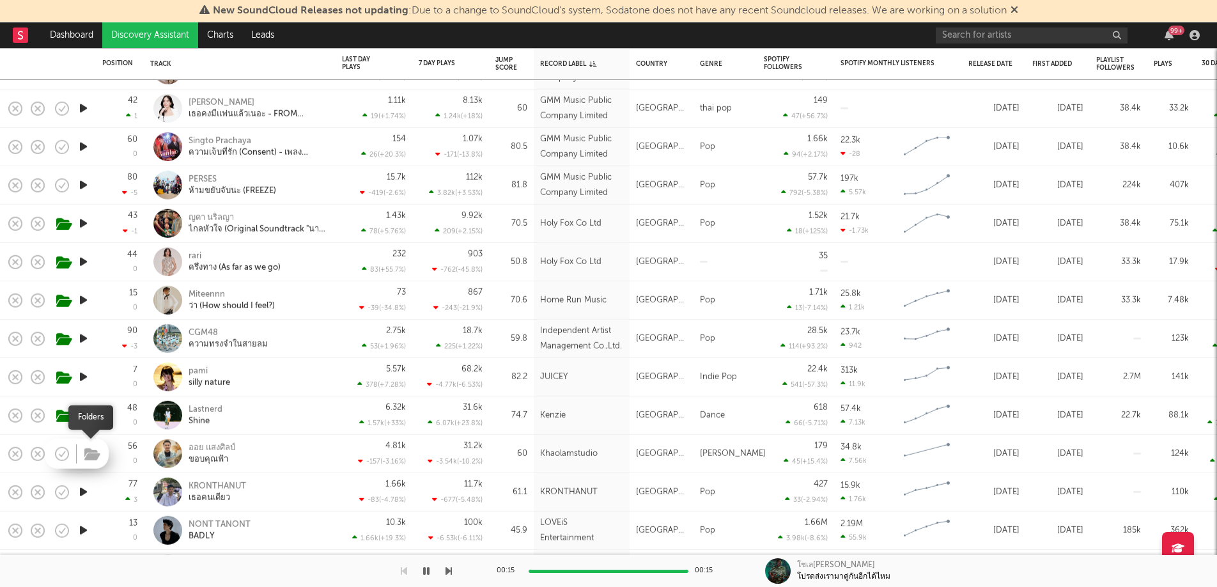
click at [96, 458] on icon "button" at bounding box center [92, 454] width 16 height 14
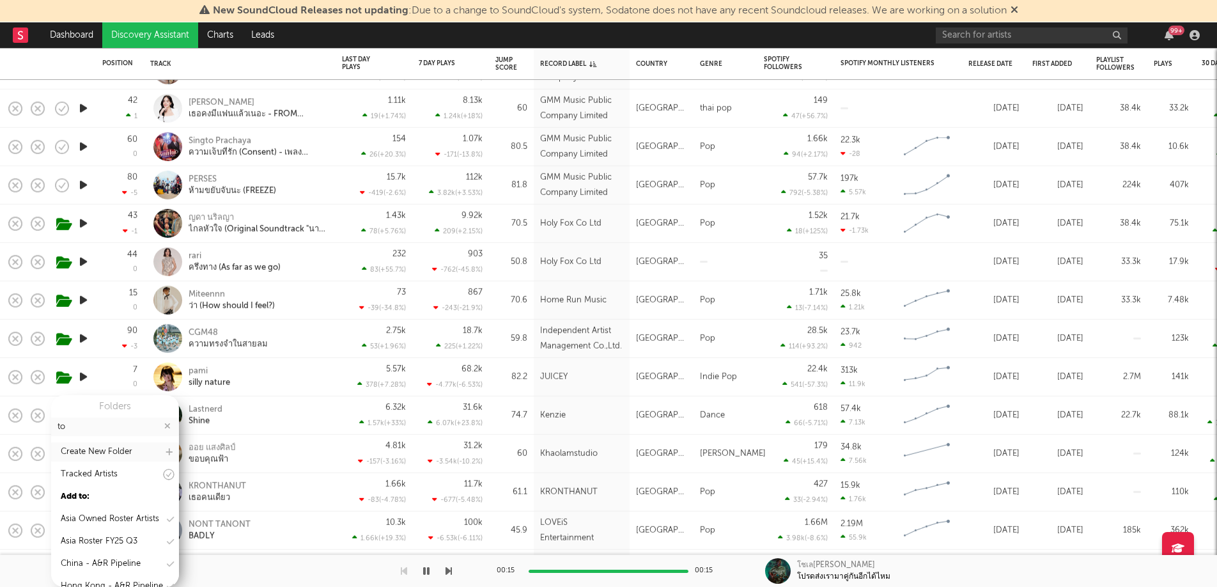
type input "top"
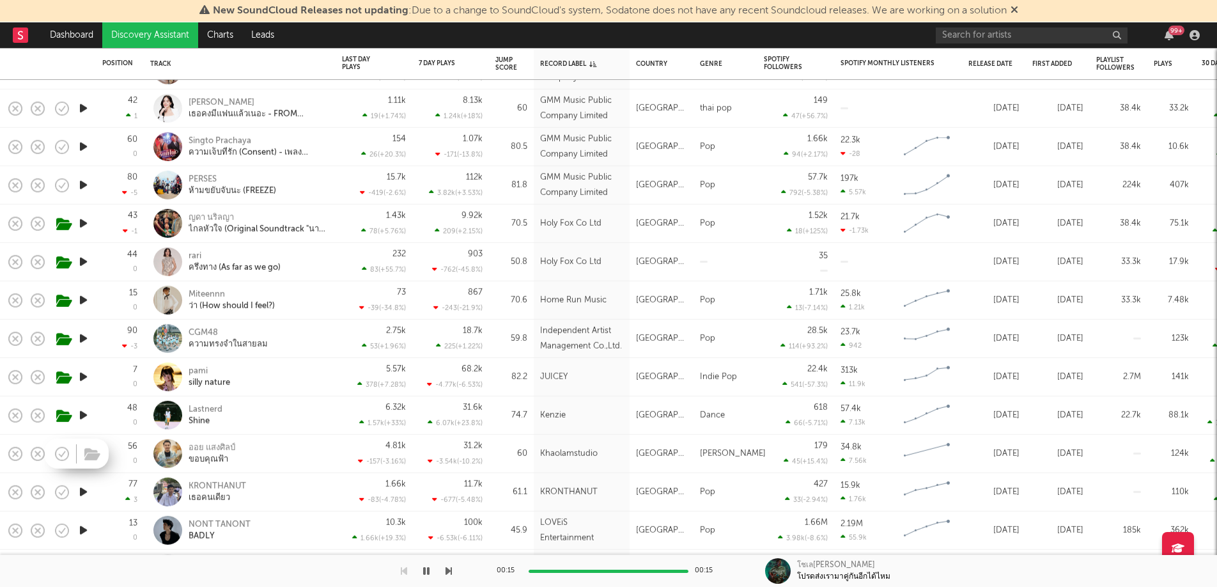
click at [78, 454] on div at bounding box center [77, 453] width 64 height 30
click at [86, 454] on icon "button" at bounding box center [92, 454] width 16 height 14
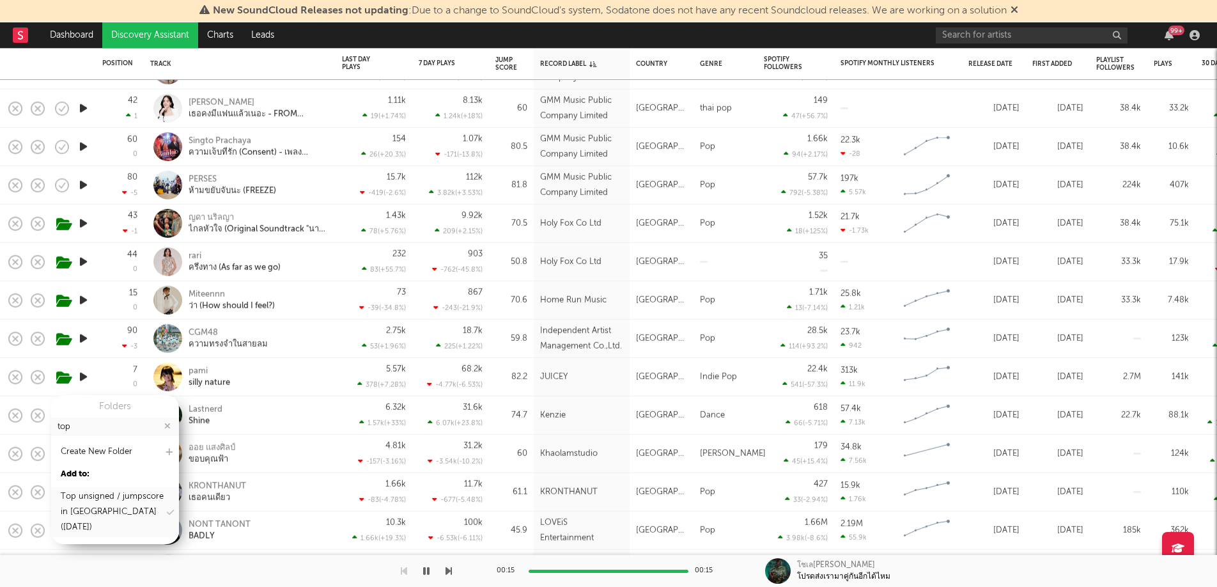
type input "top"
click at [89, 493] on div "Top unsigned / jumpscore in [GEOGRAPHIC_DATA] ([DATE])" at bounding box center [113, 512] width 104 height 46
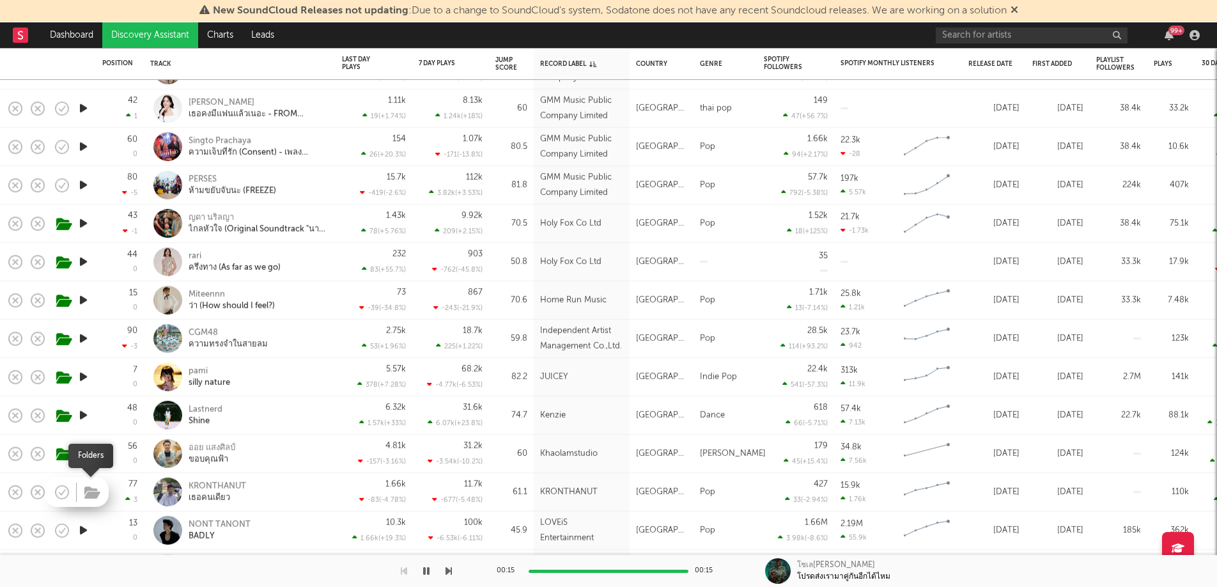
click at [87, 495] on icon "button" at bounding box center [92, 493] width 16 height 14
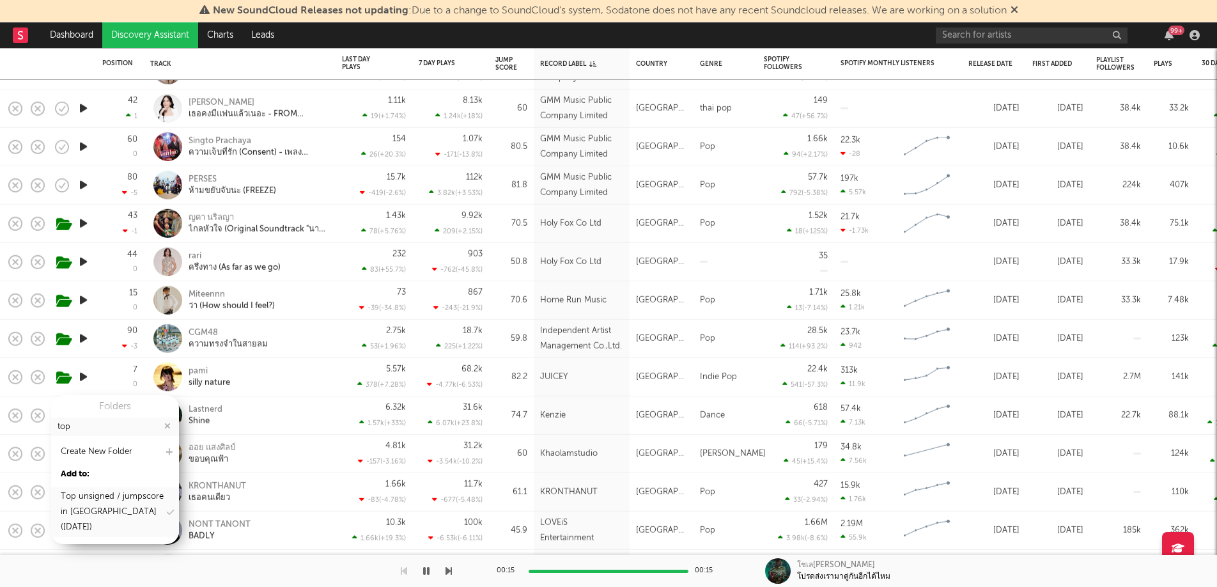
type input "top"
click at [89, 500] on div "Top unsigned / jumpscore in [GEOGRAPHIC_DATA] ([DATE])" at bounding box center [113, 512] width 104 height 46
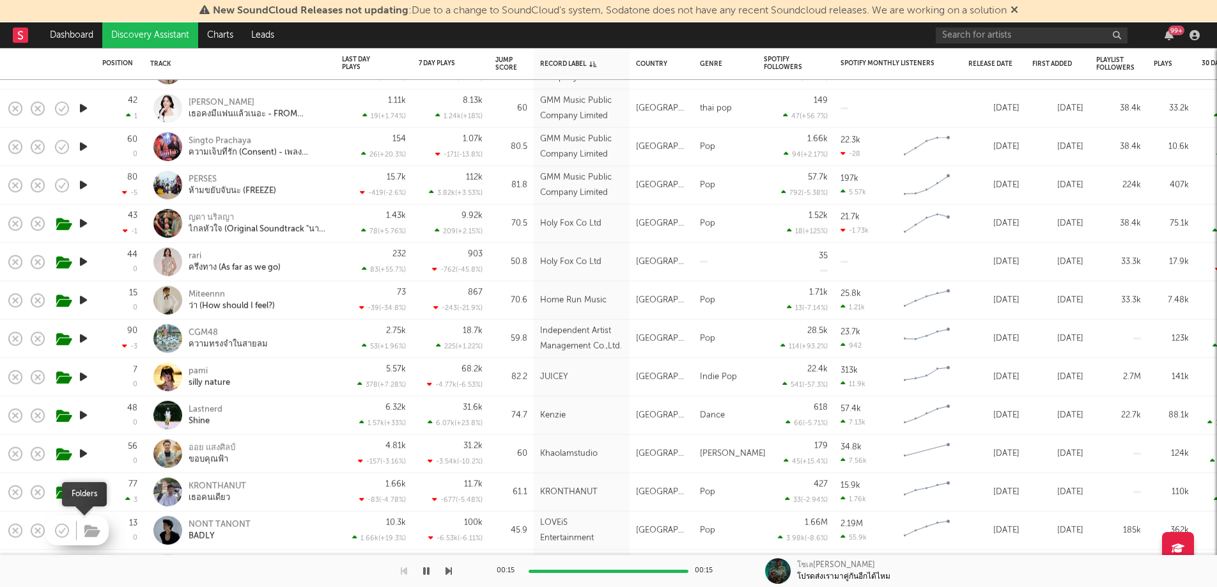
click at [86, 515] on icon "button" at bounding box center [92, 531] width 16 height 14
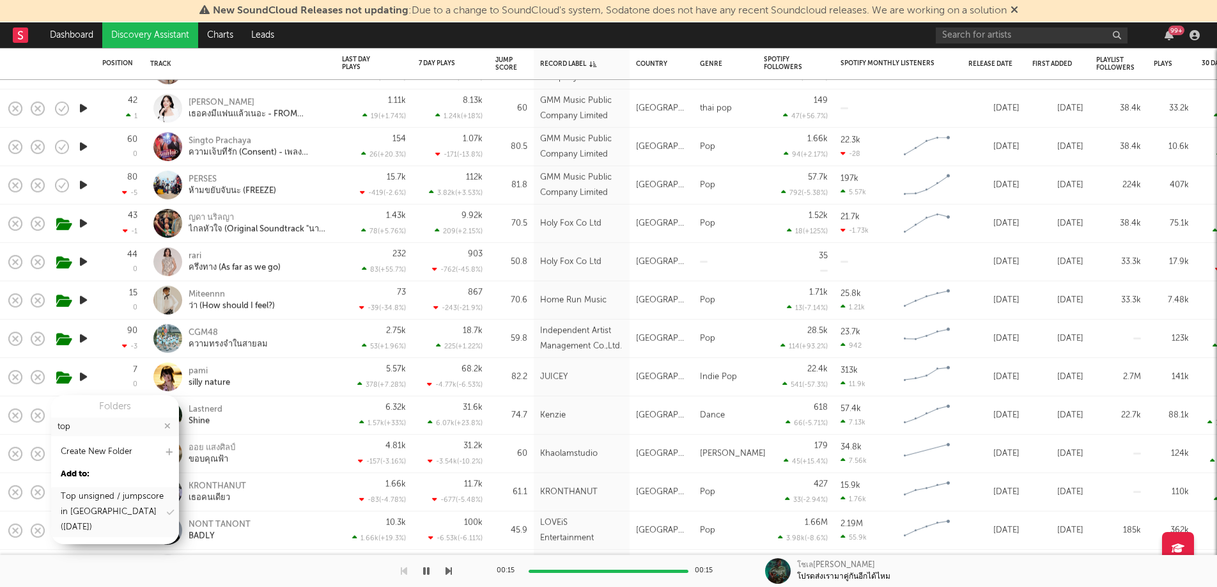
type input "top"
click at [93, 510] on div "Top unsigned / jumpscore in [GEOGRAPHIC_DATA] ([DATE])" at bounding box center [113, 512] width 104 height 46
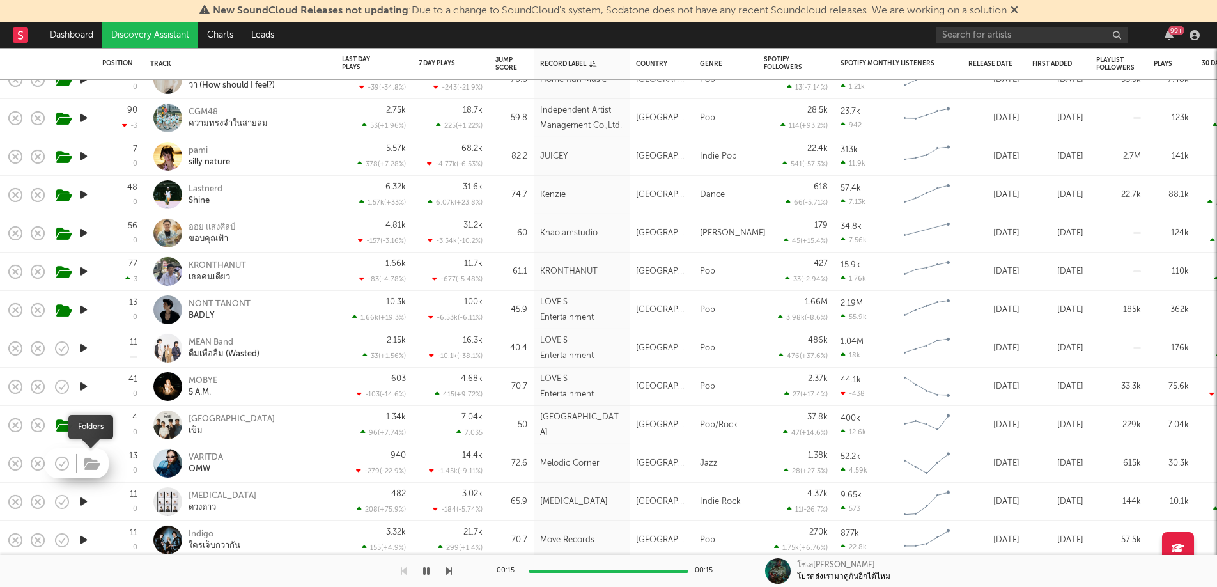
click at [91, 469] on icon "button" at bounding box center [92, 464] width 16 height 14
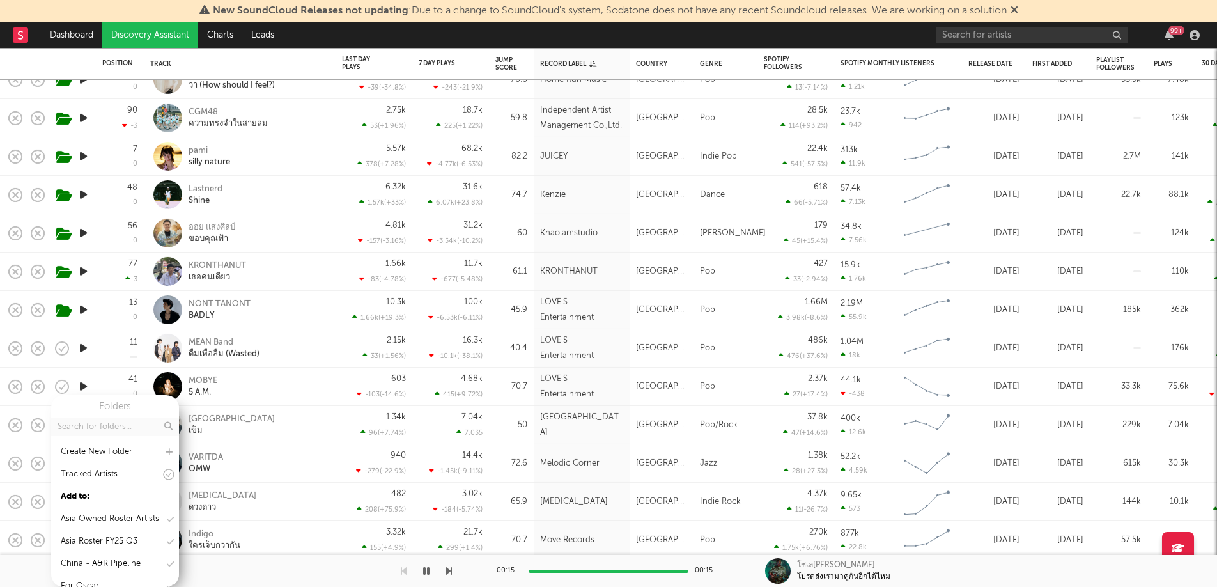
click at [111, 433] on input "text" at bounding box center [115, 426] width 128 height 19
type input "top"
click at [114, 504] on div "Top unsigned / jumpscore in [GEOGRAPHIC_DATA] ([DATE])" at bounding box center [113, 512] width 104 height 46
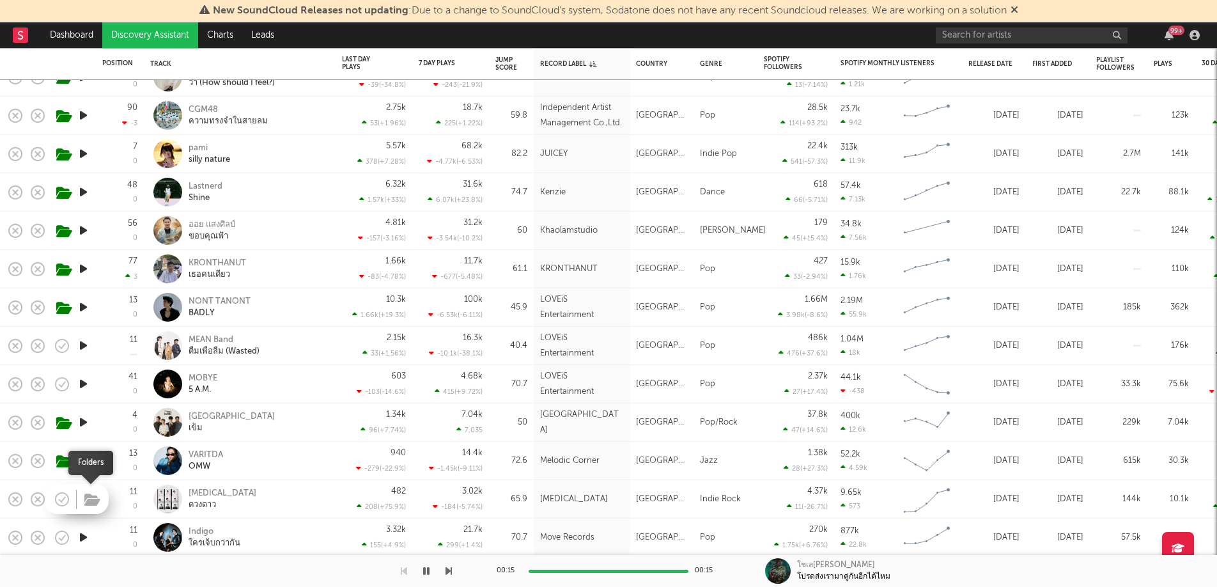
click at [91, 497] on icon "button" at bounding box center [92, 500] width 16 height 14
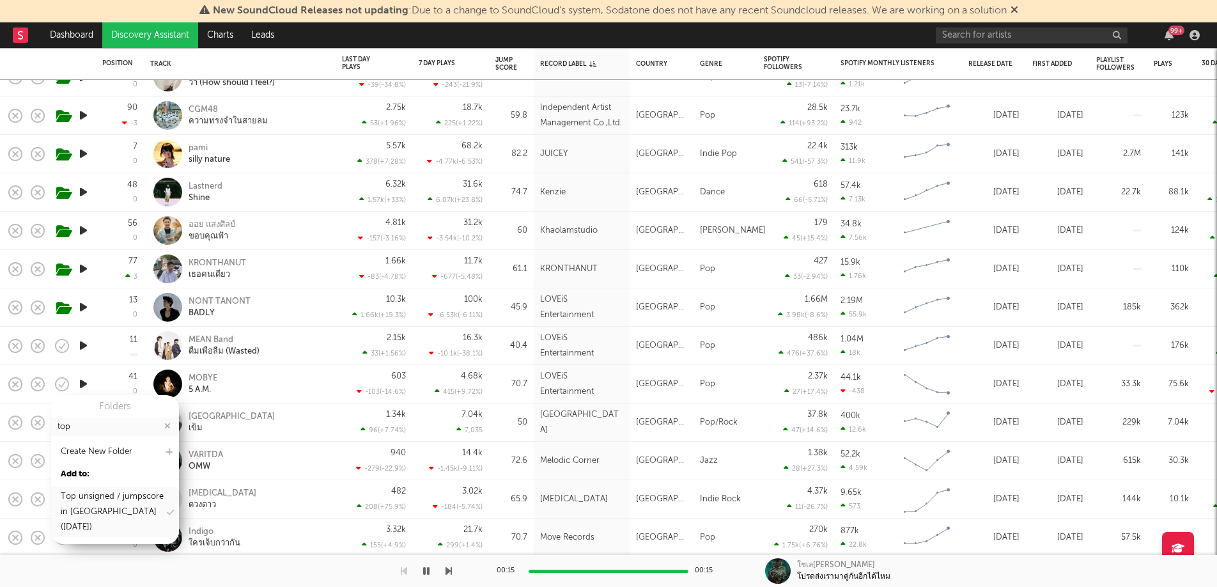
type input "top"
click at [100, 491] on div "Top unsigned / jumpscore in [GEOGRAPHIC_DATA] ([DATE])" at bounding box center [113, 512] width 104 height 46
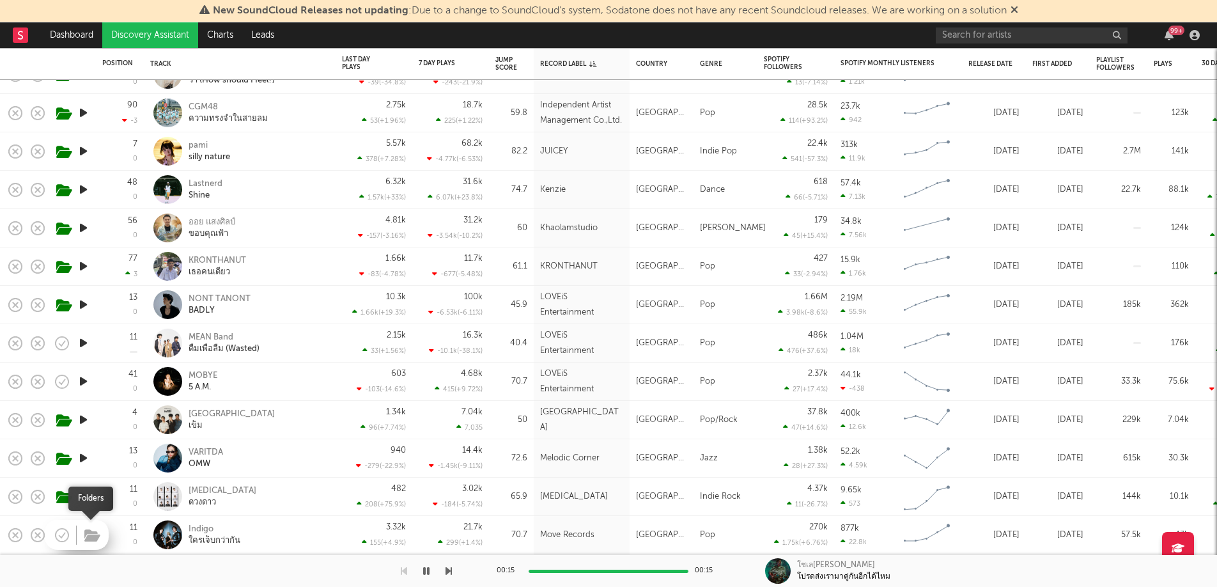
click at [86, 515] on icon "button" at bounding box center [92, 536] width 16 height 14
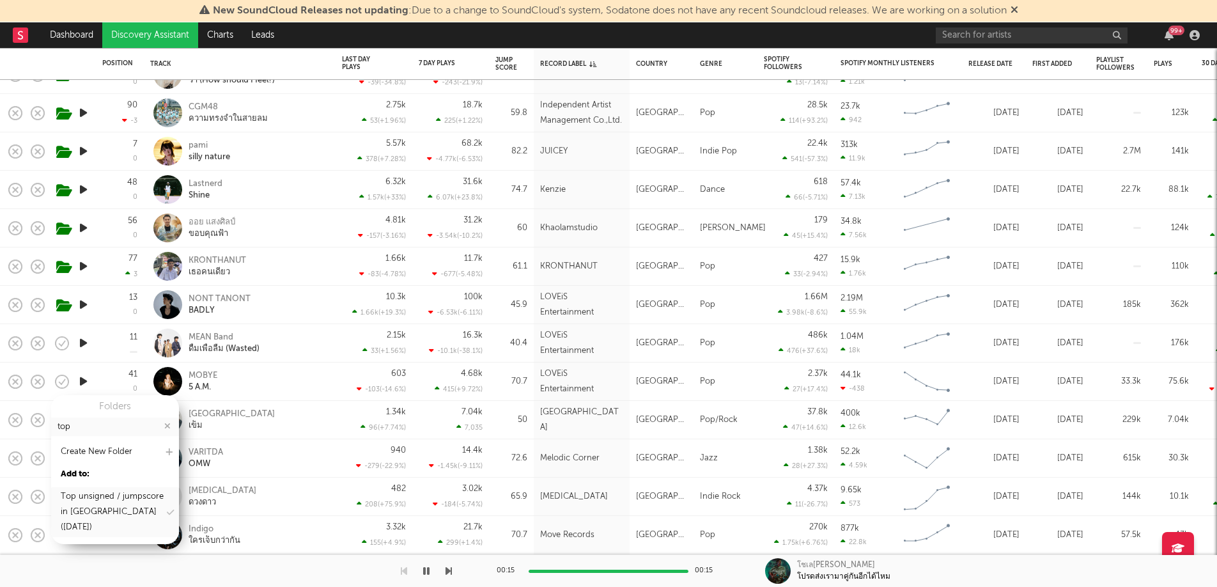
type input "top"
click at [95, 515] on div "Top unsigned / jumpscore in [GEOGRAPHIC_DATA] ([DATE])" at bounding box center [113, 512] width 104 height 46
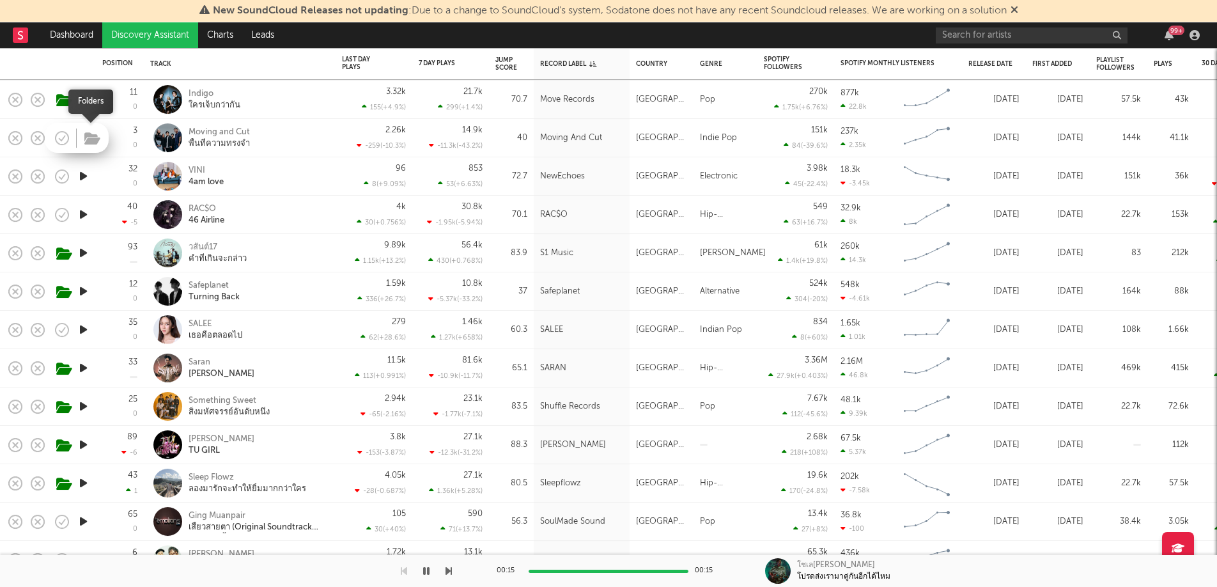
click at [86, 139] on icon "button" at bounding box center [92, 139] width 16 height 14
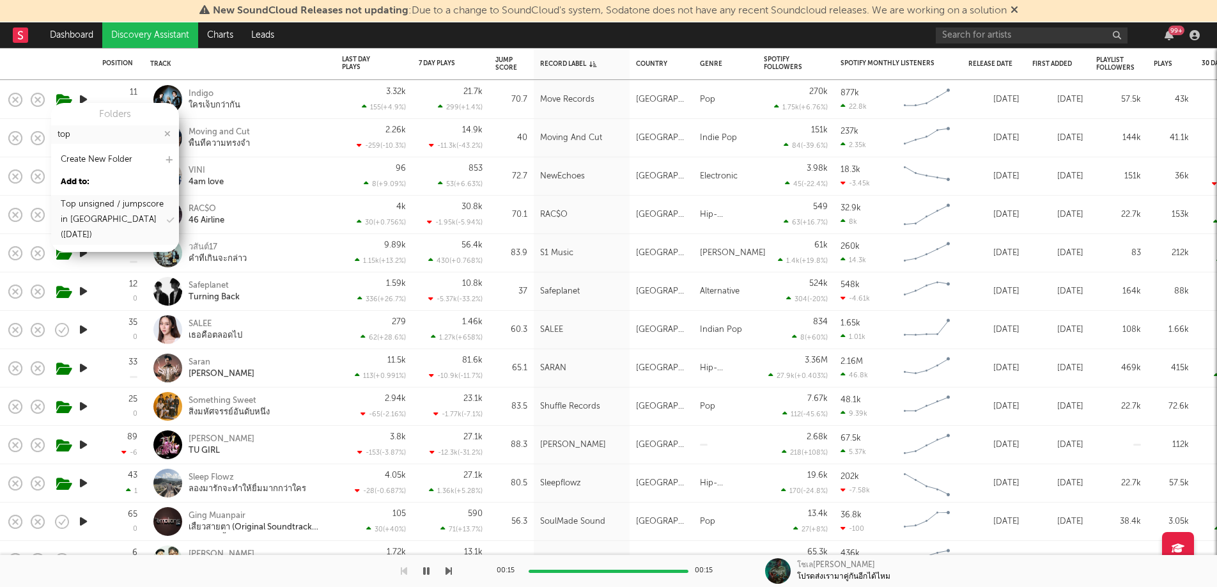
type input "top"
click at [98, 213] on div "Top unsigned / jumpscore in [GEOGRAPHIC_DATA] ([DATE])" at bounding box center [113, 220] width 104 height 46
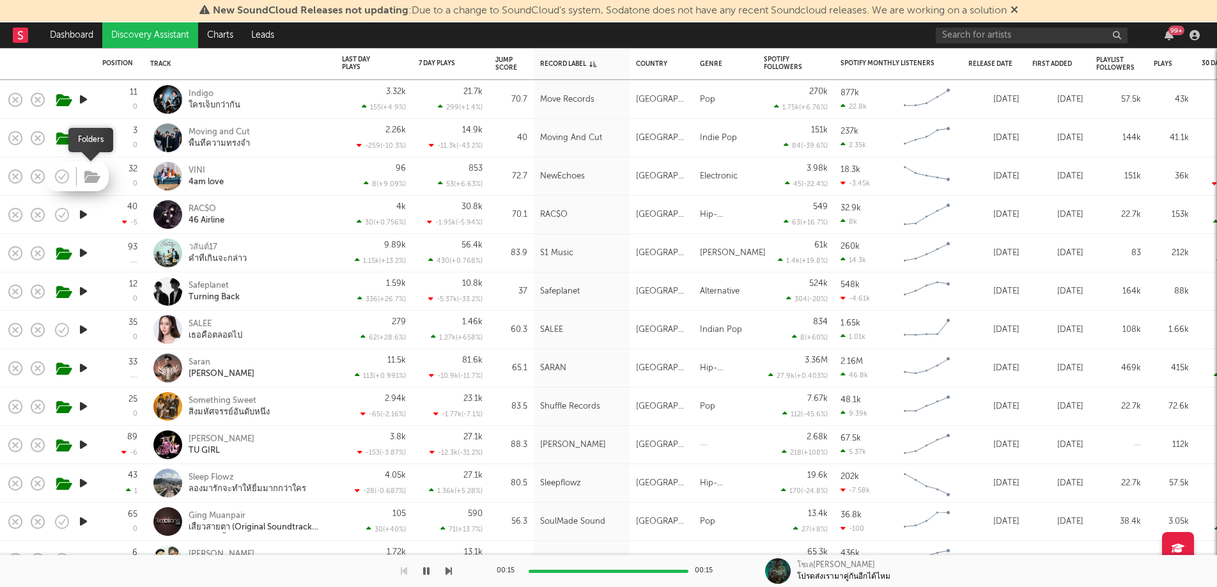
click at [93, 180] on icon "button" at bounding box center [92, 177] width 16 height 14
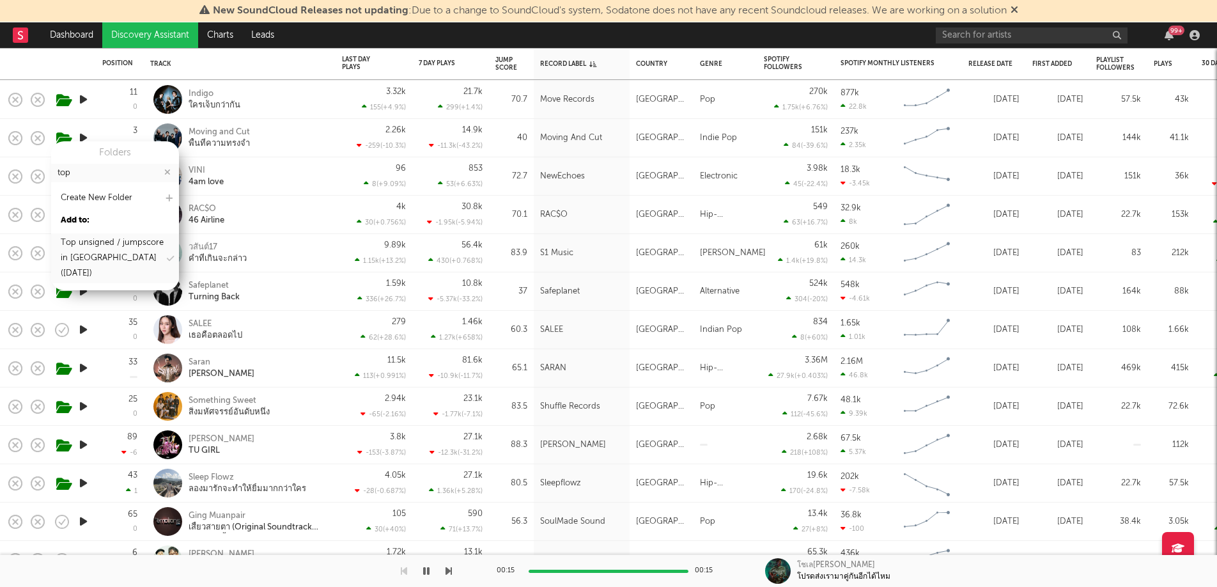
type input "top"
click at [98, 245] on div "Top unsigned / jumpscore in [GEOGRAPHIC_DATA] ([DATE])" at bounding box center [113, 258] width 104 height 46
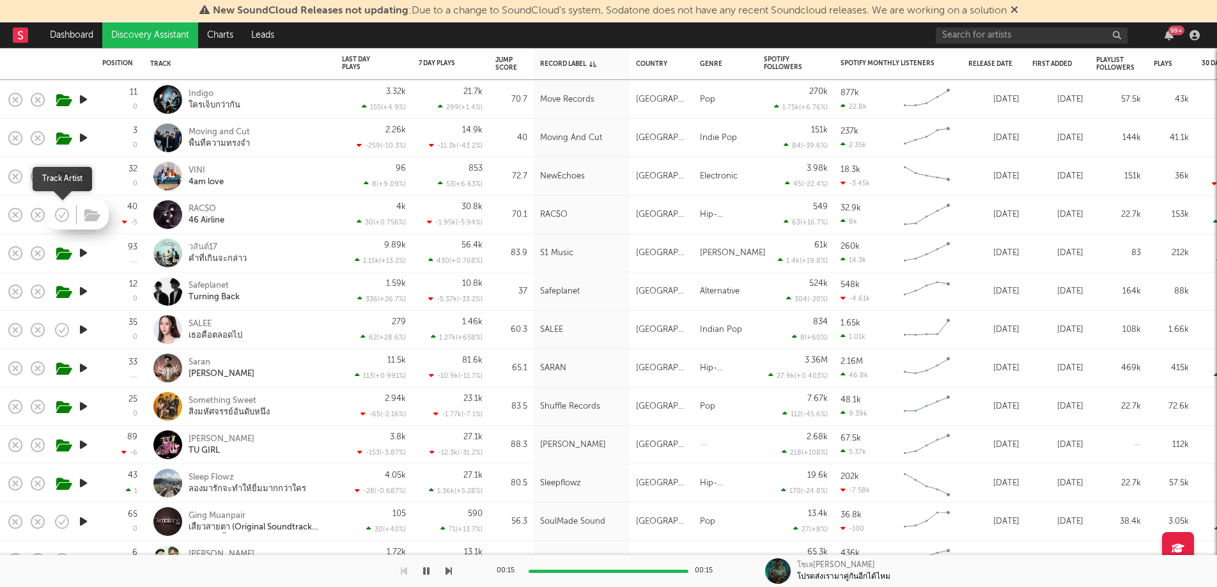
click at [65, 213] on icon "button" at bounding box center [62, 215] width 18 height 18
click at [61, 215] on icon "button" at bounding box center [62, 215] width 18 height 18
click at [78, 216] on div at bounding box center [77, 214] width 64 height 30
click at [84, 217] on icon "button" at bounding box center [92, 215] width 16 height 14
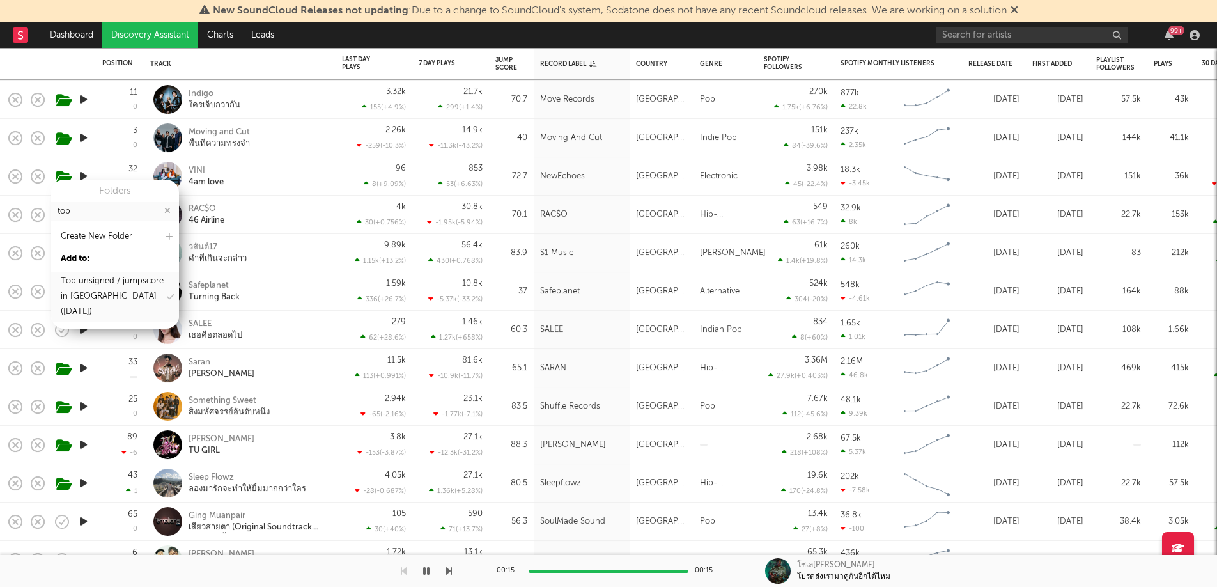
type input "top"
click at [97, 297] on div "Top unsigned / jumpscore in [GEOGRAPHIC_DATA] ([DATE])" at bounding box center [113, 297] width 104 height 46
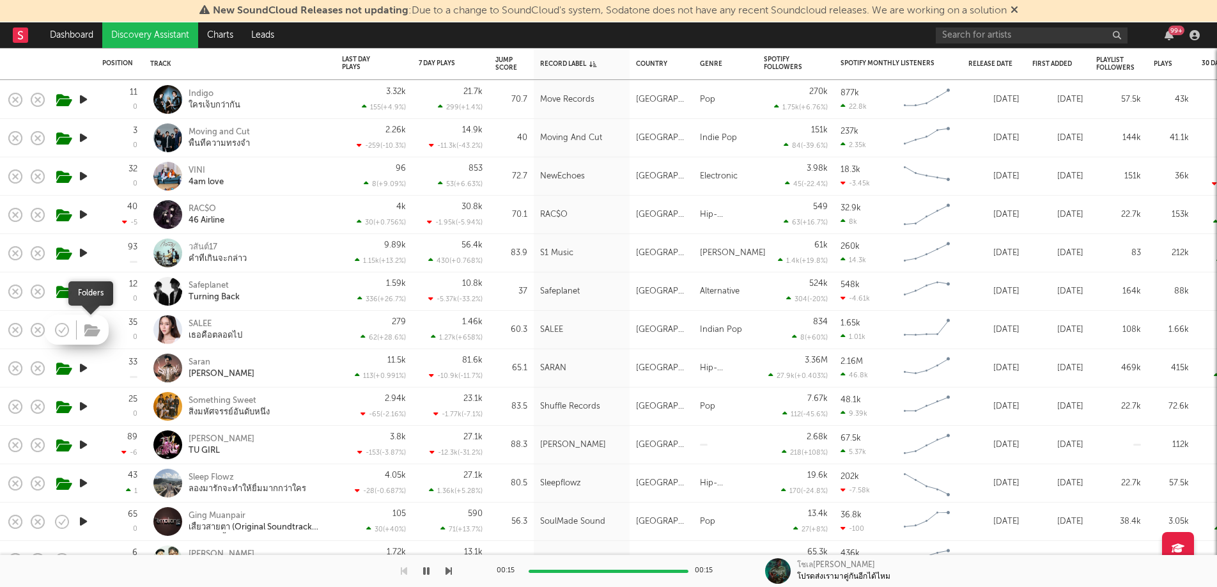
click at [93, 321] on button "button" at bounding box center [92, 330] width 20 height 19
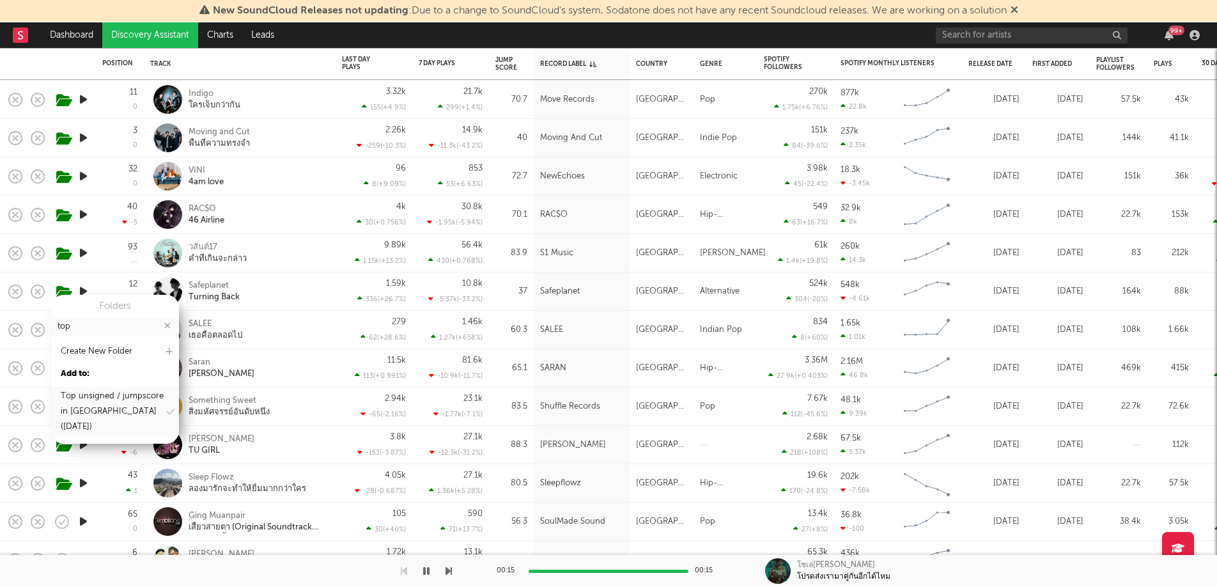
type input "top"
click at [93, 399] on div "Top unsigned / jumpscore in [GEOGRAPHIC_DATA] ([DATE])" at bounding box center [113, 412] width 104 height 46
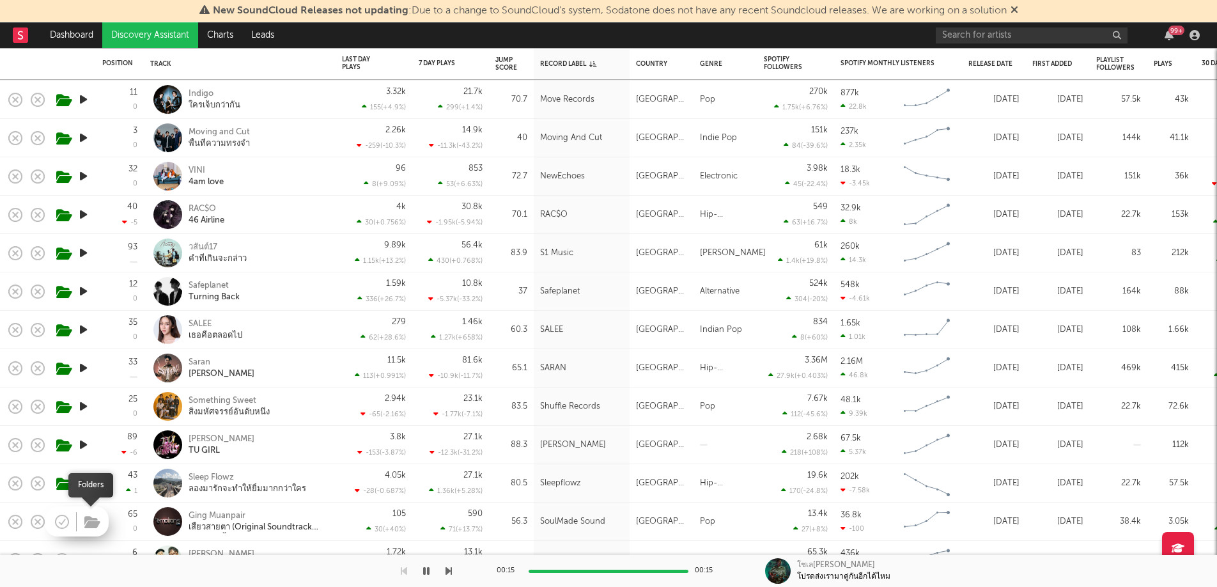
click at [86, 515] on icon "button" at bounding box center [92, 522] width 16 height 14
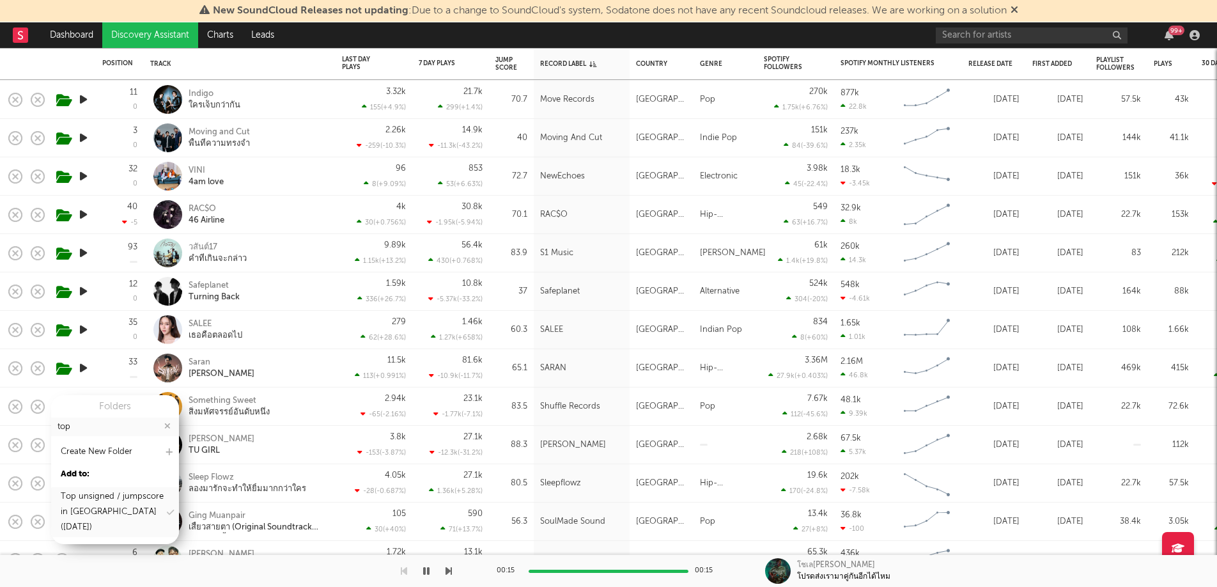
type input "top"
click at [102, 505] on div "Top unsigned / jumpscore in [GEOGRAPHIC_DATA] ([DATE])" at bounding box center [113, 512] width 104 height 46
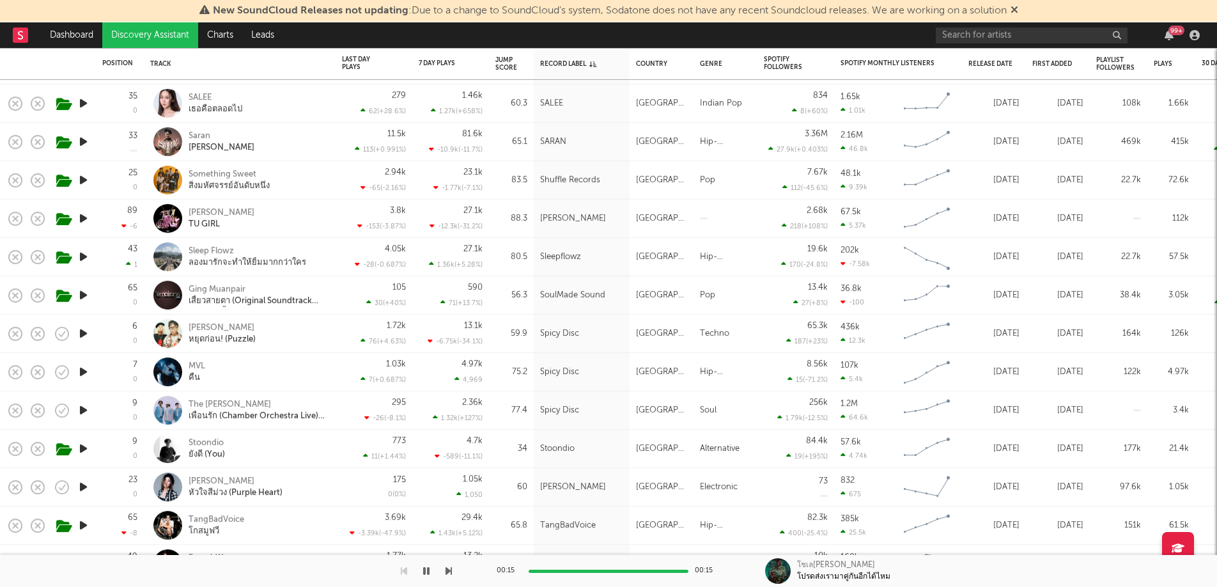
click at [82, 335] on icon "button" at bounding box center [83, 333] width 13 height 16
click at [85, 337] on icon "button" at bounding box center [92, 334] width 16 height 14
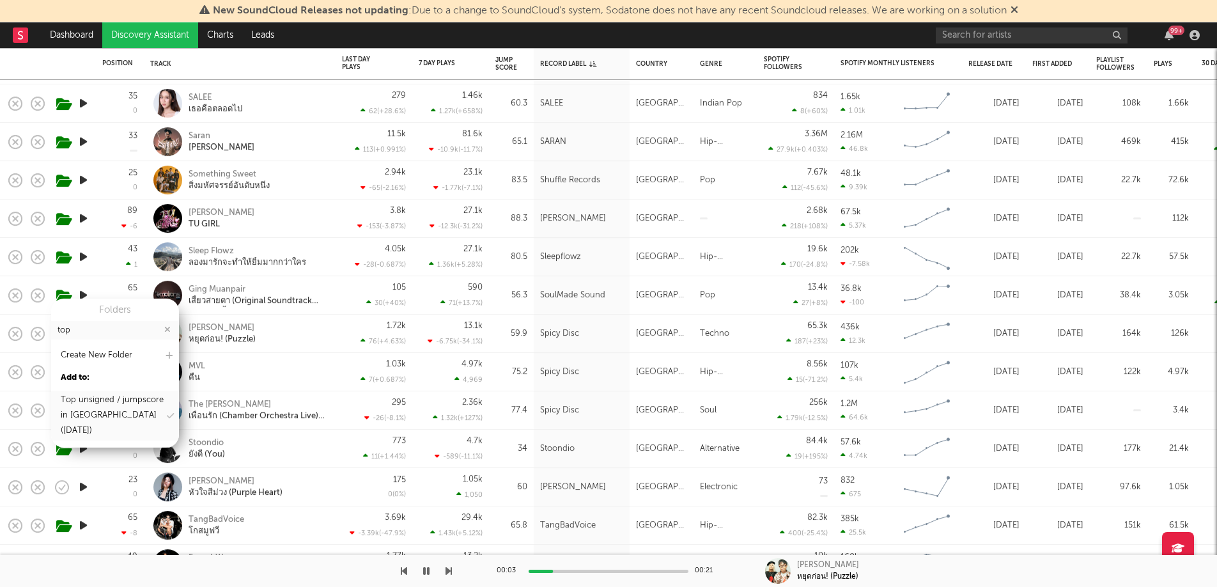
type input "top"
click at [94, 395] on div "Top unsigned / jumpscore in [GEOGRAPHIC_DATA] ([DATE])" at bounding box center [113, 415] width 104 height 46
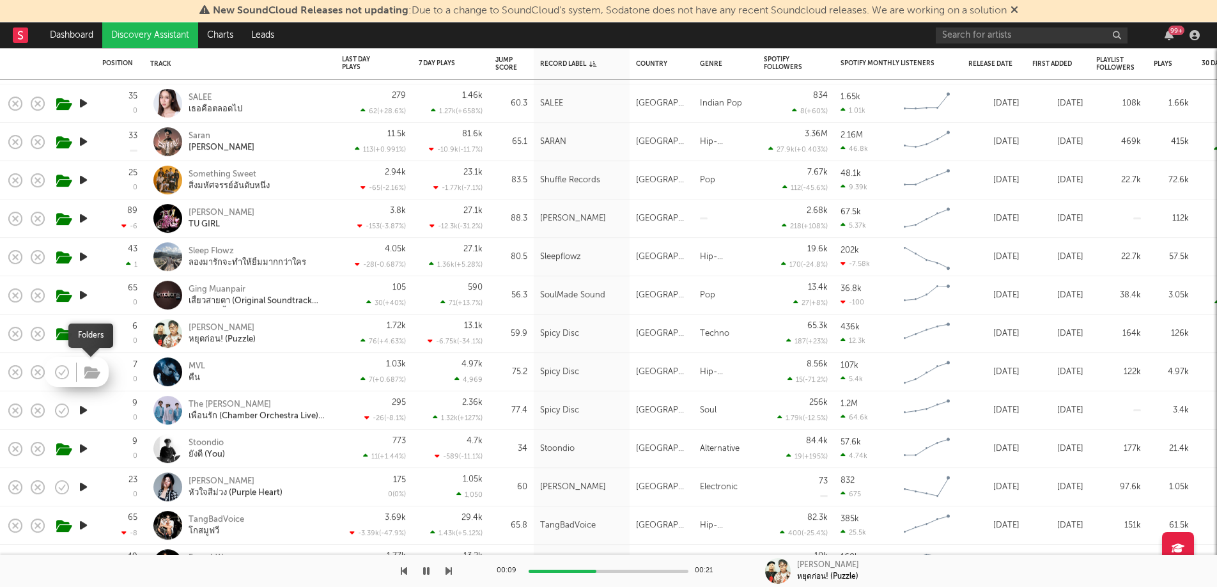
click at [98, 376] on icon "button" at bounding box center [92, 373] width 16 height 14
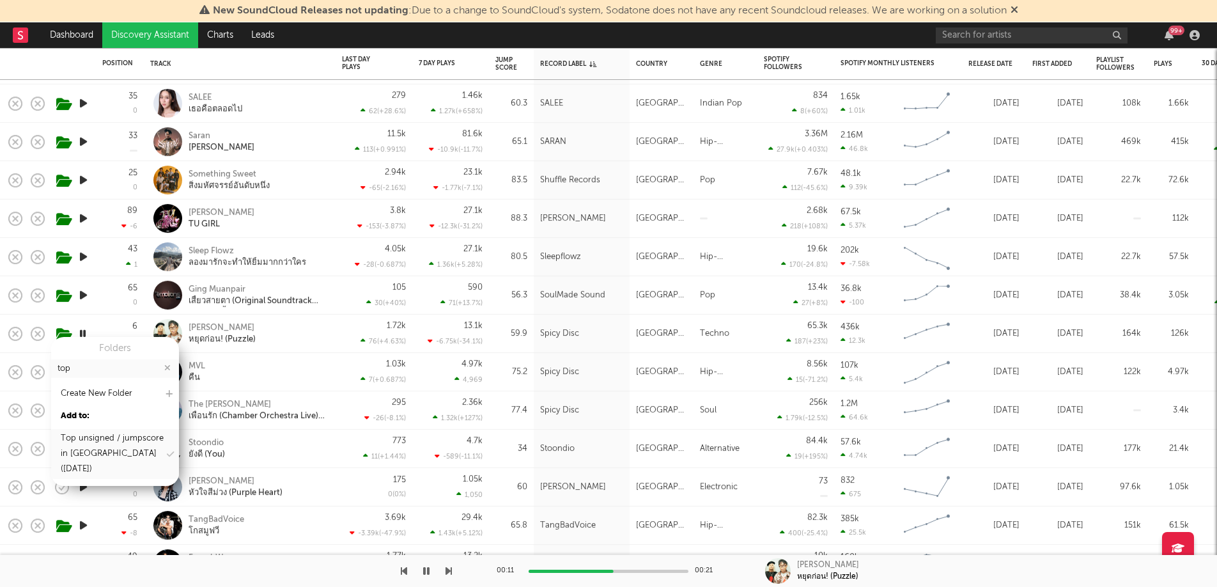
type input "top"
click at [101, 444] on div "Top unsigned / jumpscore in [GEOGRAPHIC_DATA] ([DATE])" at bounding box center [113, 454] width 104 height 46
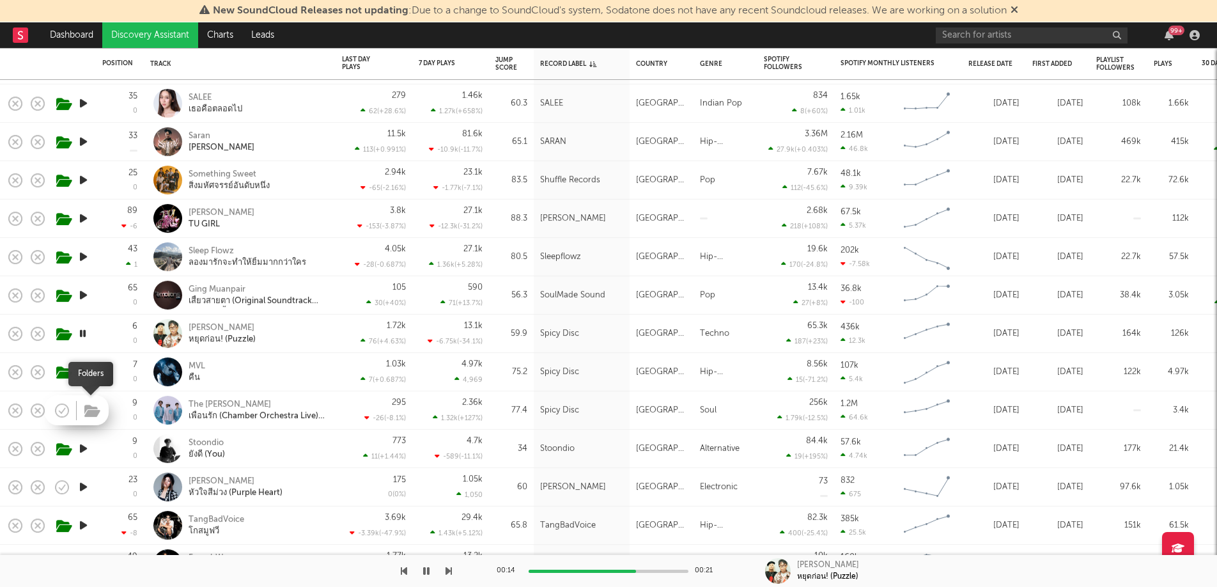
click at [88, 416] on icon "button" at bounding box center [92, 411] width 16 height 14
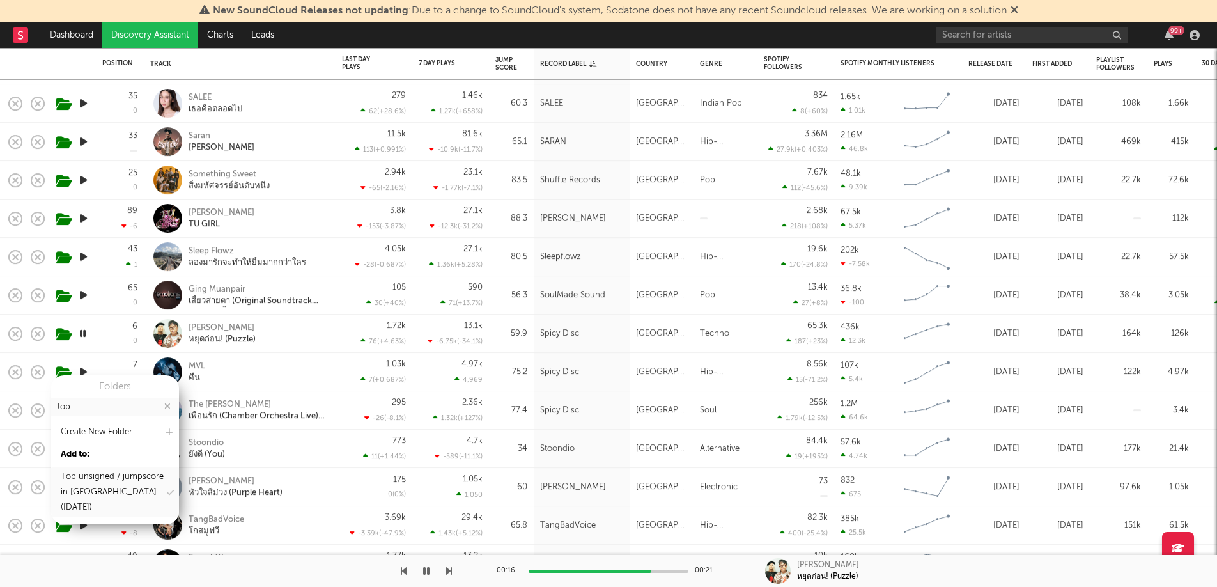
type input "top"
click at [109, 476] on div "Top unsigned / jumpscore in [GEOGRAPHIC_DATA] ([DATE])" at bounding box center [113, 492] width 104 height 46
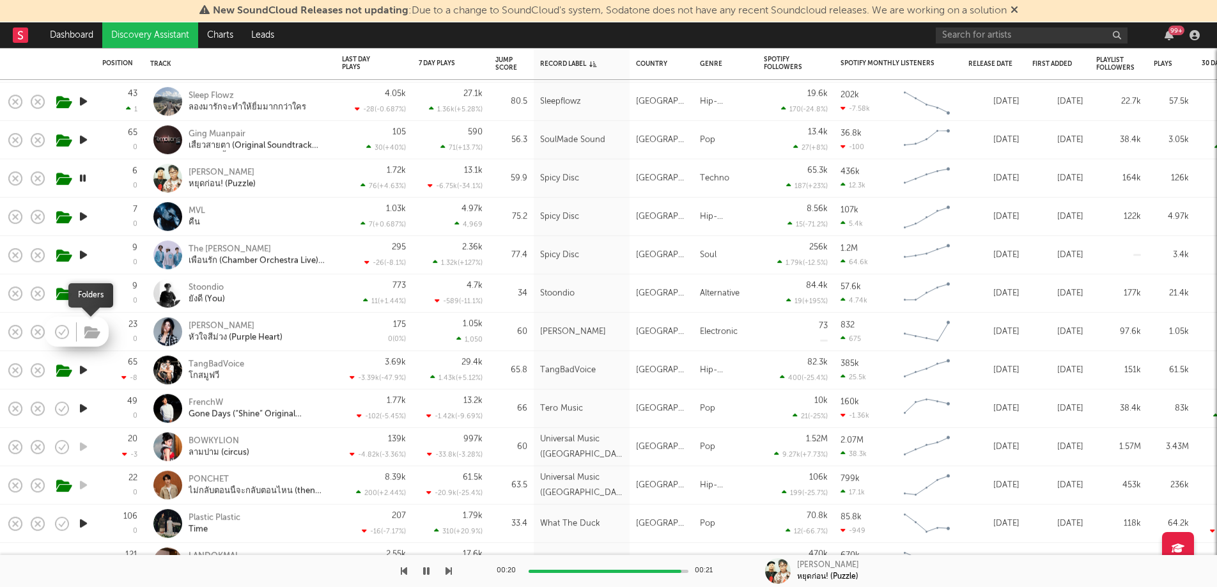
click at [93, 333] on icon "button" at bounding box center [92, 332] width 16 height 14
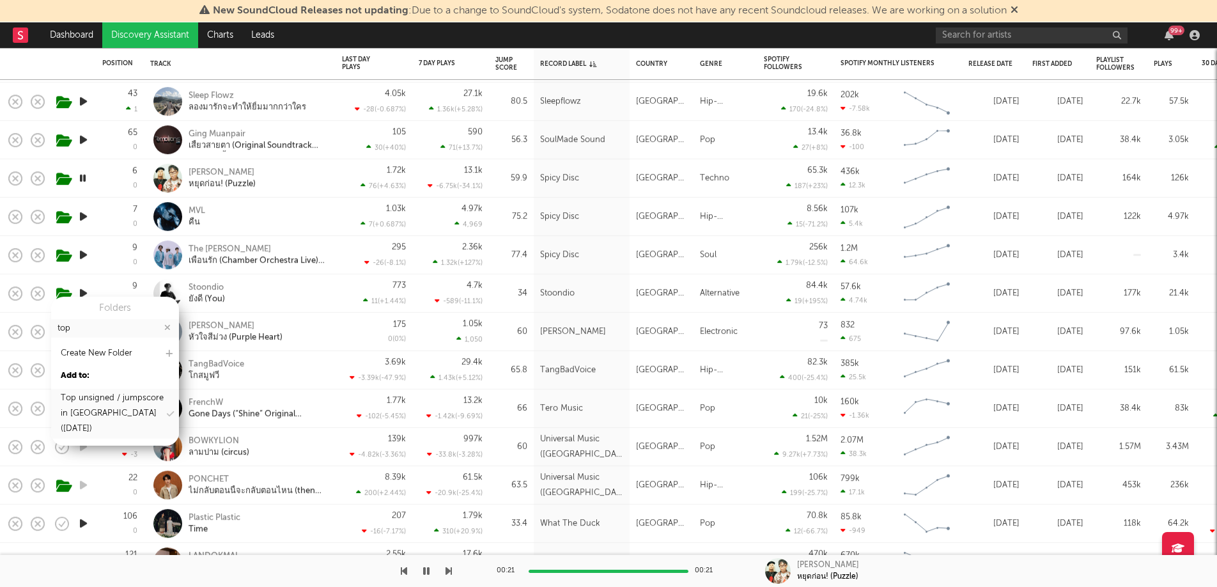
type input "top"
click at [96, 405] on div "Top unsigned / jumpscore in [GEOGRAPHIC_DATA] ([DATE])" at bounding box center [113, 414] width 104 height 46
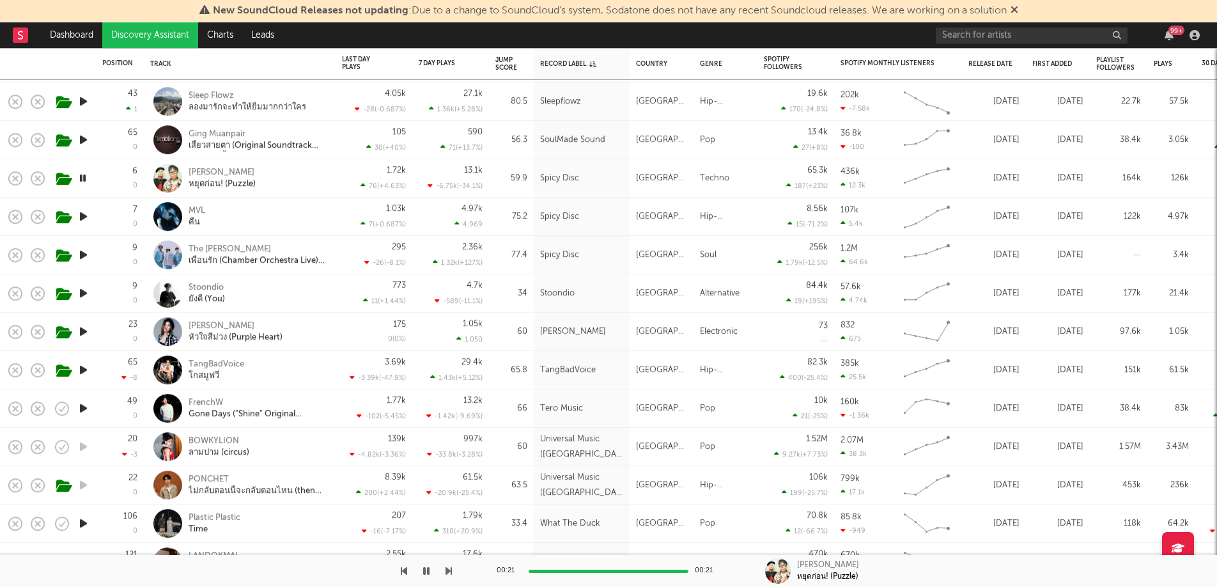
click at [84, 333] on icon "button" at bounding box center [83, 331] width 13 height 16
click at [89, 410] on icon "button" at bounding box center [92, 409] width 16 height 14
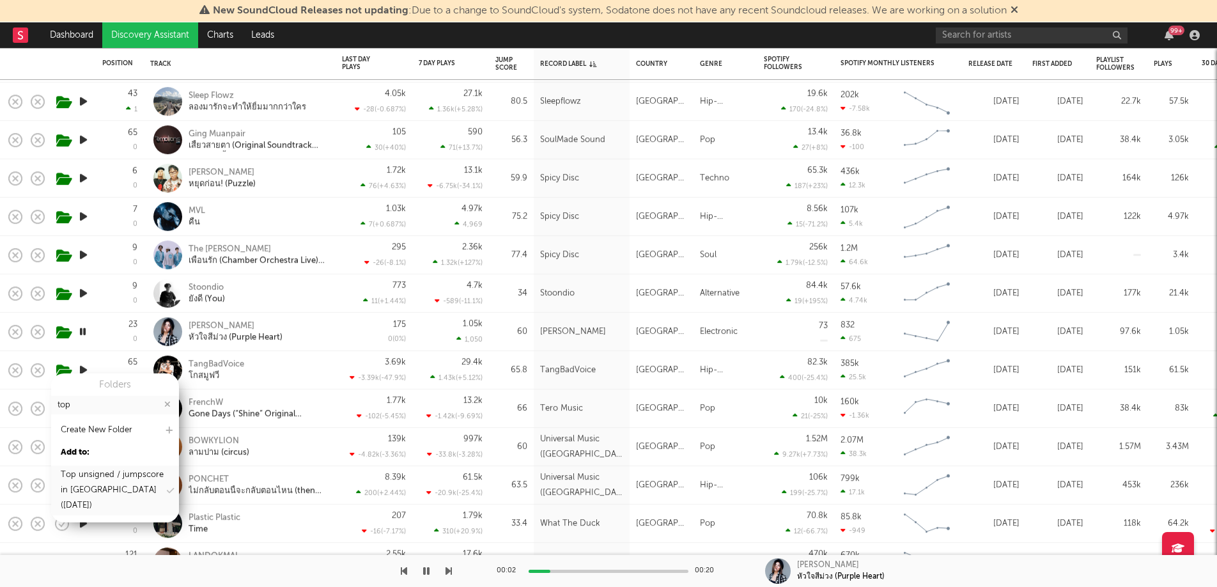
type input "top"
click at [93, 479] on div "Top unsigned / jumpscore in [GEOGRAPHIC_DATA] ([DATE])" at bounding box center [113, 490] width 104 height 46
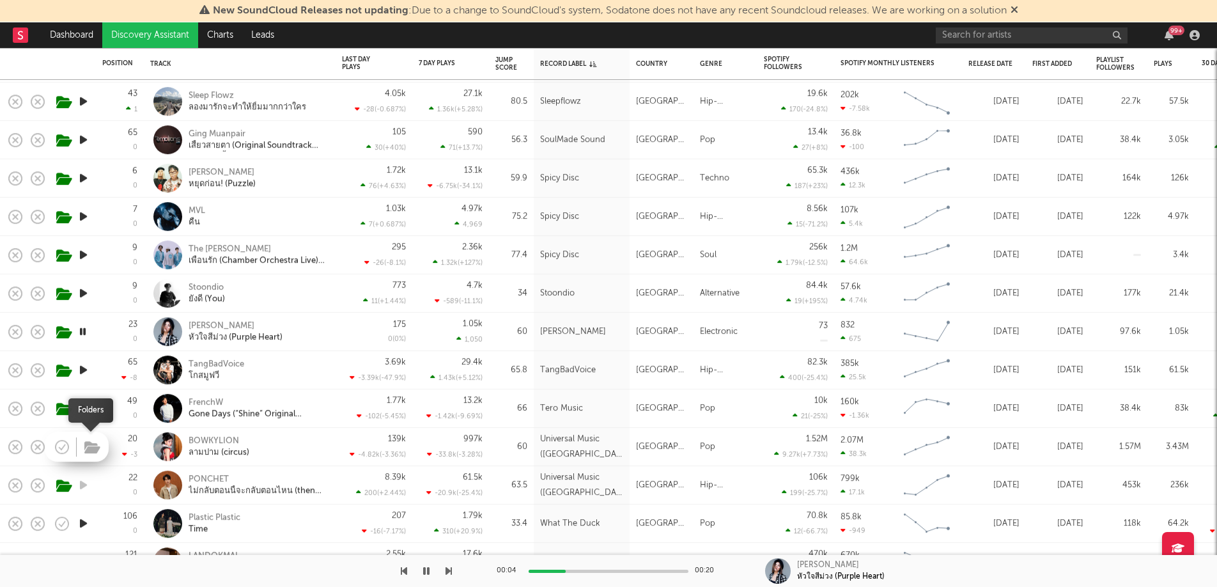
click at [91, 447] on icon "button" at bounding box center [92, 447] width 16 height 14
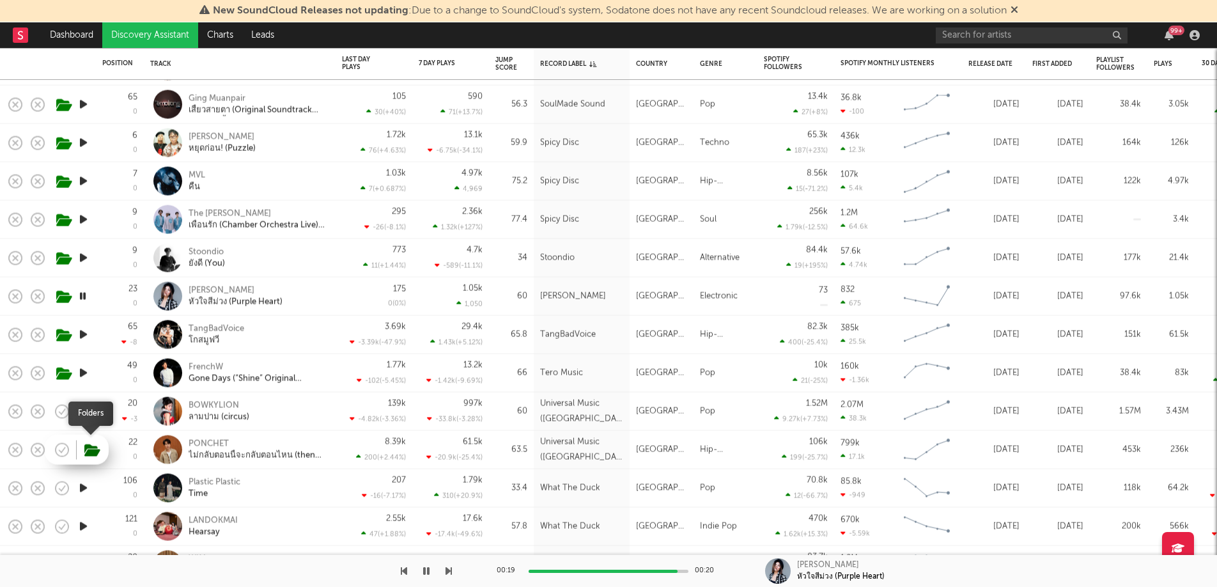
click at [89, 449] on icon "button" at bounding box center [92, 451] width 16 height 14
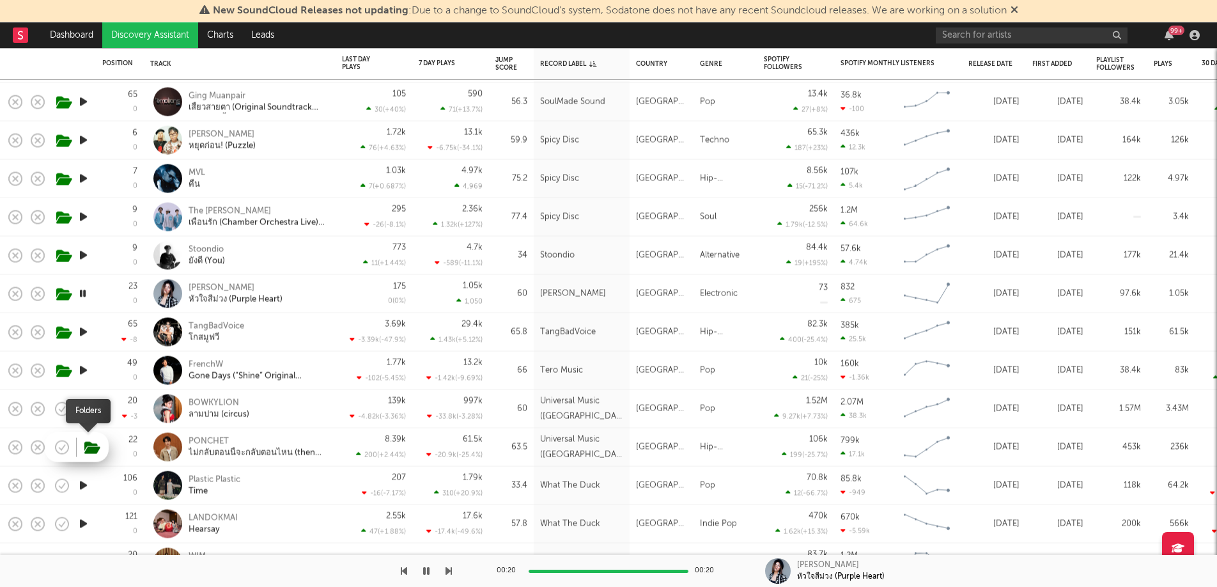
click at [89, 445] on icon "button" at bounding box center [92, 448] width 16 height 14
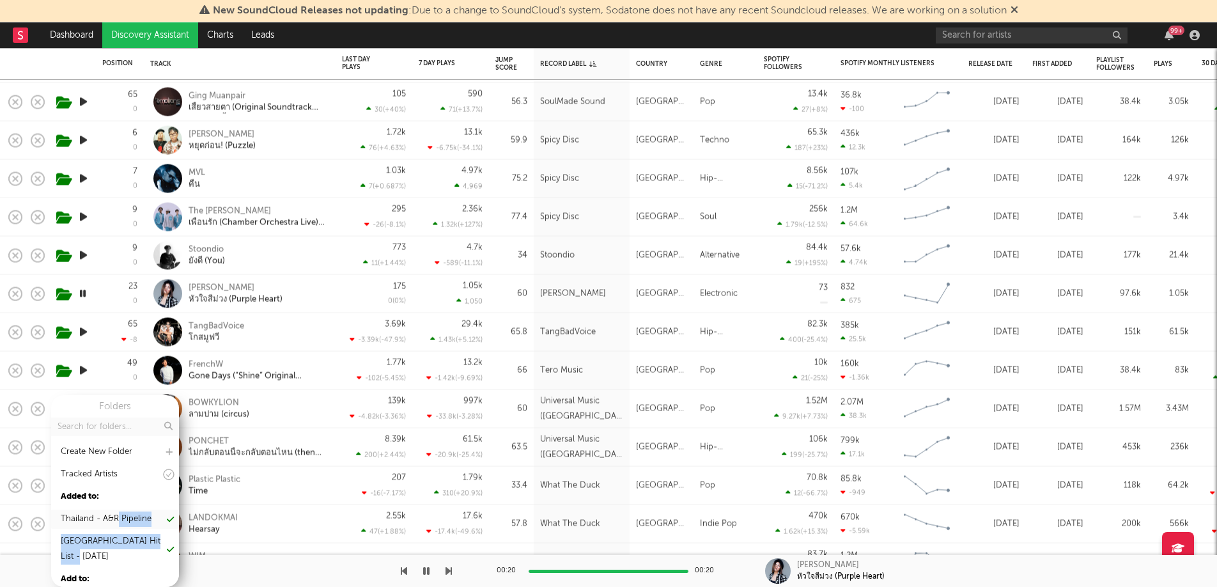
drag, startPoint x: 108, startPoint y: 552, endPoint x: 116, endPoint y: 520, distance: 33.5
click at [116, 515] on div "Folders Create New Folder Tracked Artists Added to: [GEOGRAPHIC_DATA] - A&R Pip…" at bounding box center [115, 491] width 128 height 192
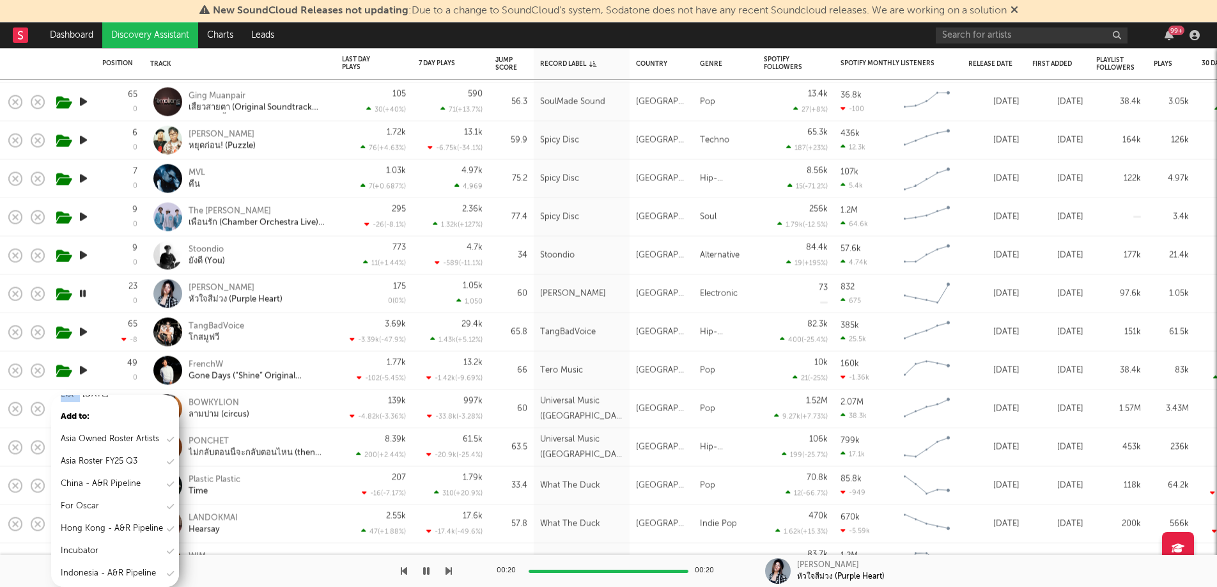
scroll to position [470, 0]
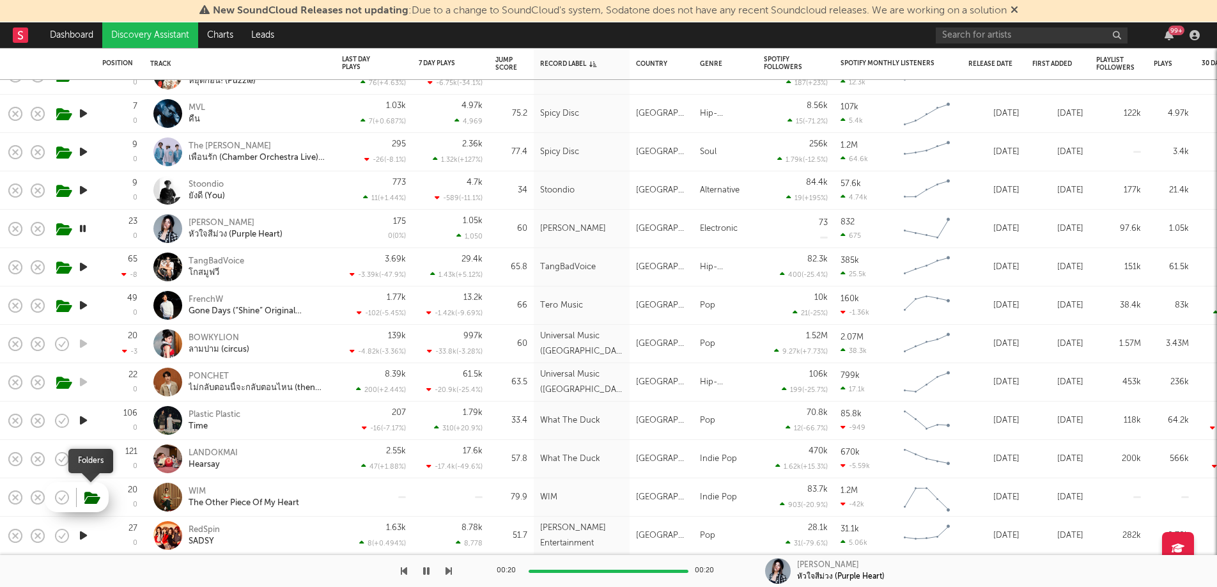
click at [98, 495] on icon "button" at bounding box center [92, 498] width 16 height 14
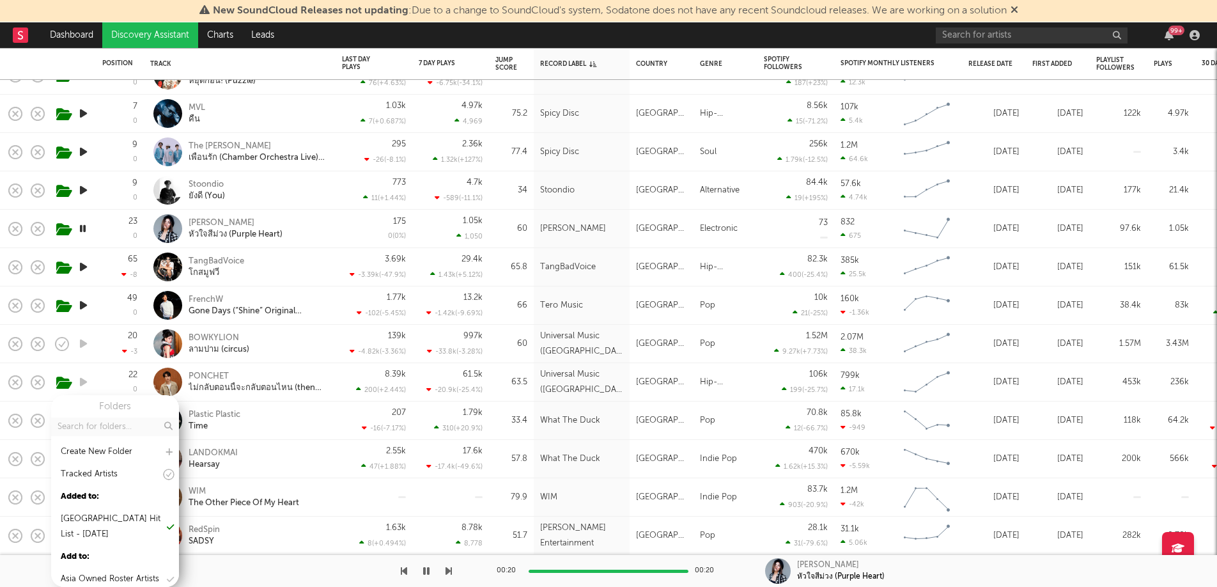
click at [107, 428] on input "text" at bounding box center [115, 426] width 128 height 19
type input "top"
click at [104, 511] on div "Top unsigned / jumpscore in [GEOGRAPHIC_DATA] ([DATE])" at bounding box center [113, 512] width 104 height 46
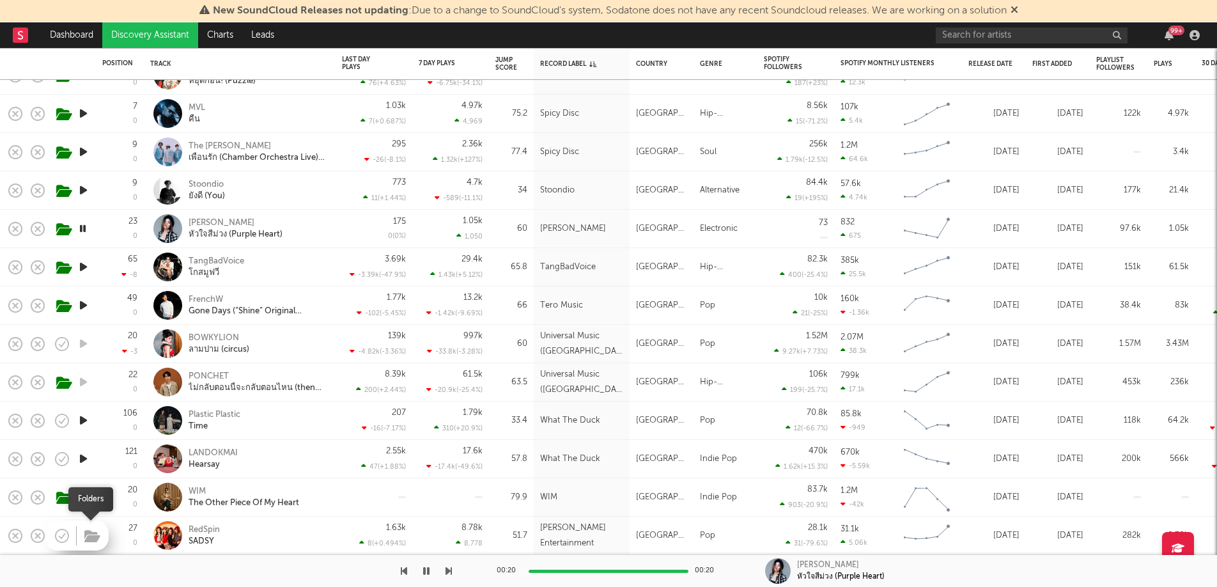
click at [89, 515] on icon "button" at bounding box center [92, 536] width 16 height 14
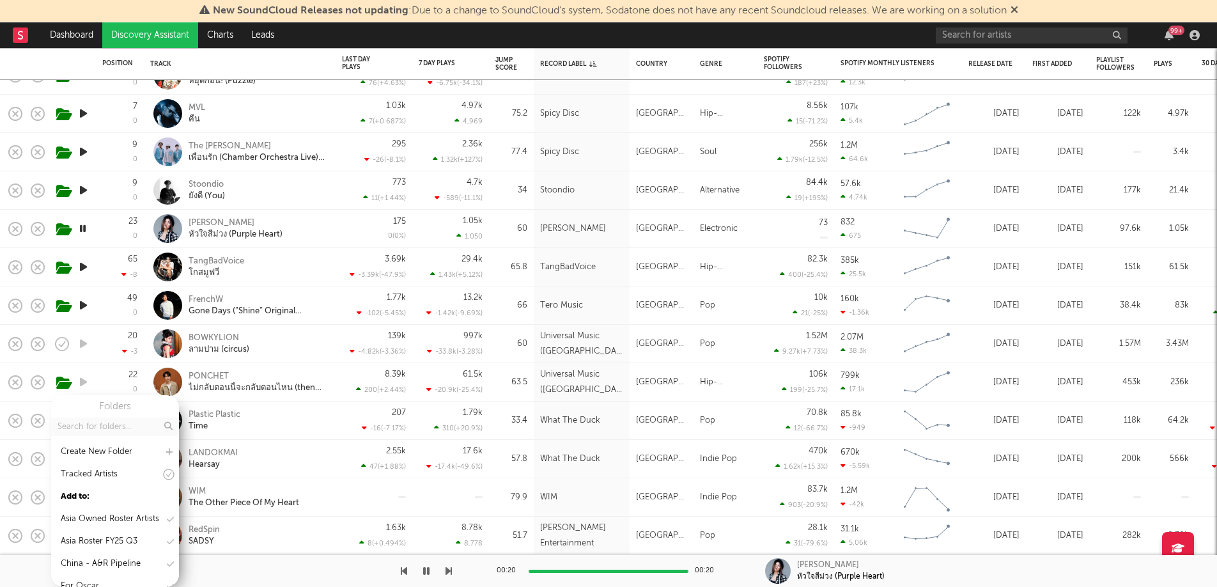
scroll to position [0, 0]
click at [98, 431] on input "text" at bounding box center [115, 426] width 128 height 19
type input "top"
click at [104, 498] on div "Top unsigned / jumpscore in [GEOGRAPHIC_DATA] ([DATE])" at bounding box center [113, 512] width 104 height 46
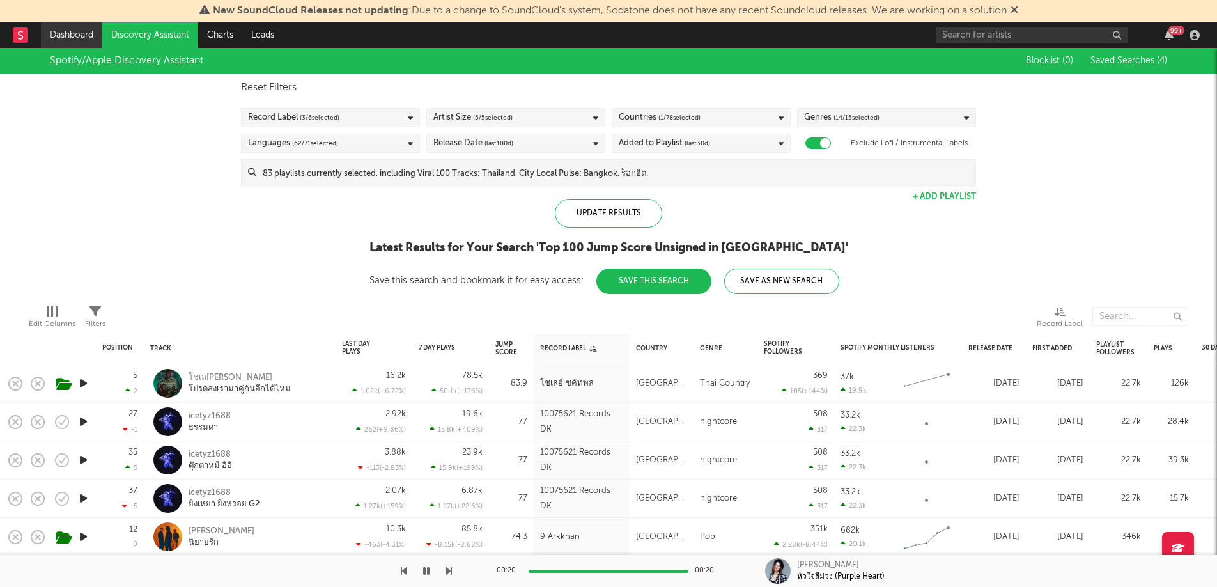
click at [73, 23] on link "Dashboard" at bounding box center [71, 35] width 61 height 26
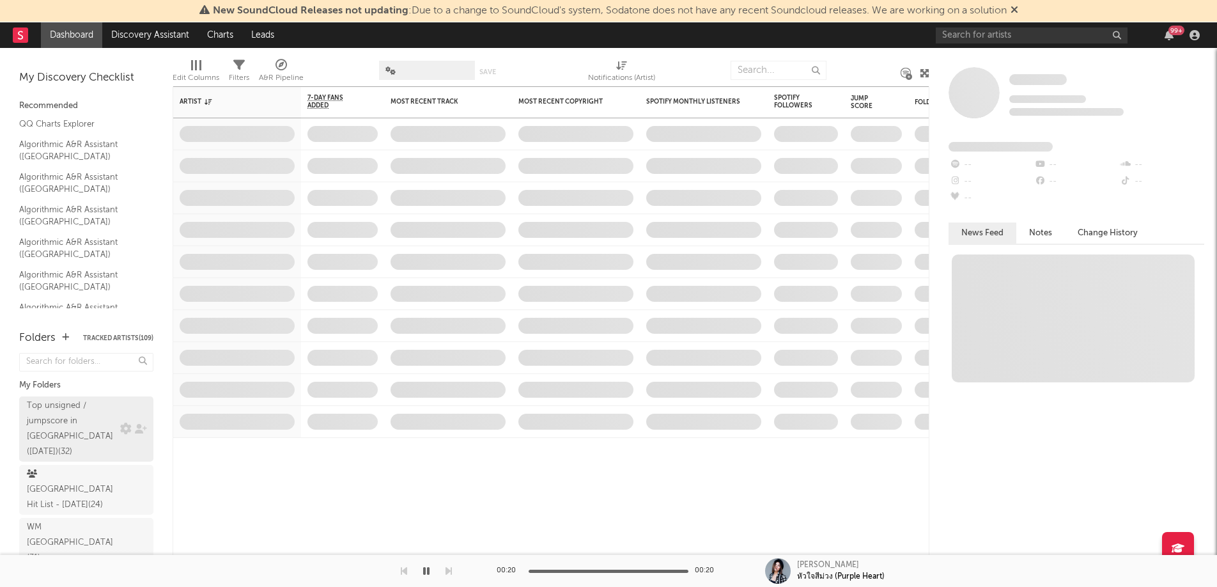
click at [66, 438] on div "Top unsigned / jumpscore in [GEOGRAPHIC_DATA] ([DATE]) ( 32 )" at bounding box center [72, 428] width 90 height 61
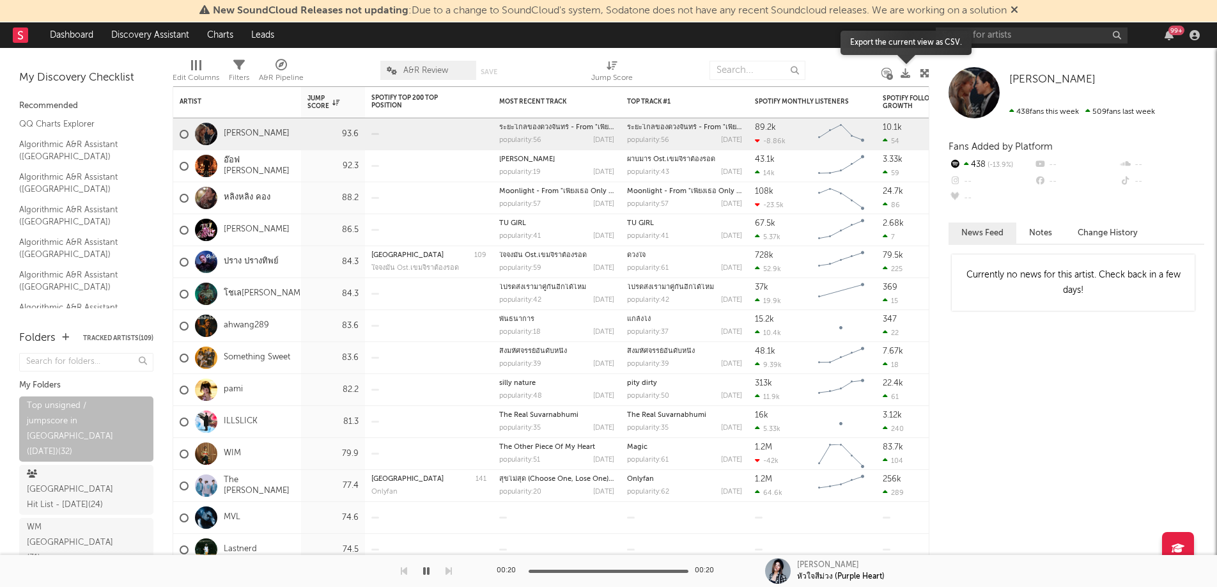
click at [908, 76] on icon at bounding box center [906, 73] width 10 height 10
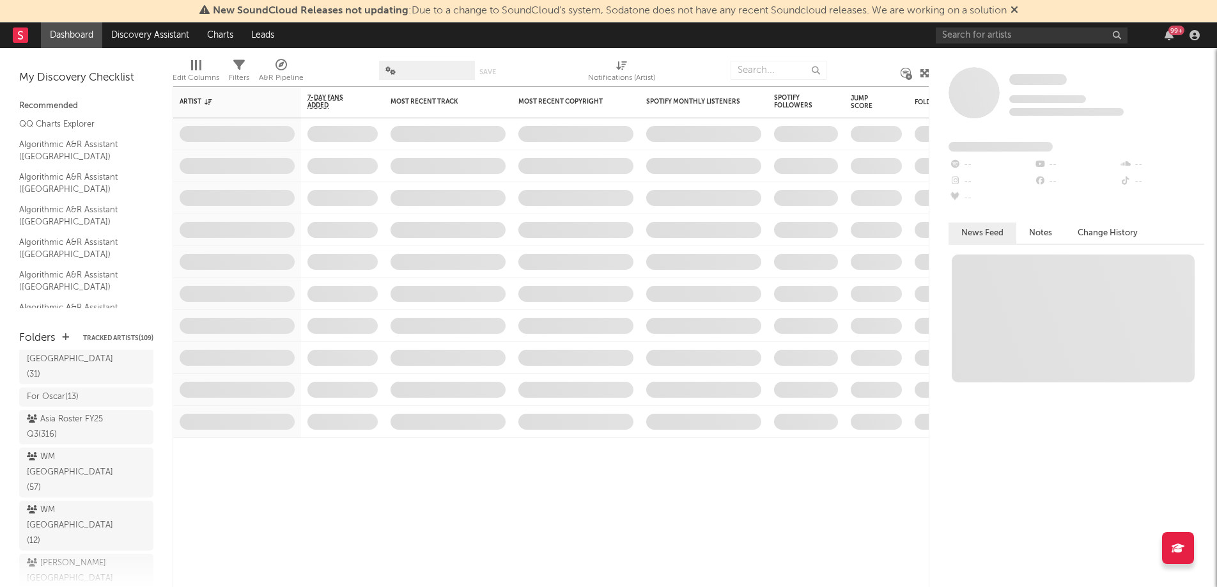
scroll to position [222, 0]
